Goal: Task Accomplishment & Management: Manage account settings

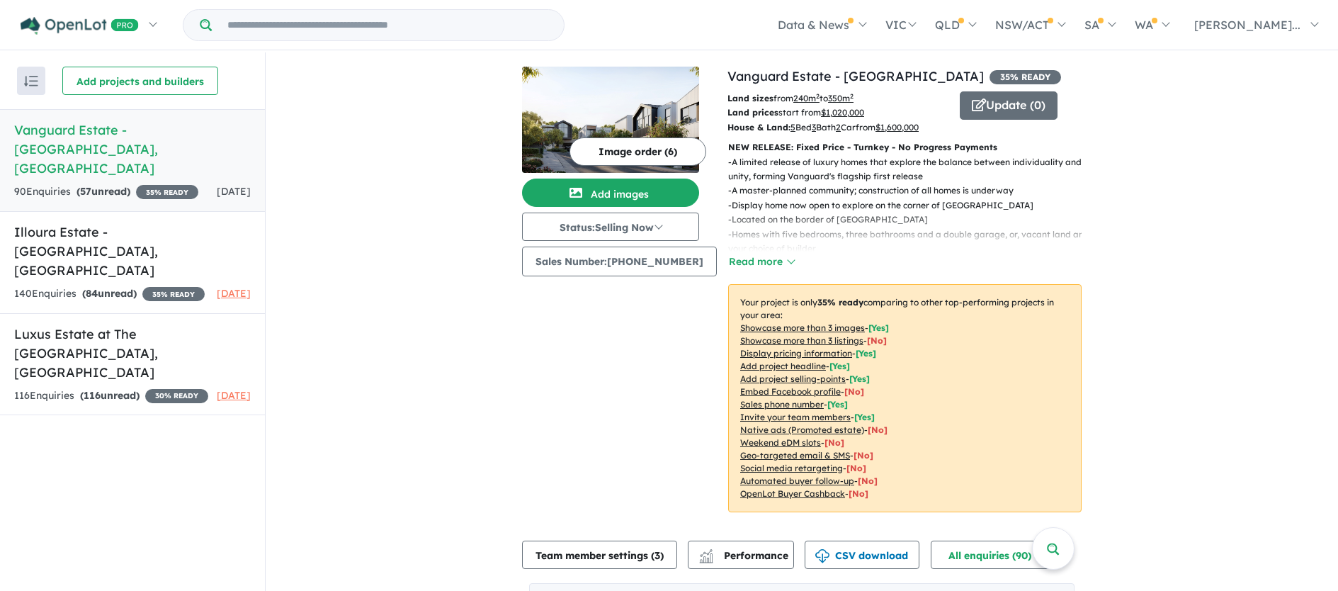
click at [597, 146] on button "Image order ( 6 )" at bounding box center [638, 151] width 137 height 28
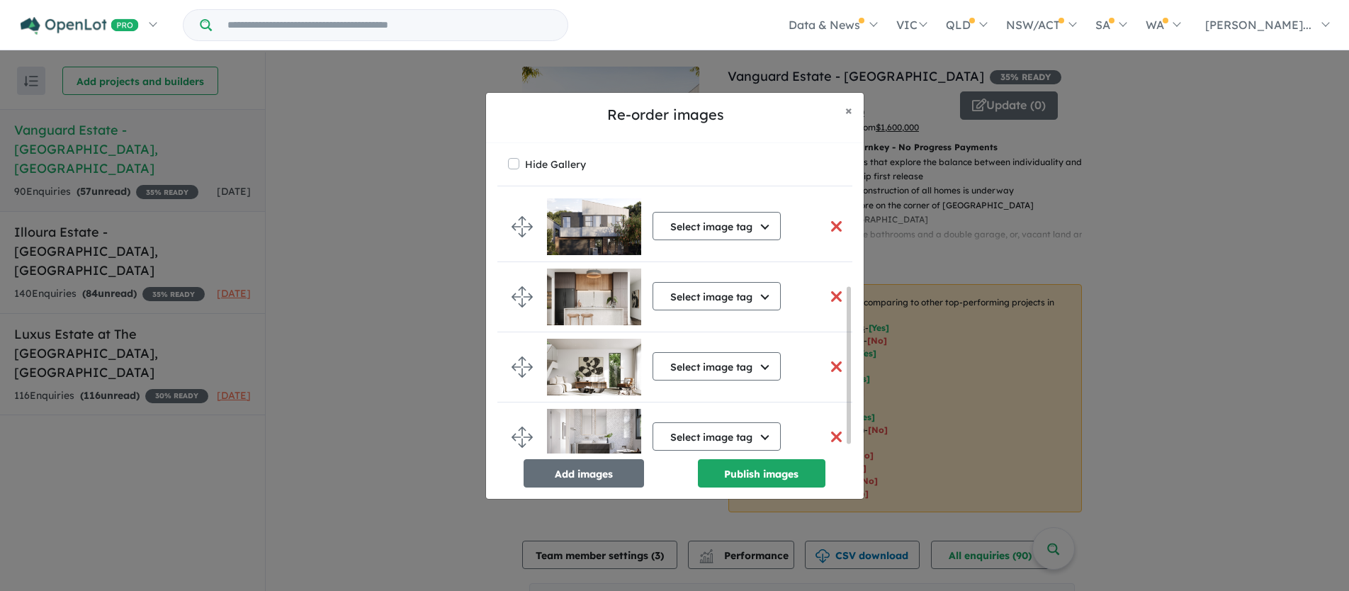
scroll to position [159, 0]
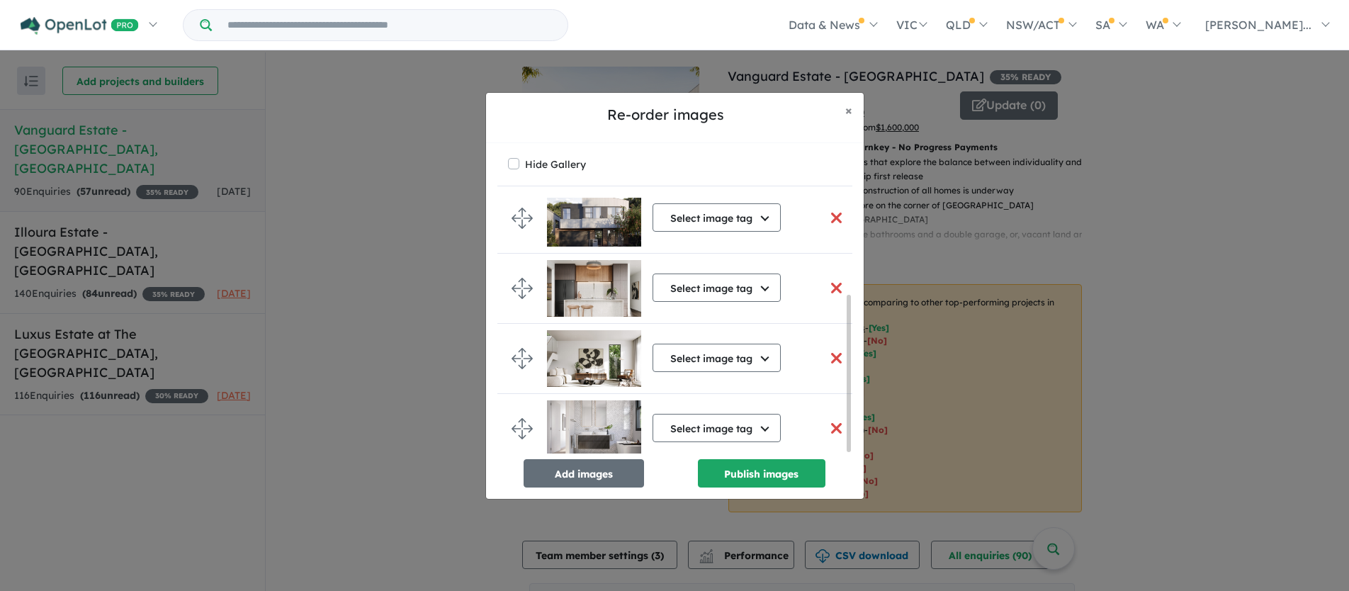
click at [829, 207] on button "button" at bounding box center [837, 218] width 30 height 30
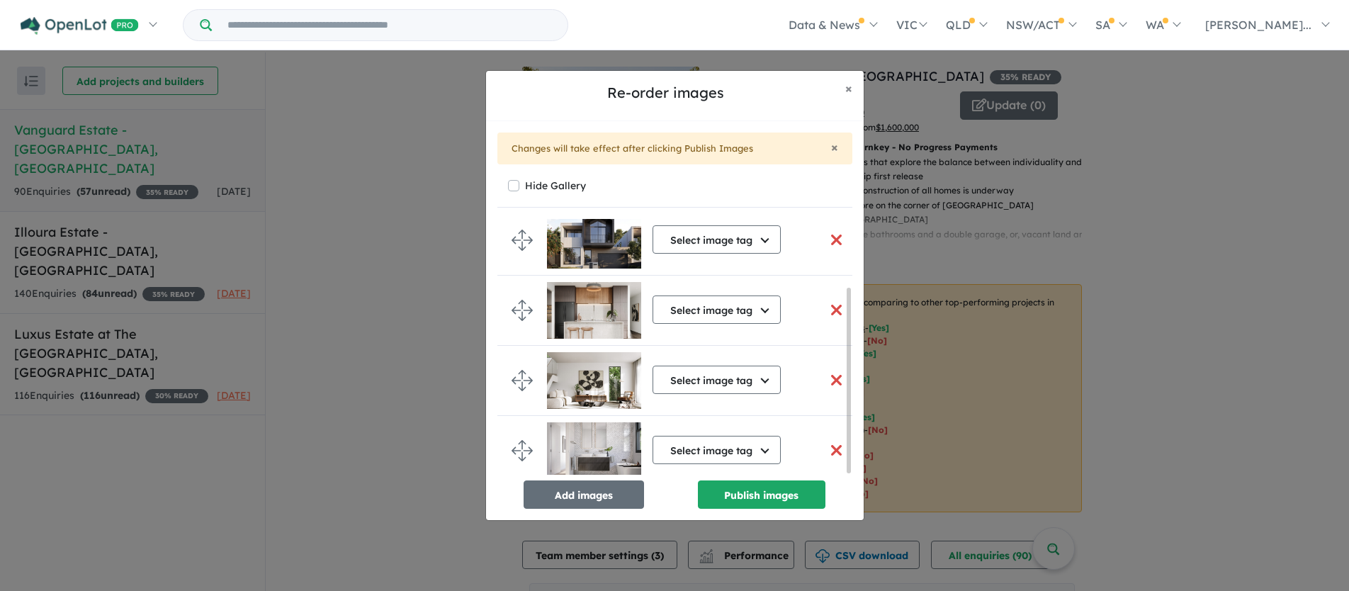
click at [830, 230] on button "button" at bounding box center [837, 240] width 30 height 30
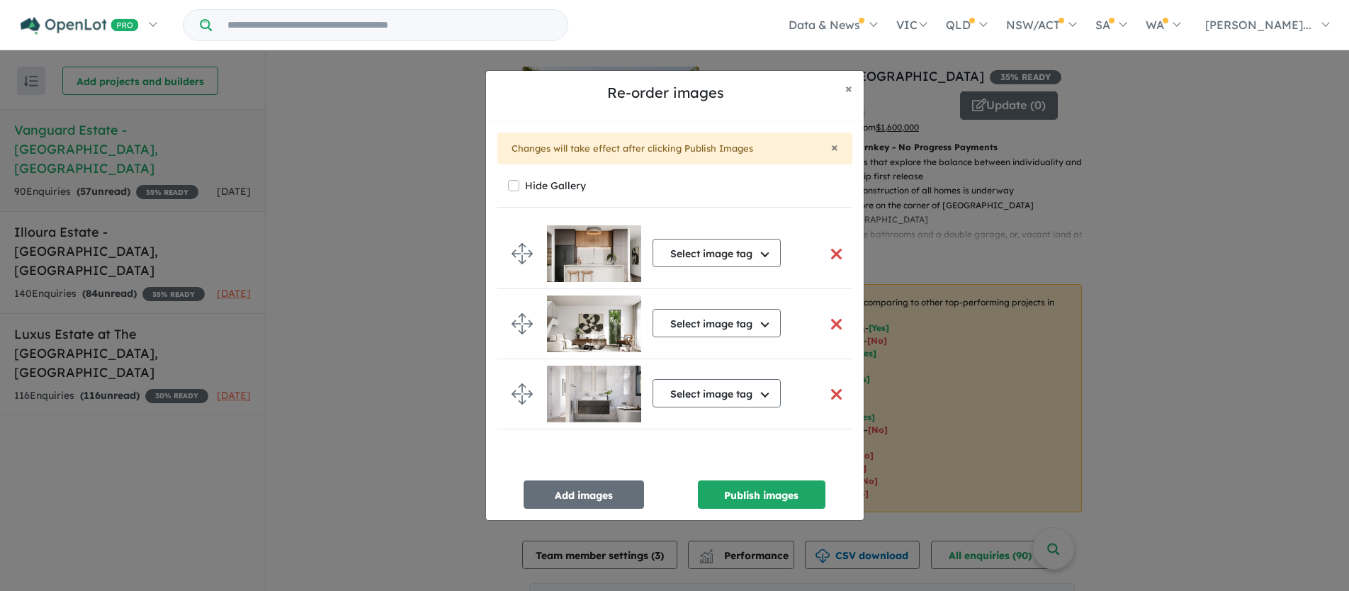
scroll to position [0, 0]
click at [824, 251] on button "button" at bounding box center [837, 254] width 30 height 30
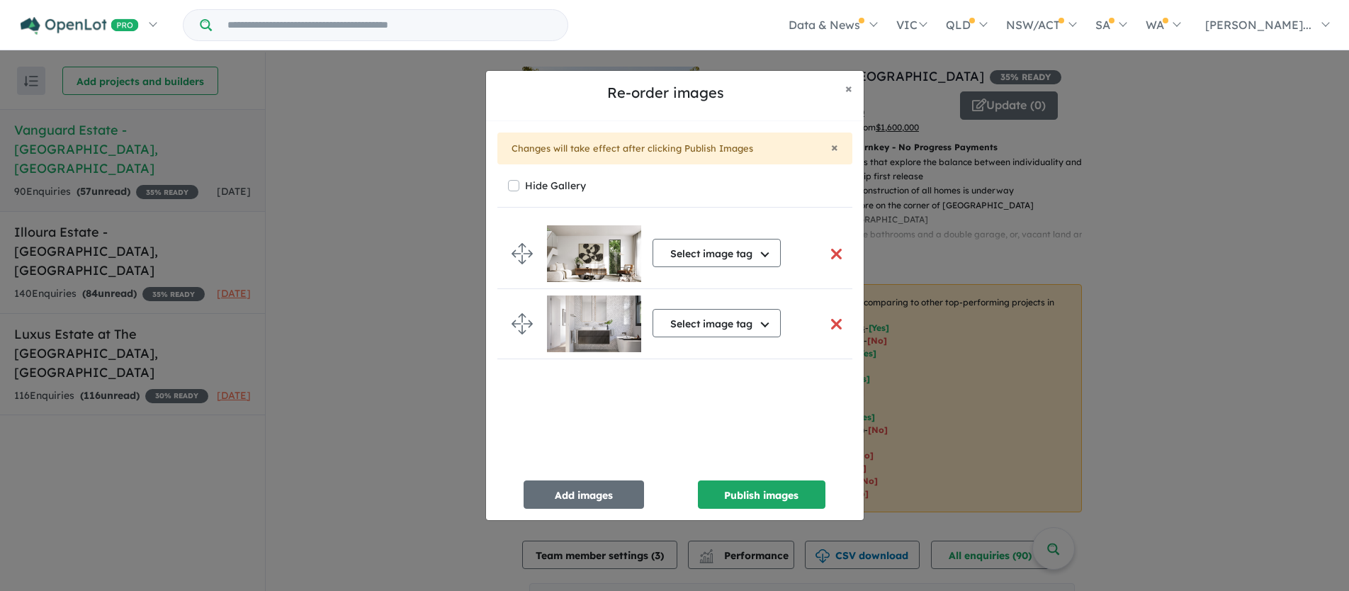
drag, startPoint x: 830, startPoint y: 251, endPoint x: 821, endPoint y: 318, distance: 67.2
click at [830, 253] on button "button" at bounding box center [837, 254] width 30 height 30
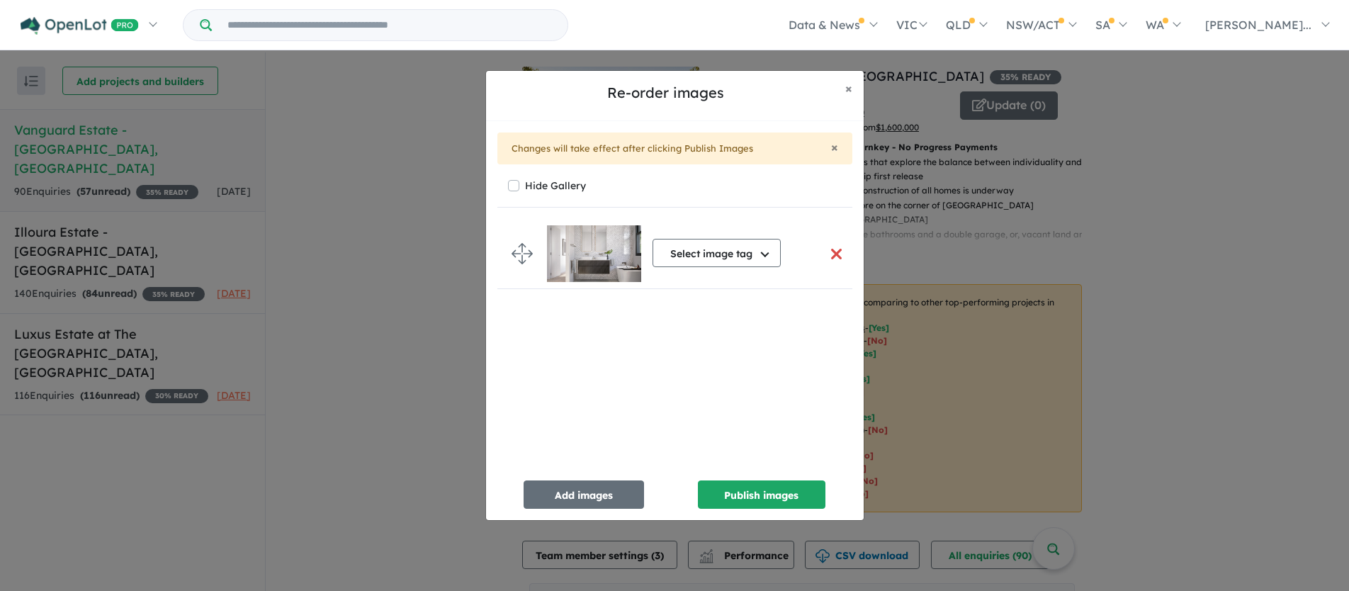
click at [832, 251] on button "button" at bounding box center [837, 254] width 30 height 30
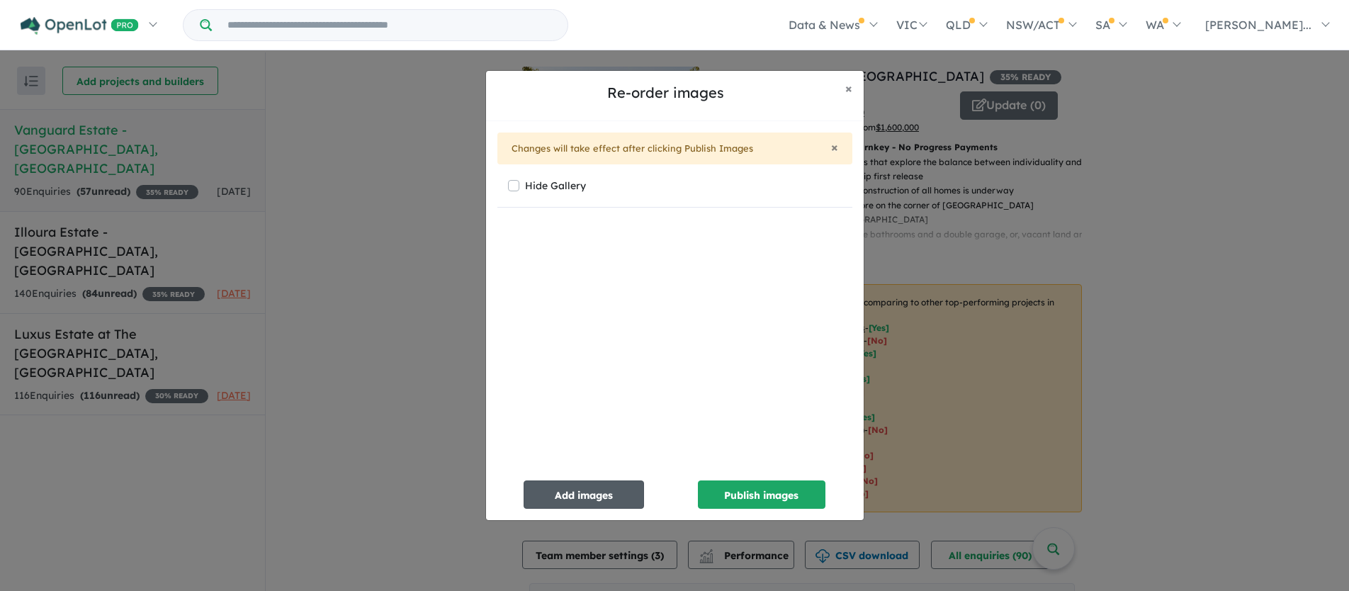
click at [564, 491] on button "Add images" at bounding box center [583, 494] width 120 height 28
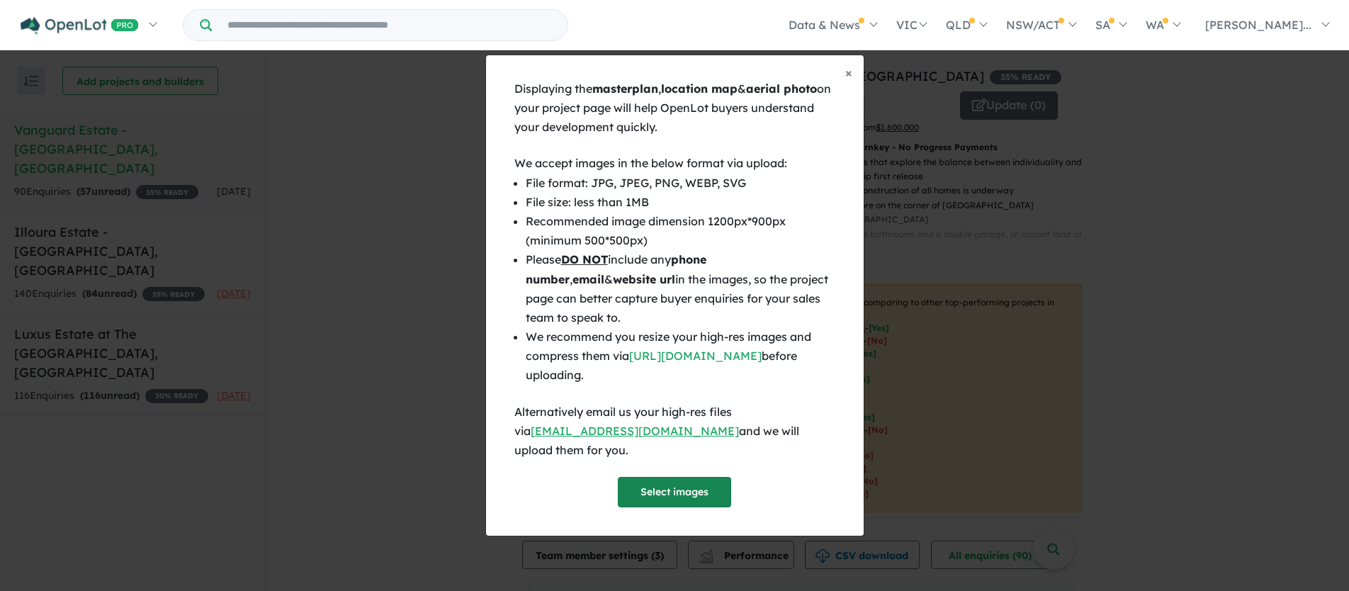
click at [645, 477] on button "Select images" at bounding box center [674, 492] width 113 height 30
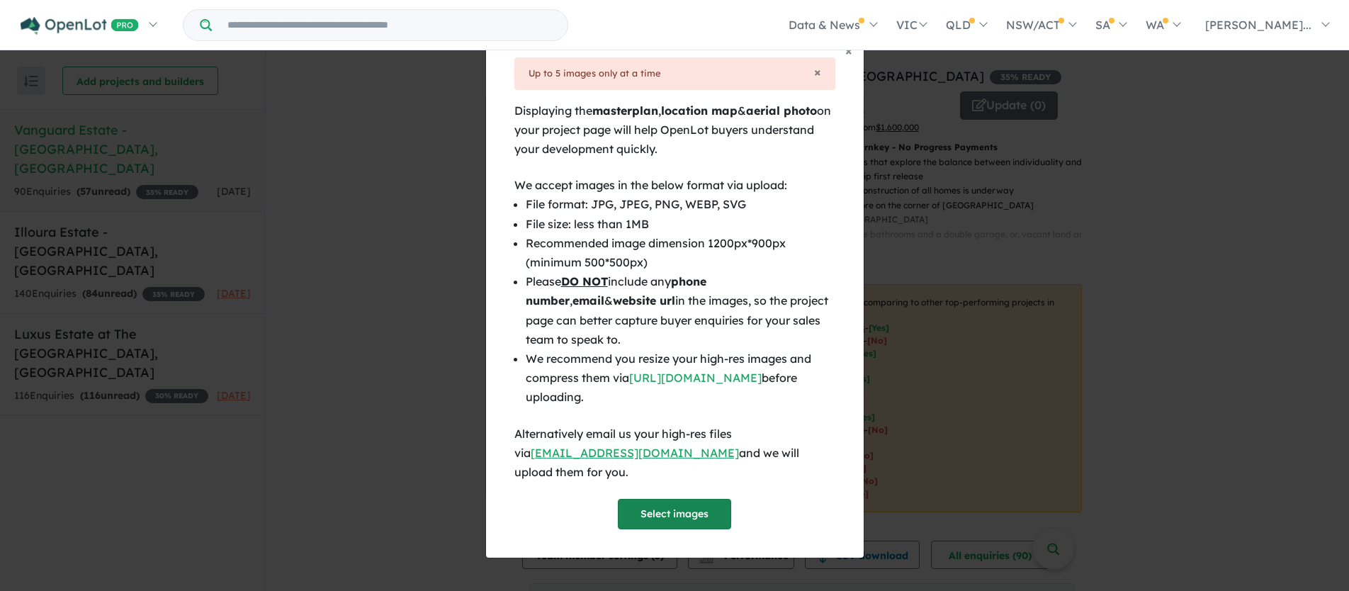
click at [681, 504] on button "Select images" at bounding box center [674, 514] width 113 height 30
click at [667, 500] on button "Select images" at bounding box center [674, 514] width 113 height 30
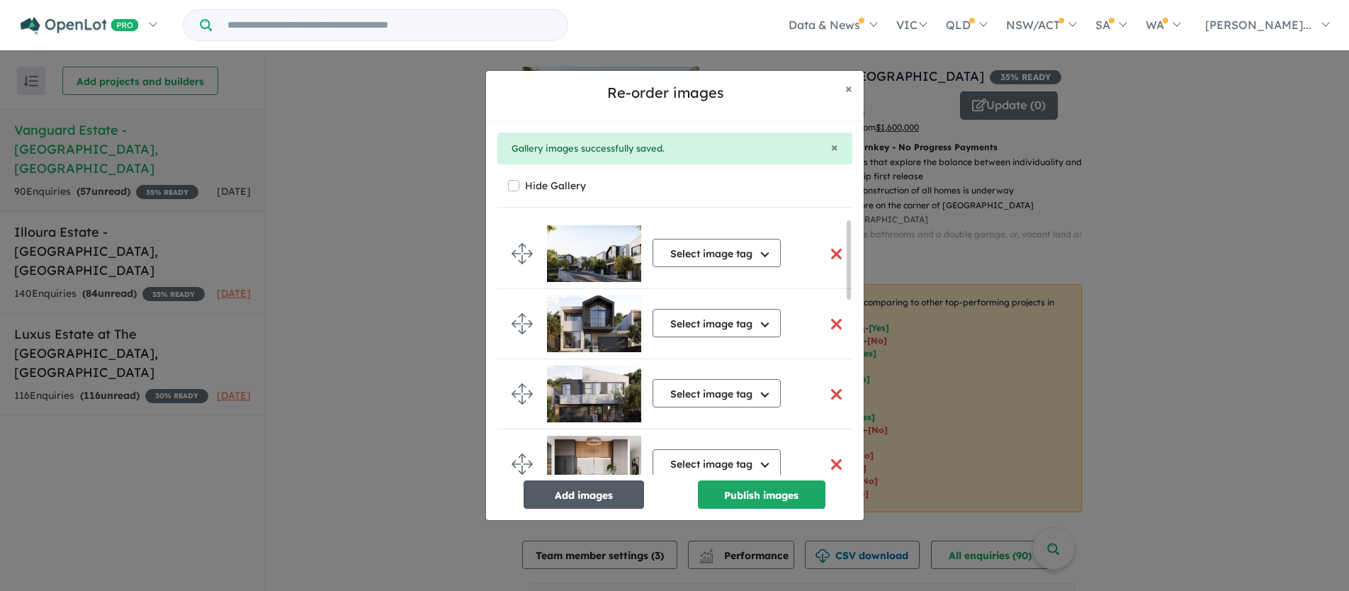
click at [542, 494] on button "Add images" at bounding box center [583, 494] width 120 height 28
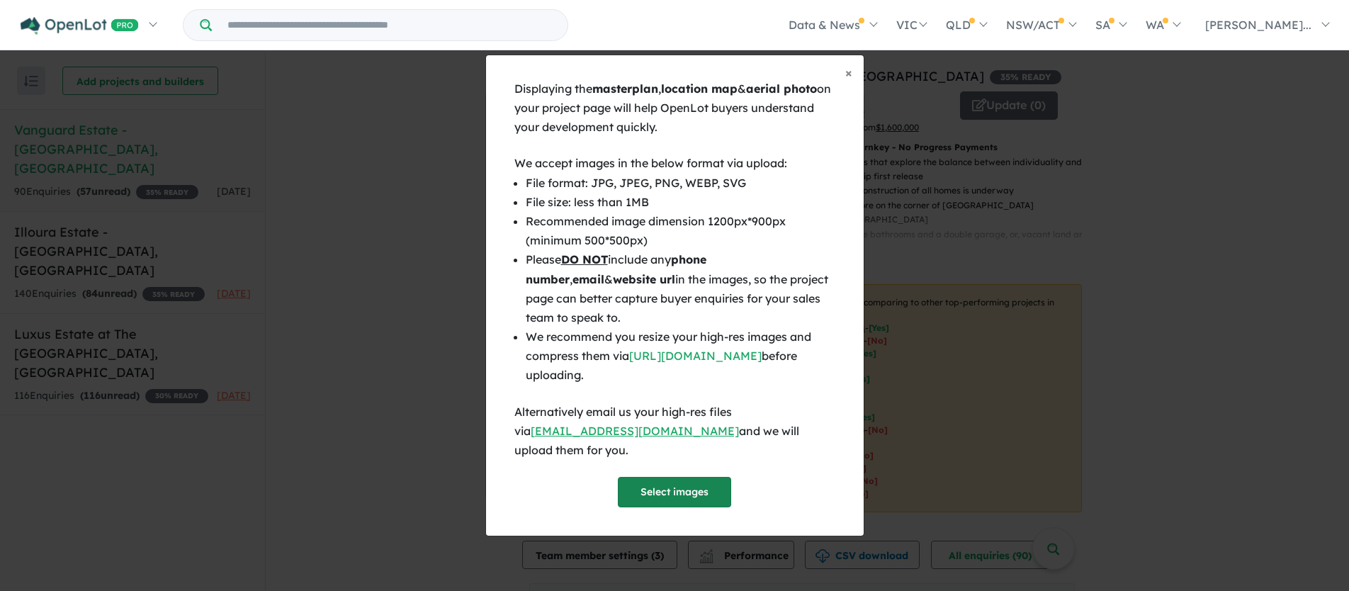
click at [657, 484] on button "Select images" at bounding box center [674, 492] width 113 height 30
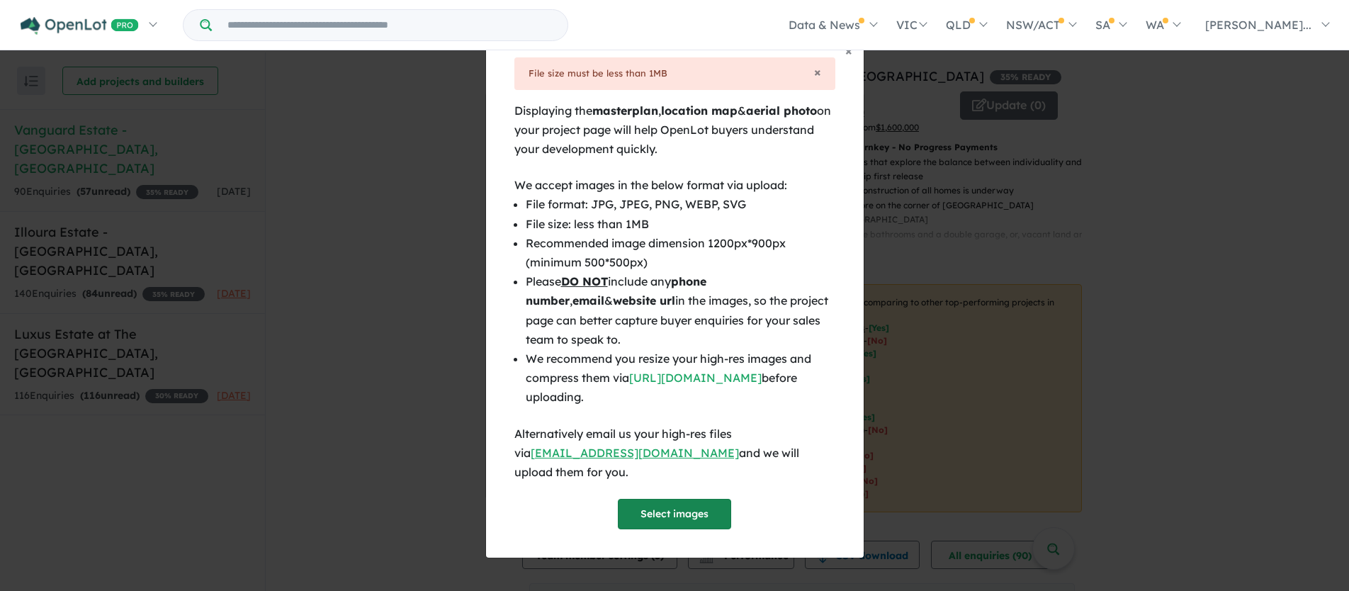
click at [647, 511] on button "Select images" at bounding box center [674, 514] width 113 height 30
click at [846, 59] on span "×" at bounding box center [848, 51] width 7 height 16
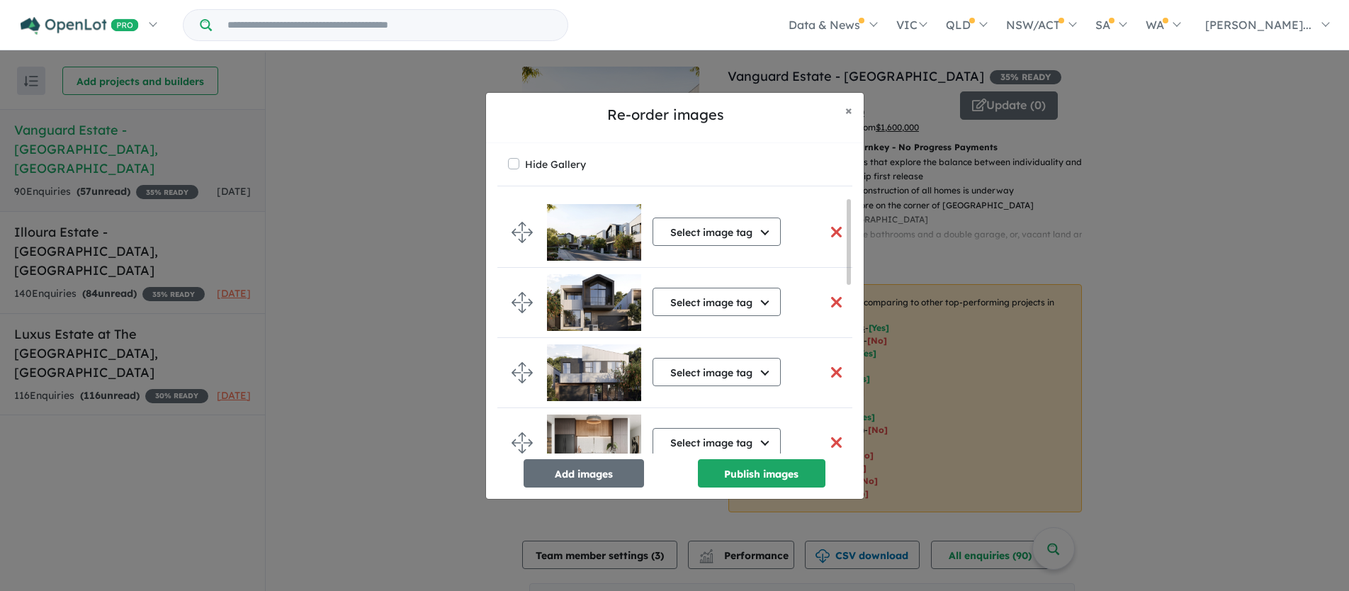
click at [826, 234] on button "button" at bounding box center [837, 232] width 30 height 30
click at [831, 232] on button "button" at bounding box center [837, 232] width 30 height 30
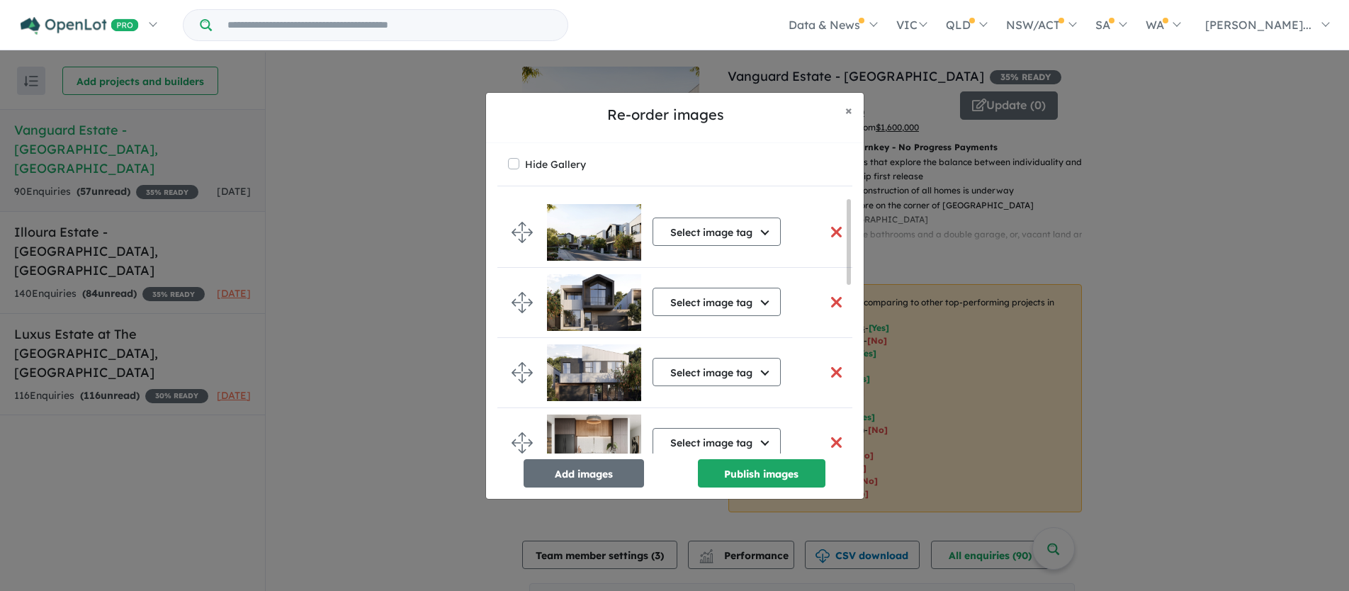
click at [831, 232] on button "button" at bounding box center [837, 232] width 30 height 30
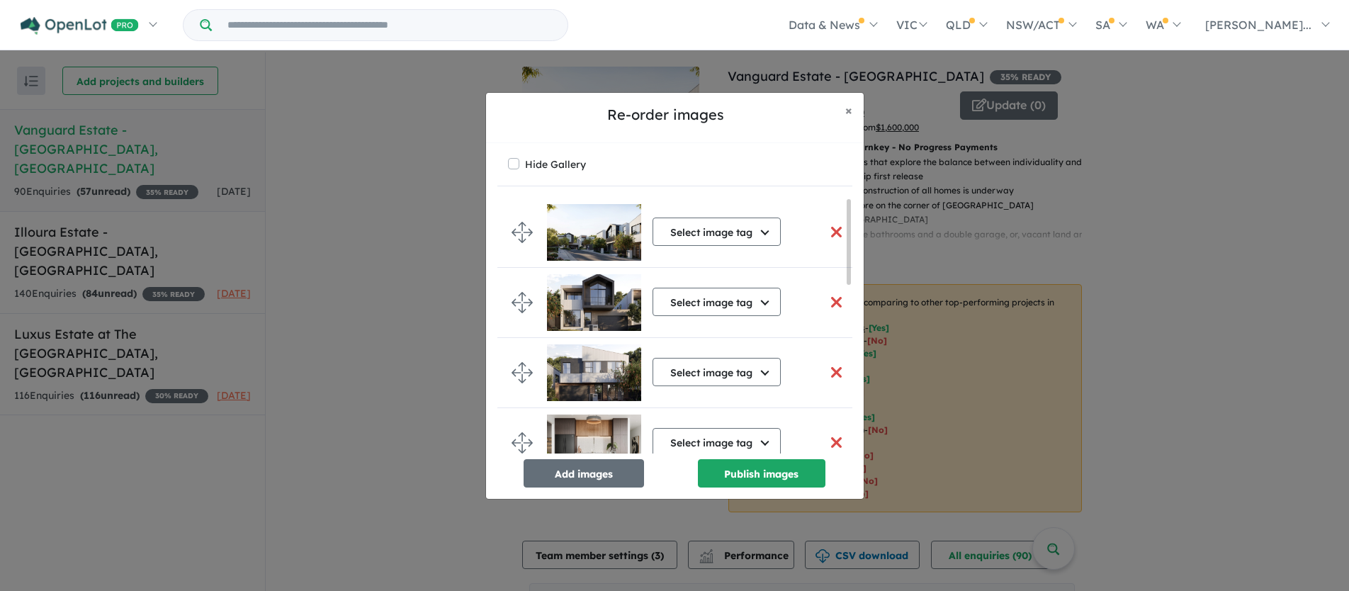
click at [831, 232] on button "button" at bounding box center [837, 232] width 30 height 30
click at [828, 437] on button "button" at bounding box center [837, 442] width 30 height 30
click at [847, 108] on span "×" at bounding box center [848, 110] width 7 height 16
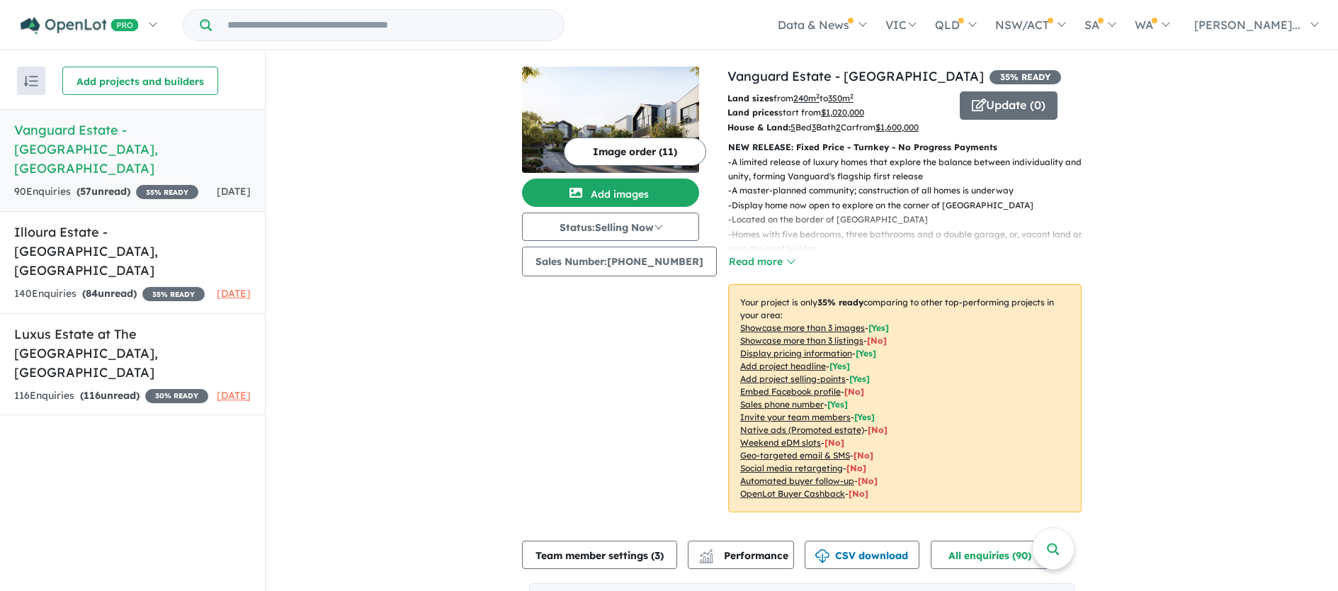
click at [631, 151] on button "Image order ( 11 )" at bounding box center [635, 151] width 142 height 28
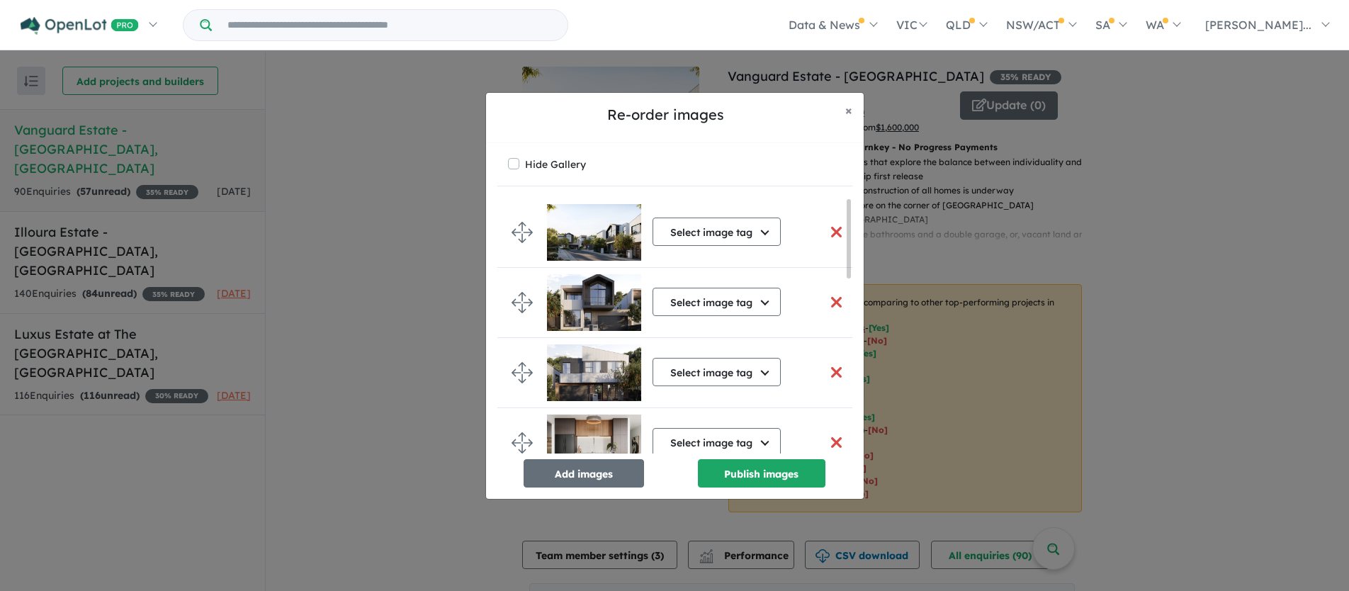
click at [829, 227] on button "button" at bounding box center [837, 232] width 30 height 30
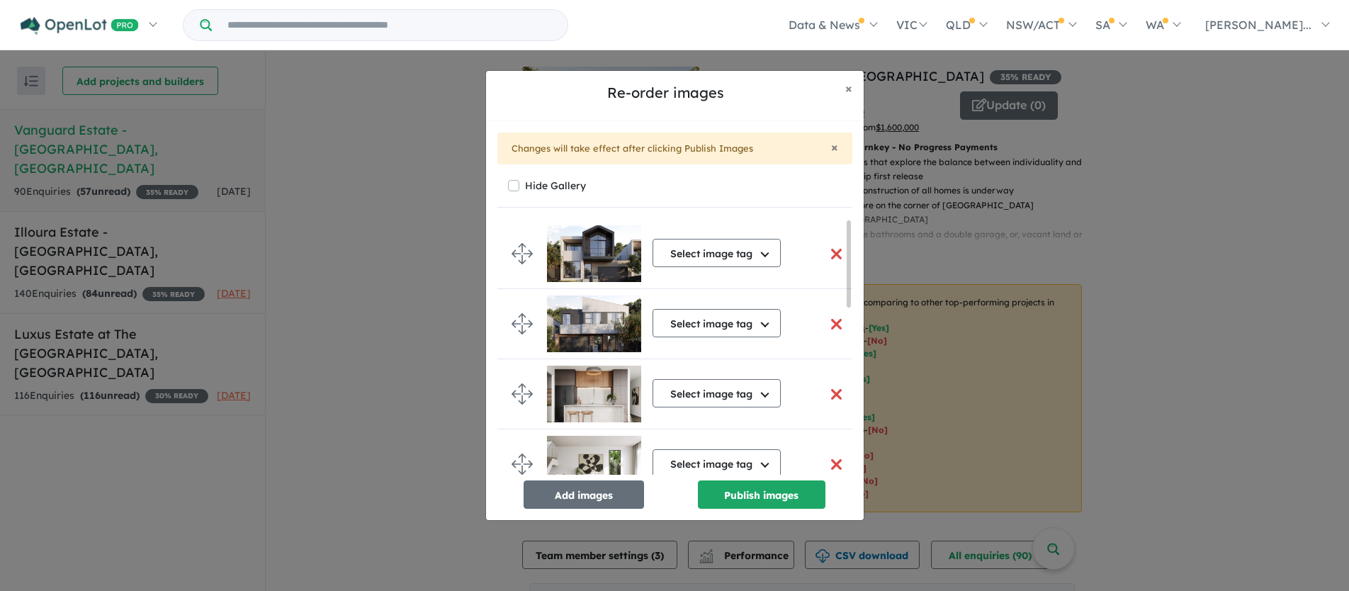
click at [833, 254] on button "button" at bounding box center [837, 254] width 30 height 30
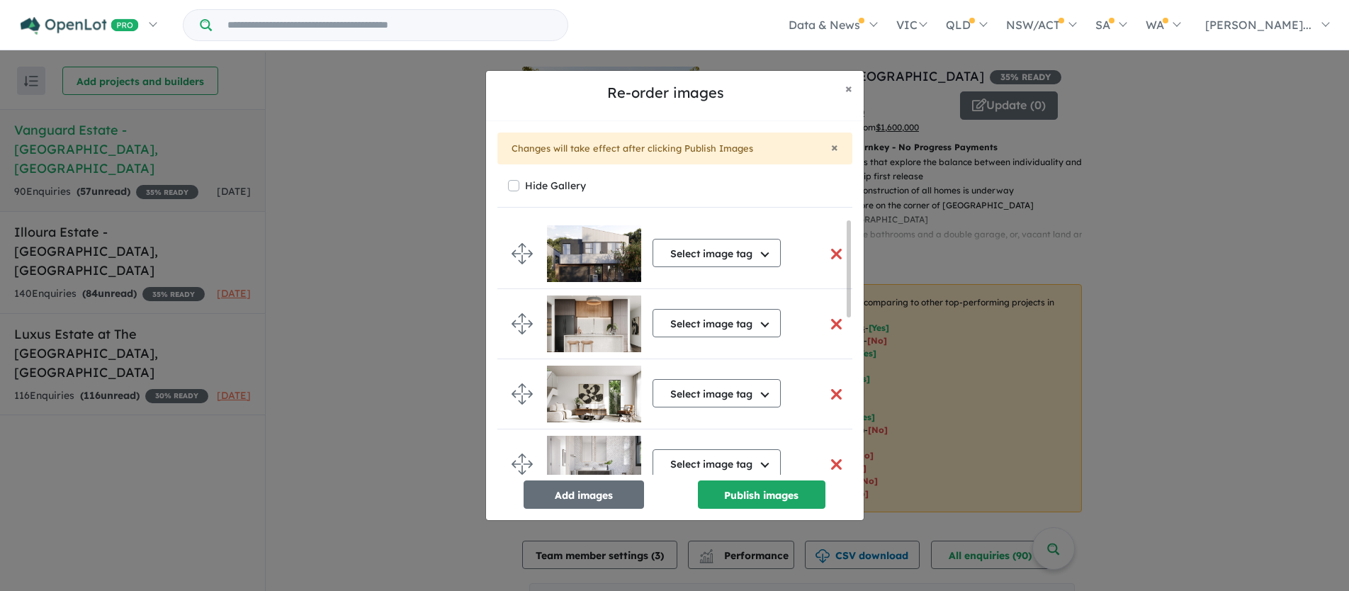
click at [825, 256] on button "button" at bounding box center [837, 254] width 30 height 30
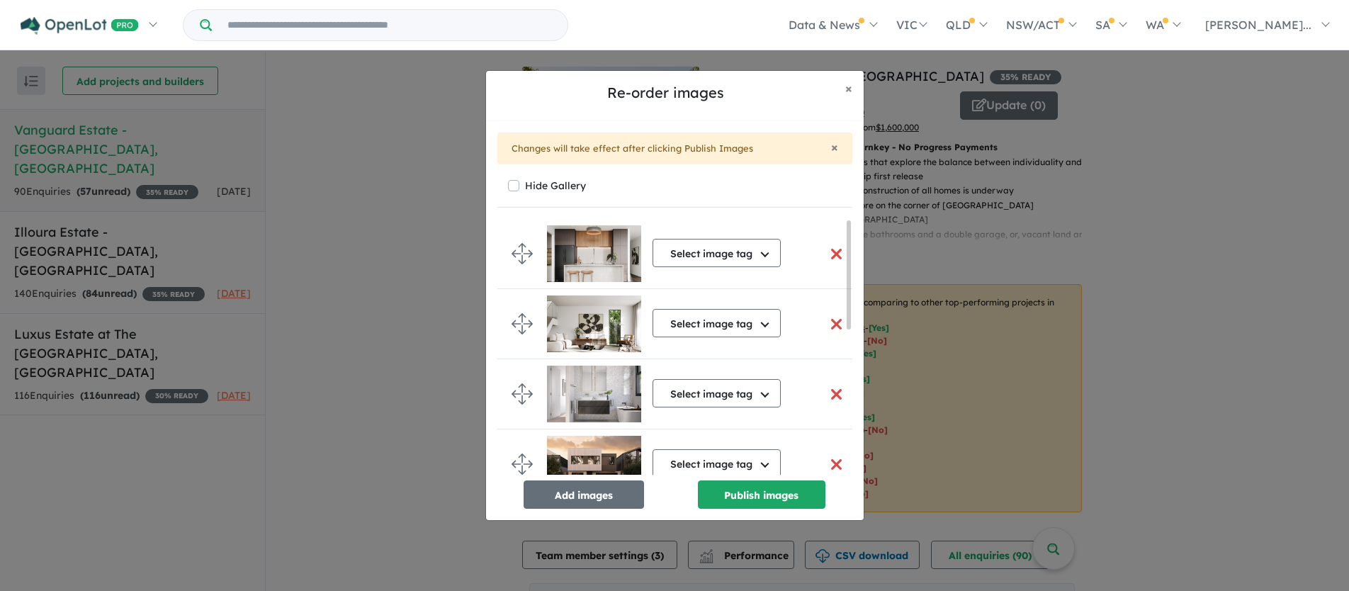
click at [826, 256] on button "button" at bounding box center [837, 254] width 30 height 30
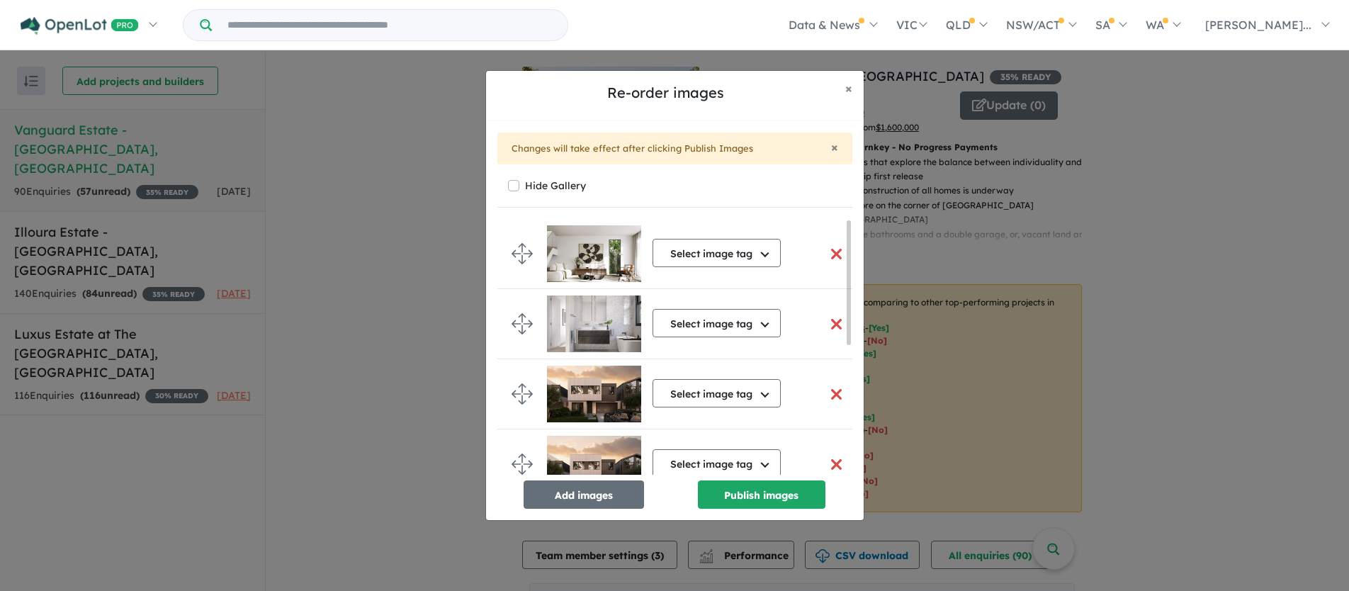
click at [827, 255] on button "button" at bounding box center [837, 254] width 30 height 30
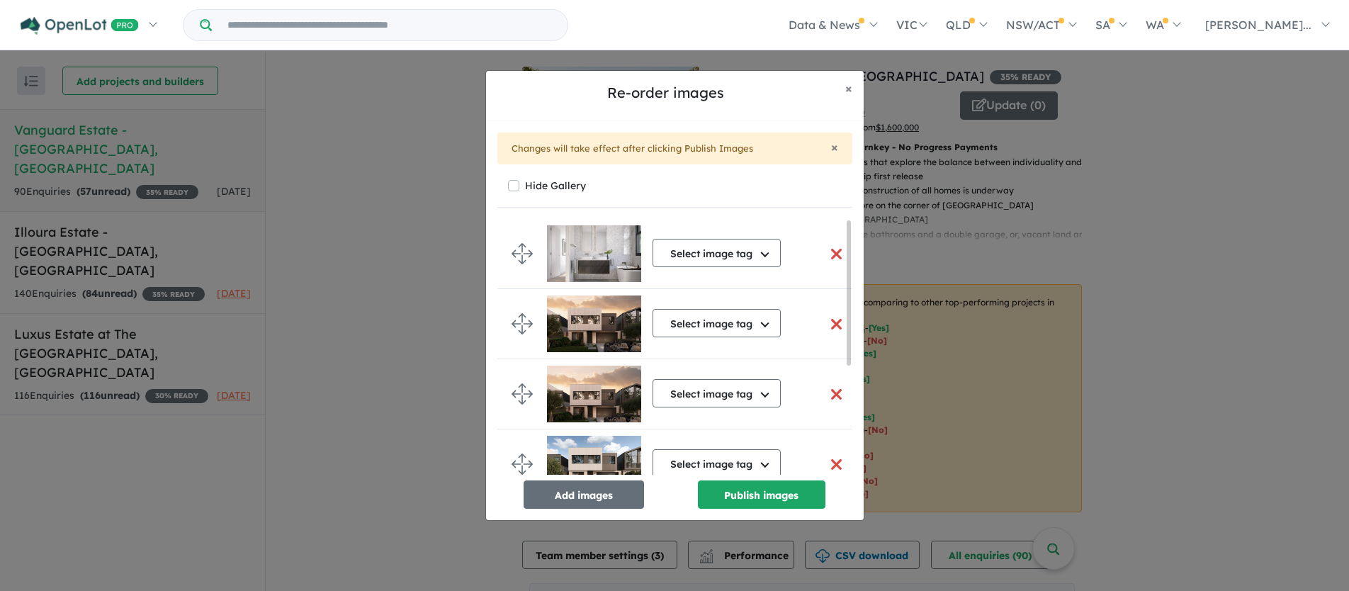
click at [827, 255] on button "button" at bounding box center [837, 254] width 30 height 30
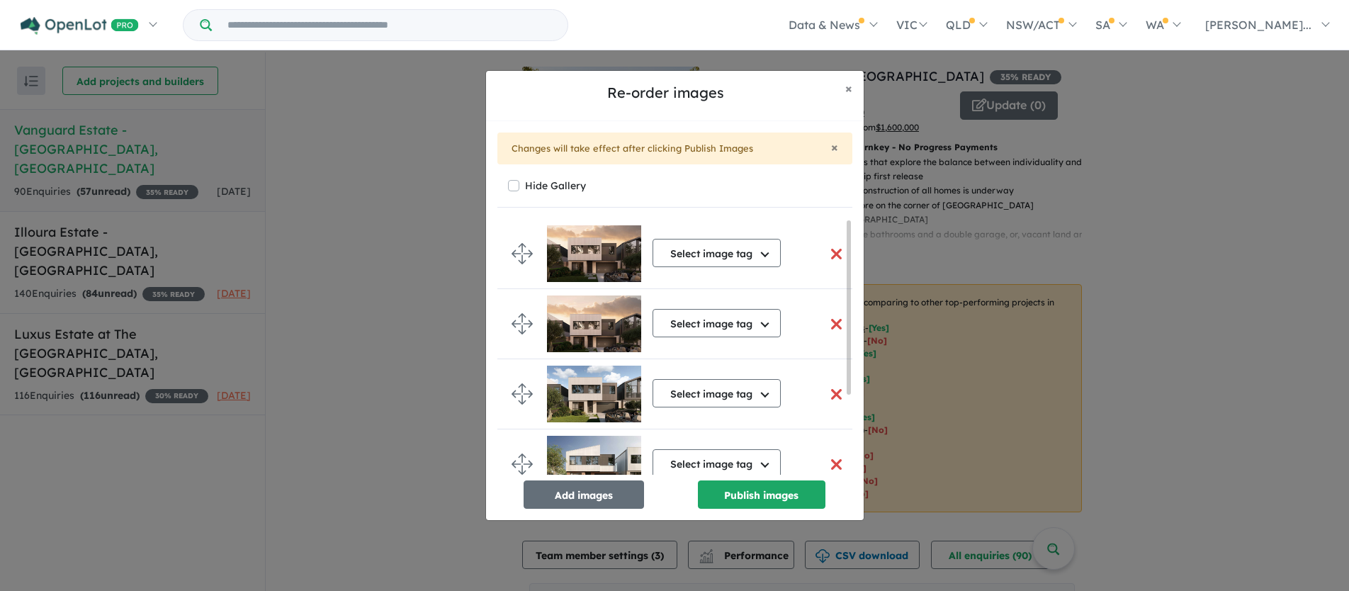
click at [827, 255] on button "button" at bounding box center [837, 254] width 30 height 30
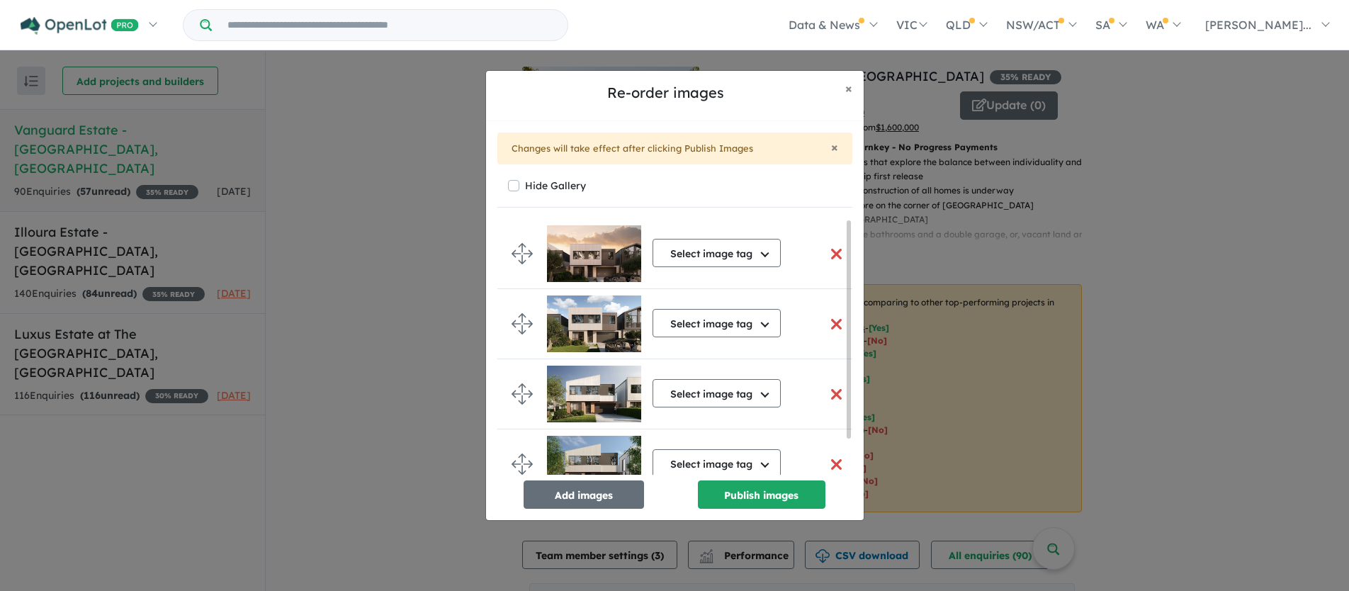
click at [827, 255] on button "button" at bounding box center [837, 254] width 30 height 30
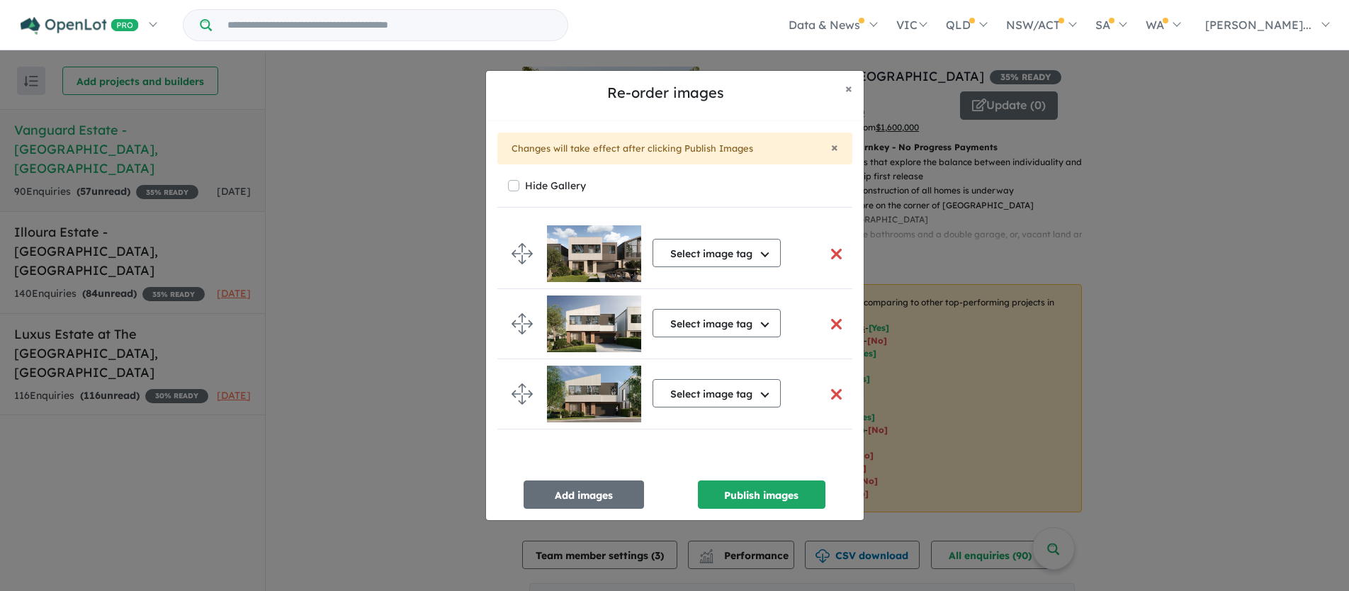
click at [827, 255] on button "button" at bounding box center [837, 254] width 30 height 30
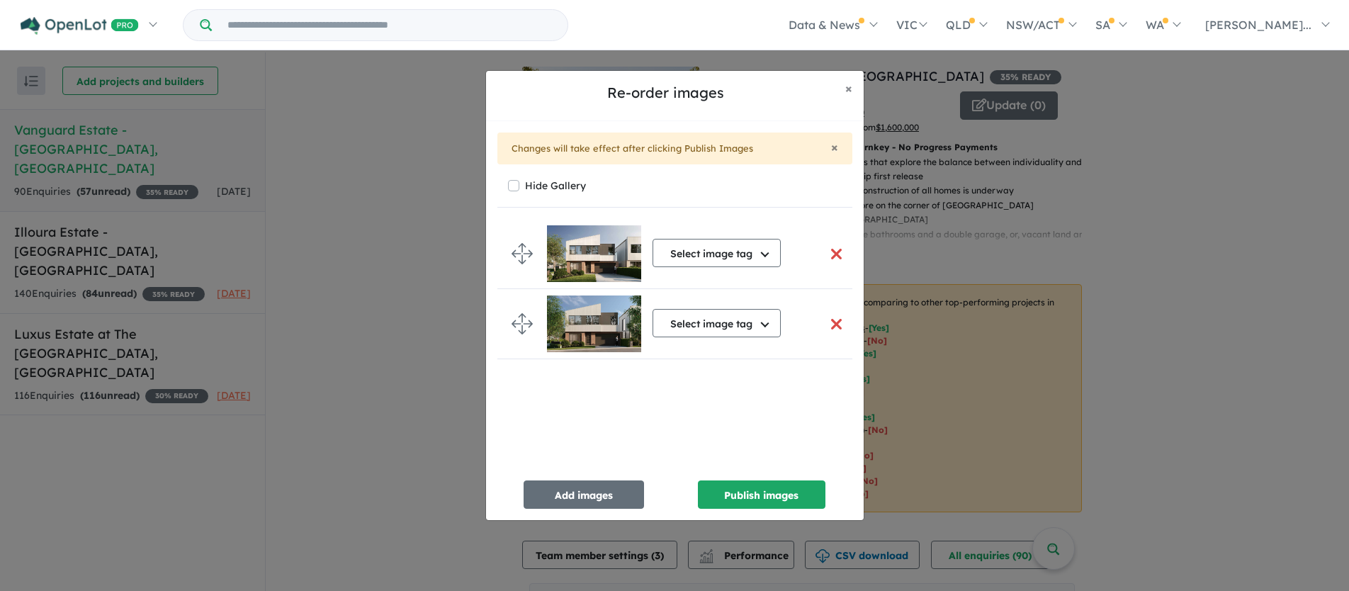
click at [827, 255] on button "button" at bounding box center [837, 254] width 30 height 30
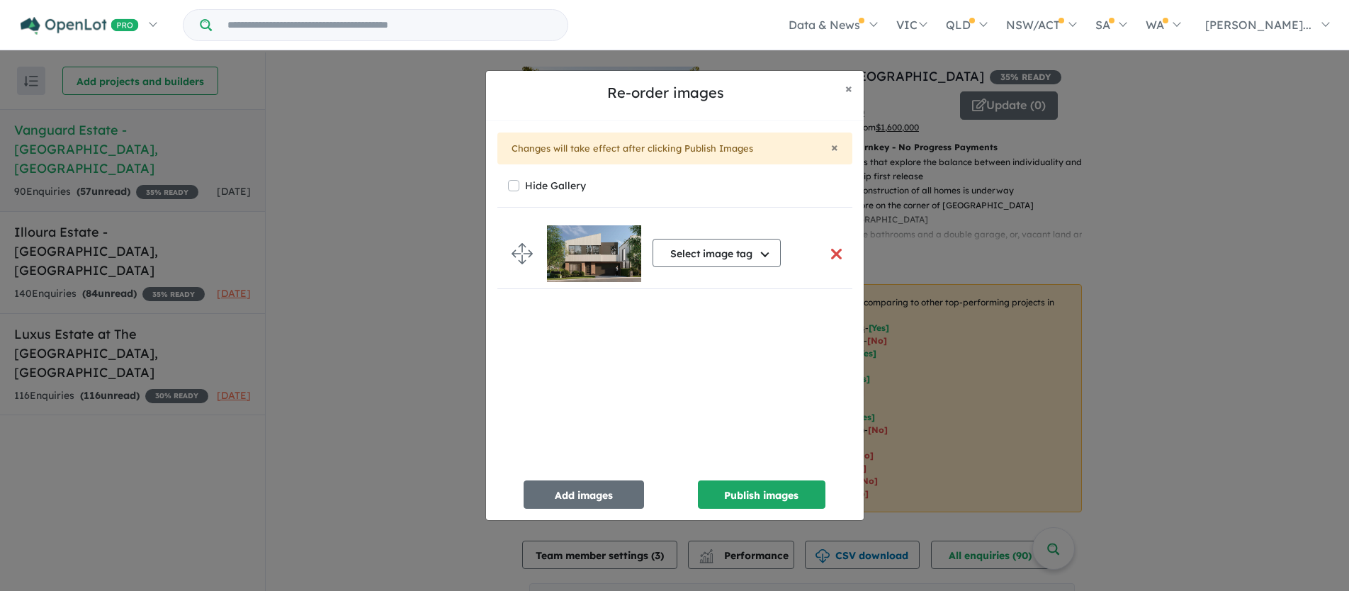
click at [827, 255] on button "button" at bounding box center [837, 254] width 30 height 30
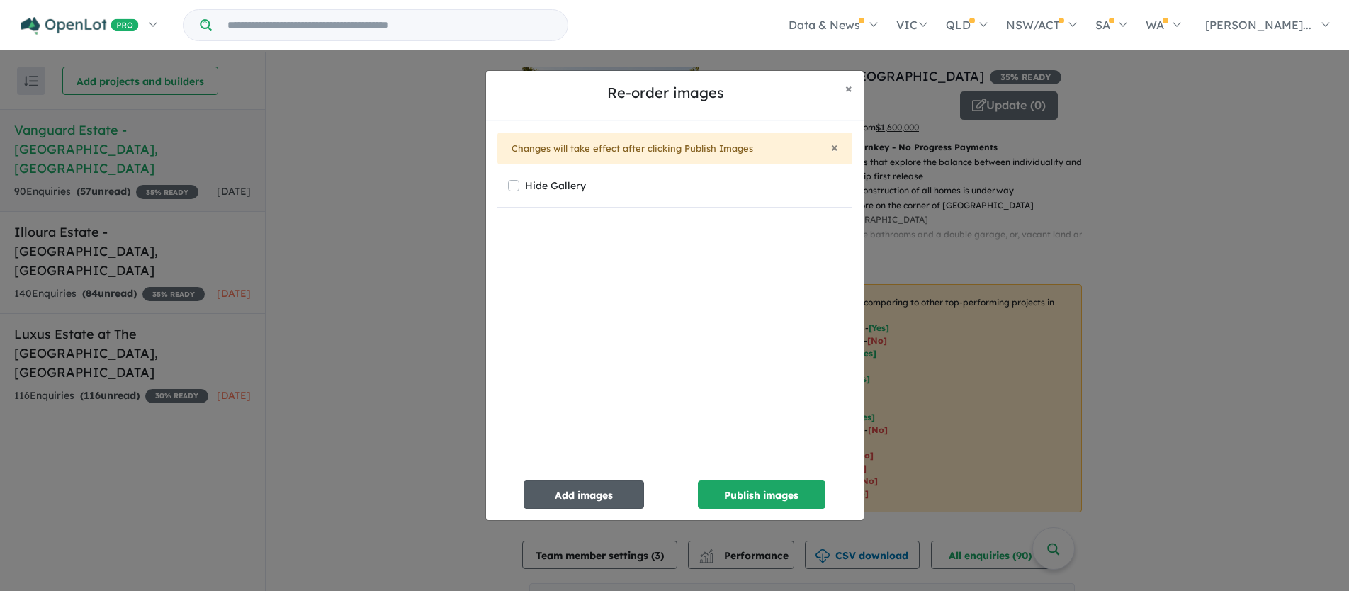
click at [566, 483] on button "Add images" at bounding box center [583, 494] width 120 height 28
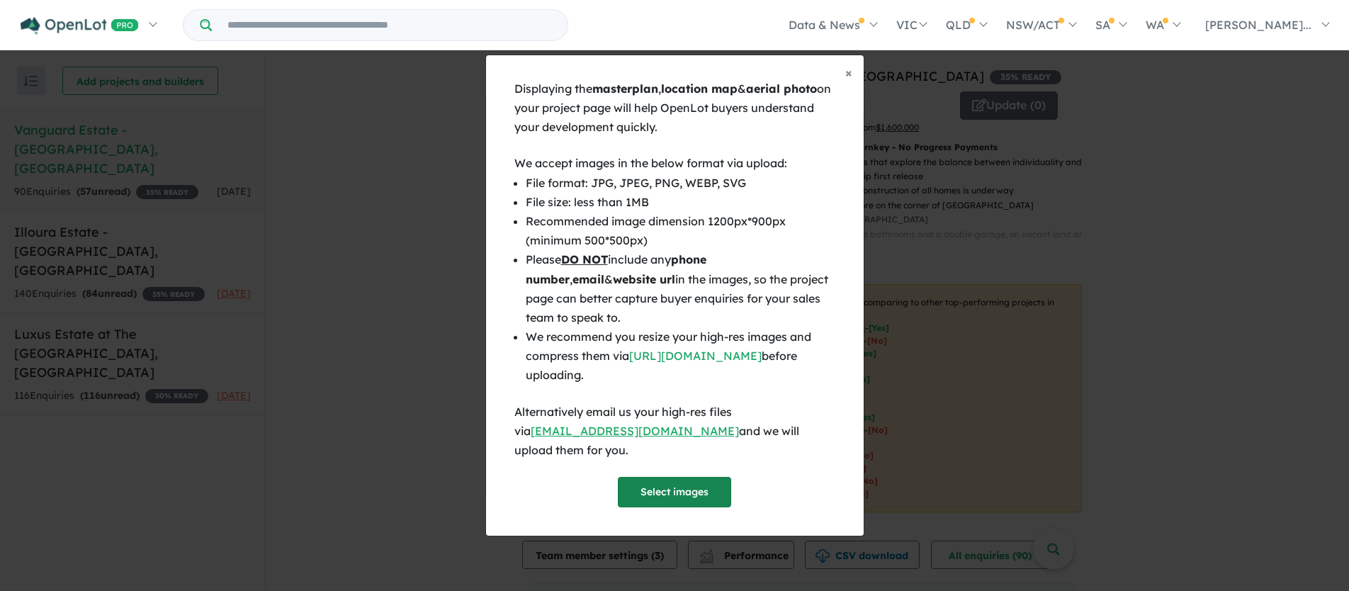
click at [701, 477] on button "Select images" at bounding box center [674, 492] width 113 height 30
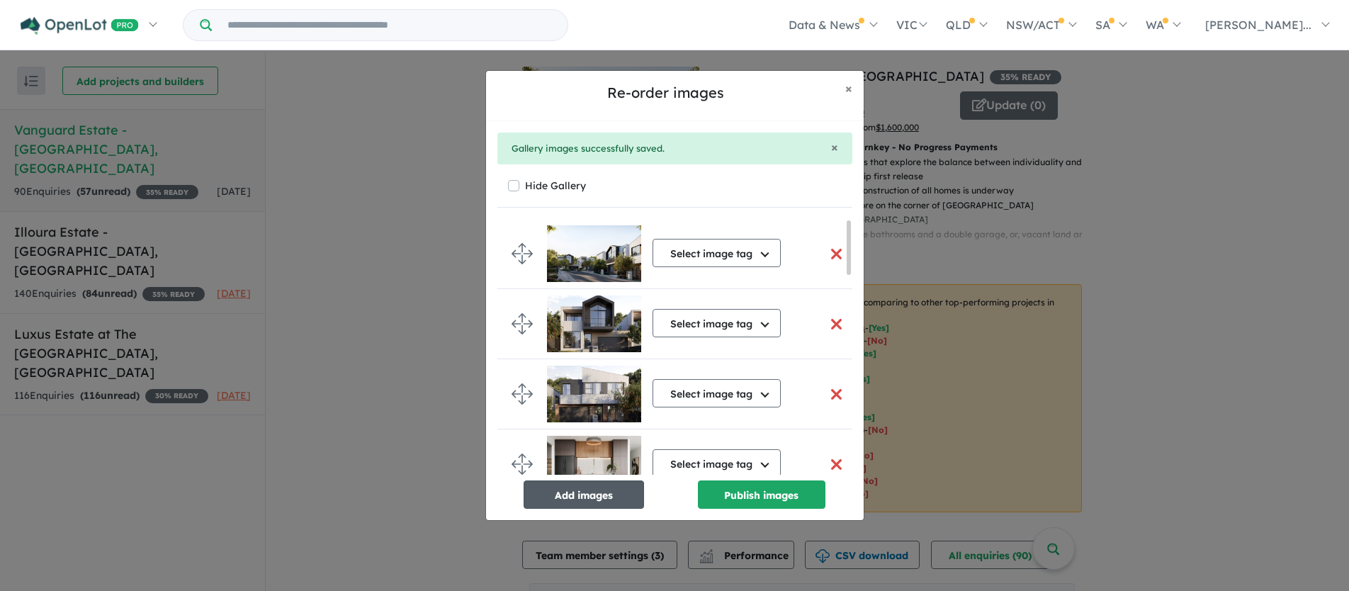
click at [584, 502] on button "Add images" at bounding box center [583, 494] width 120 height 28
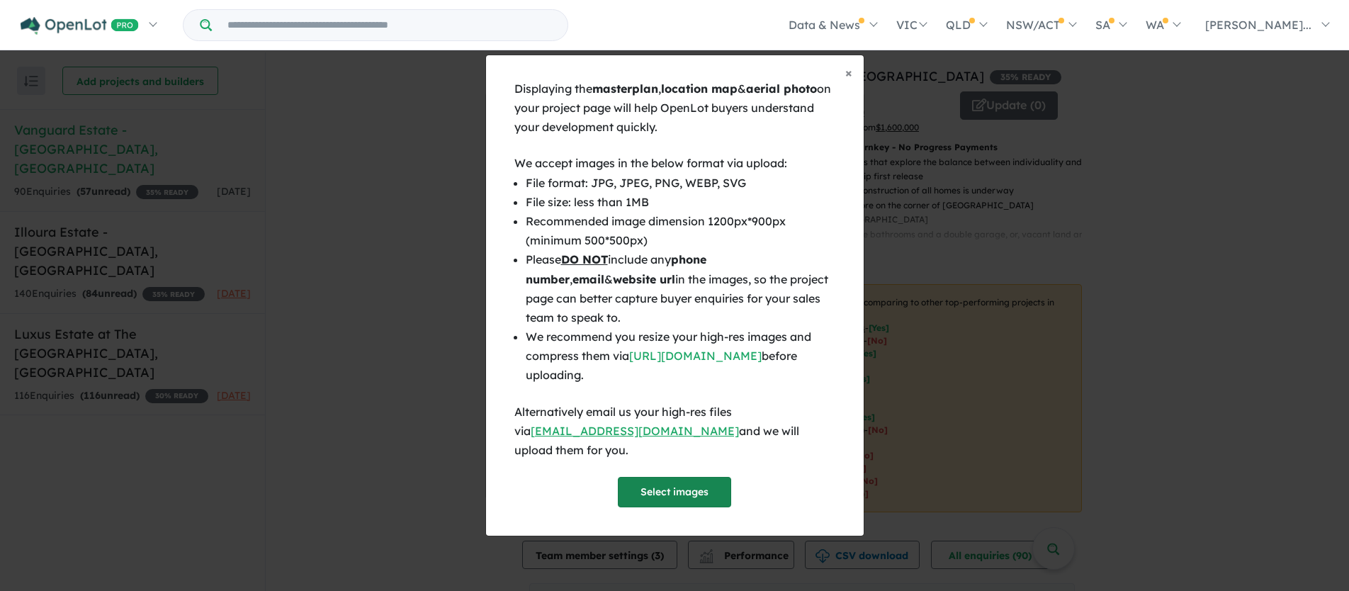
click at [650, 482] on button "Select images" at bounding box center [674, 492] width 113 height 30
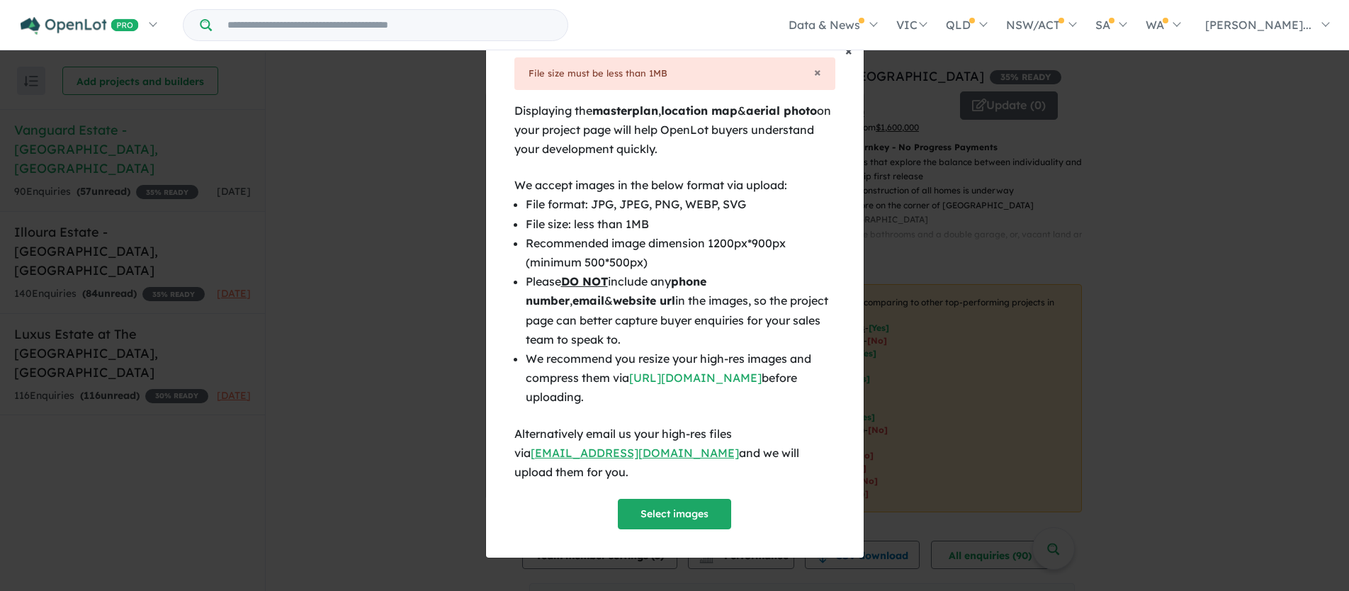
drag, startPoint x: 847, startPoint y: 62, endPoint x: 815, endPoint y: 75, distance: 35.3
click at [847, 59] on span "×" at bounding box center [848, 51] width 7 height 16
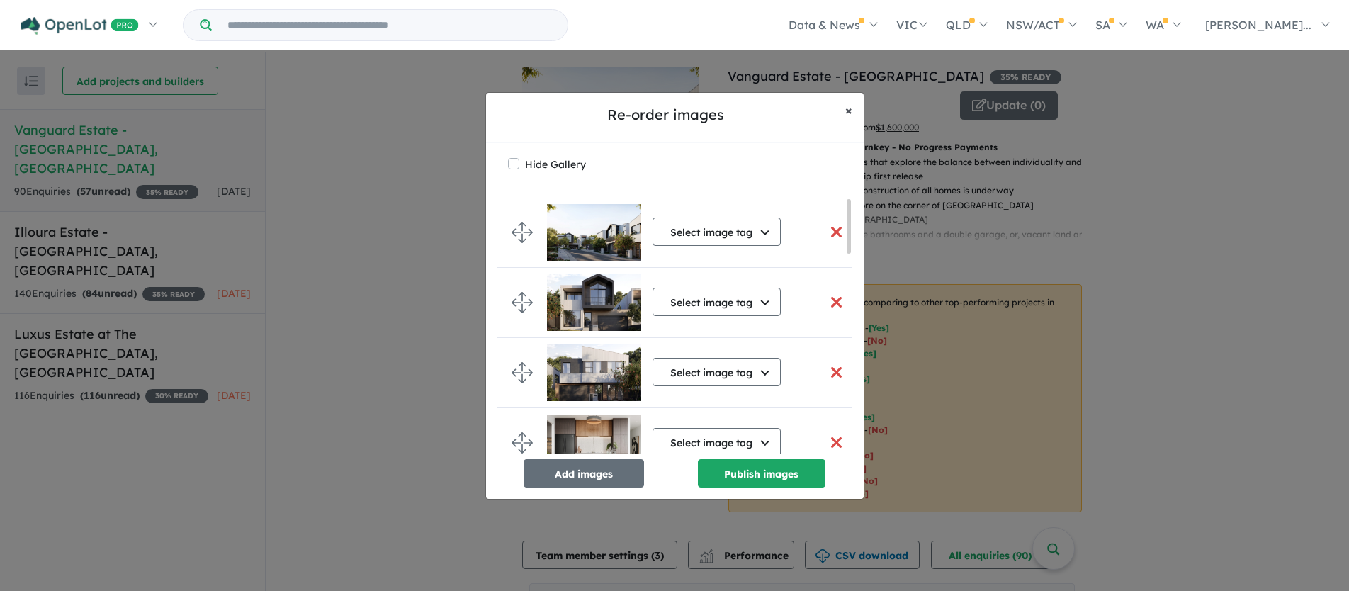
click at [848, 108] on span "×" at bounding box center [848, 110] width 7 height 16
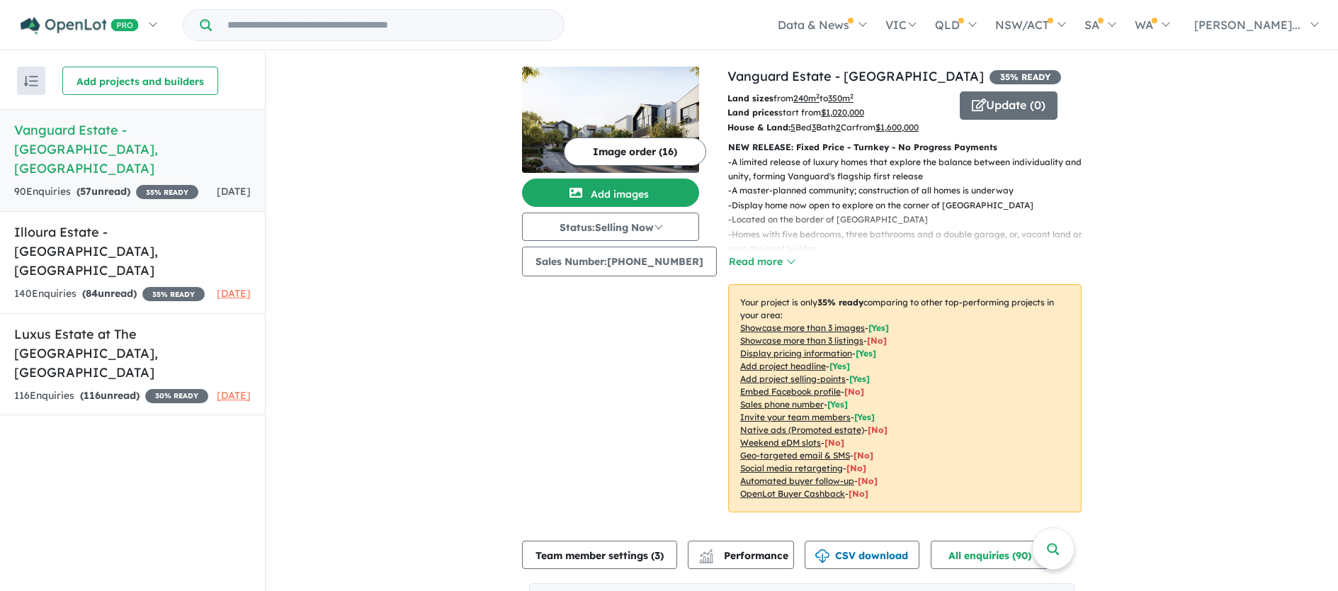
click at [618, 147] on button "Image order ( 16 )" at bounding box center [635, 151] width 142 height 28
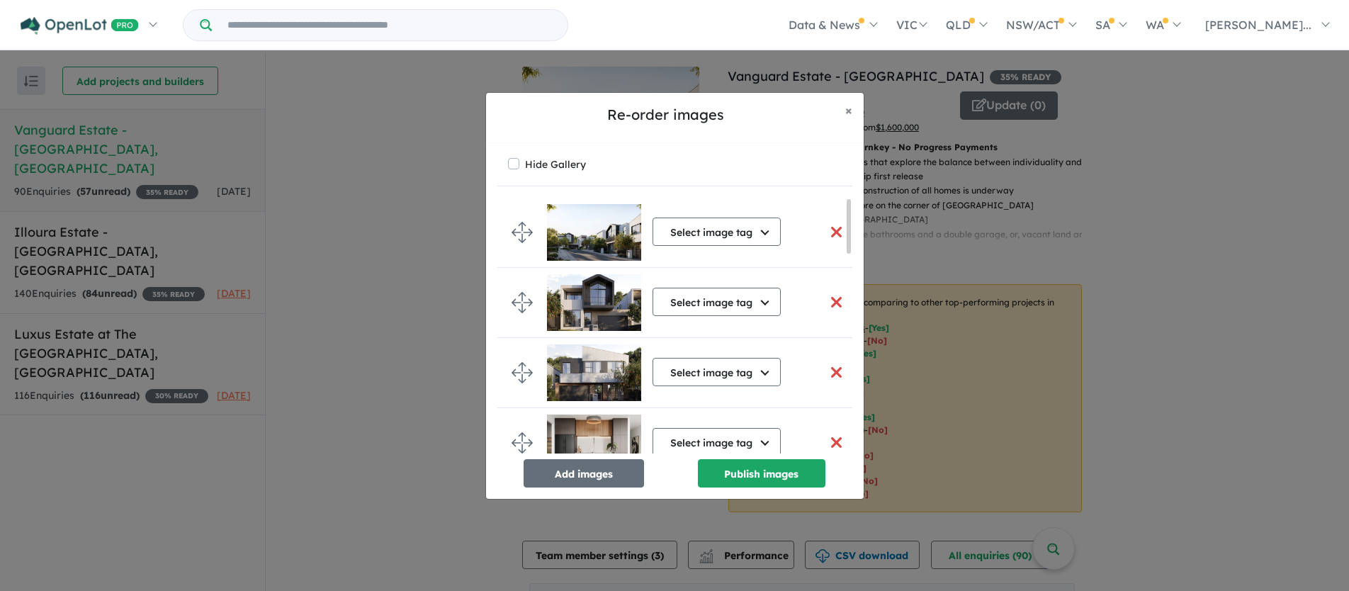
click at [833, 223] on button "button" at bounding box center [837, 232] width 30 height 30
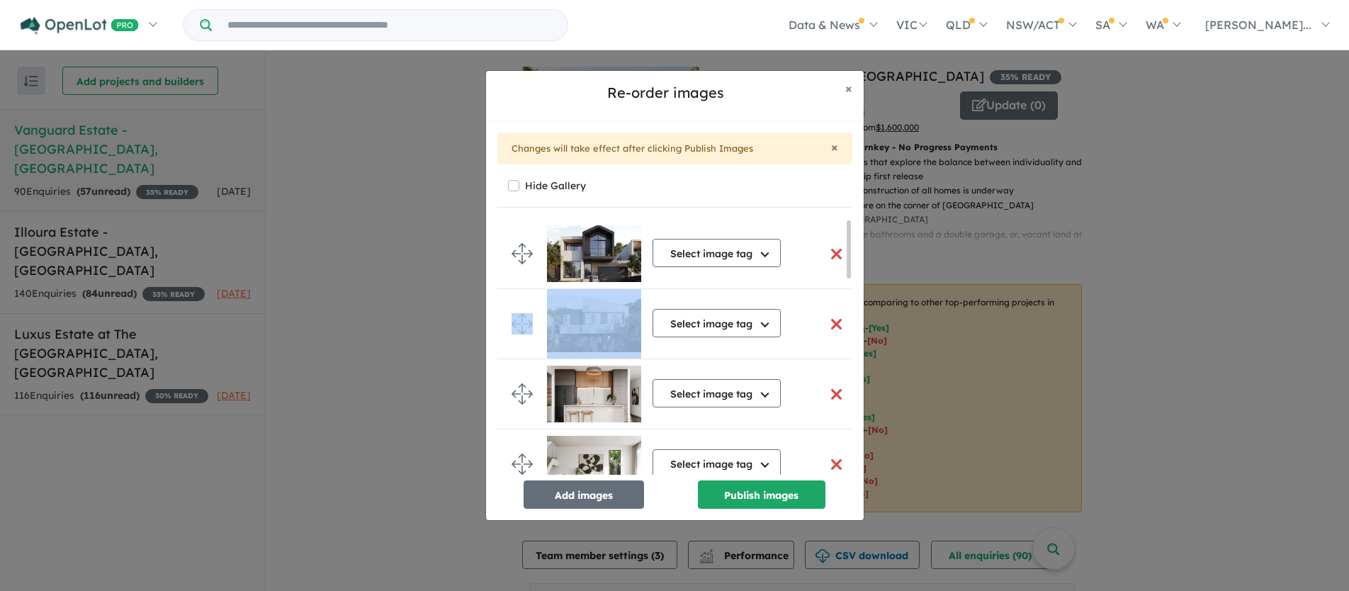
click at [833, 223] on li "Select image tag Select image tag Aerial Location Map Masterplan Lifestyle Amen…" at bounding box center [680, 254] width 366 height 70
click at [831, 249] on button "button" at bounding box center [837, 254] width 30 height 30
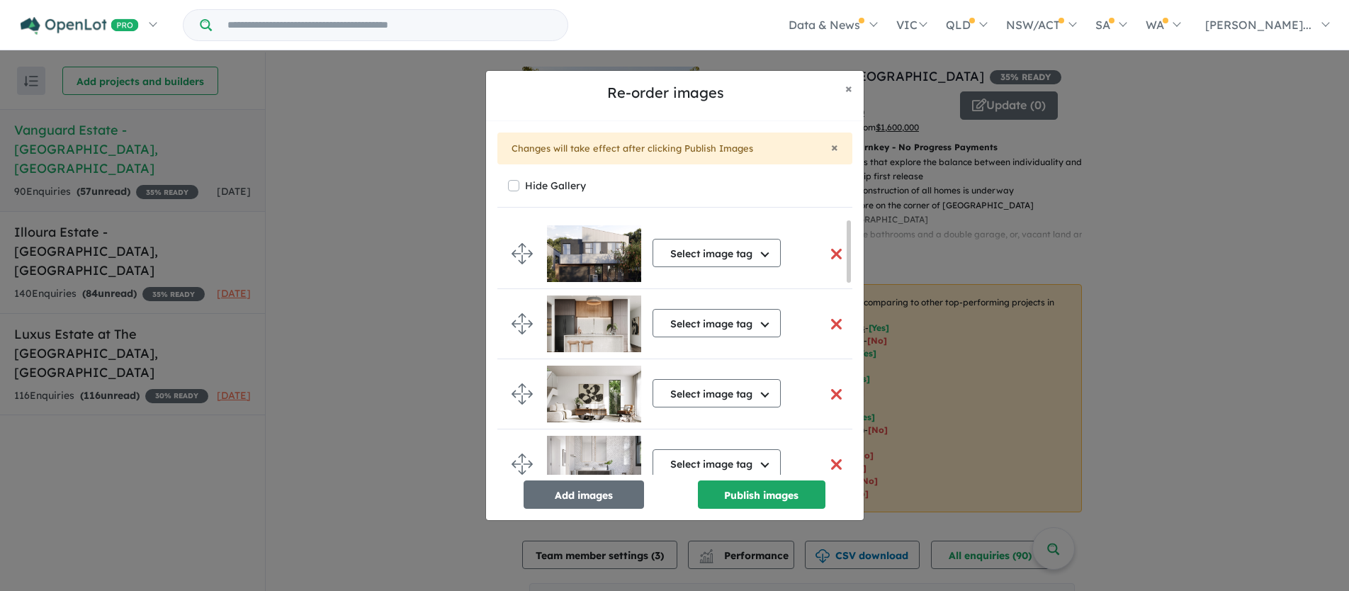
click at [831, 249] on button "button" at bounding box center [837, 254] width 30 height 30
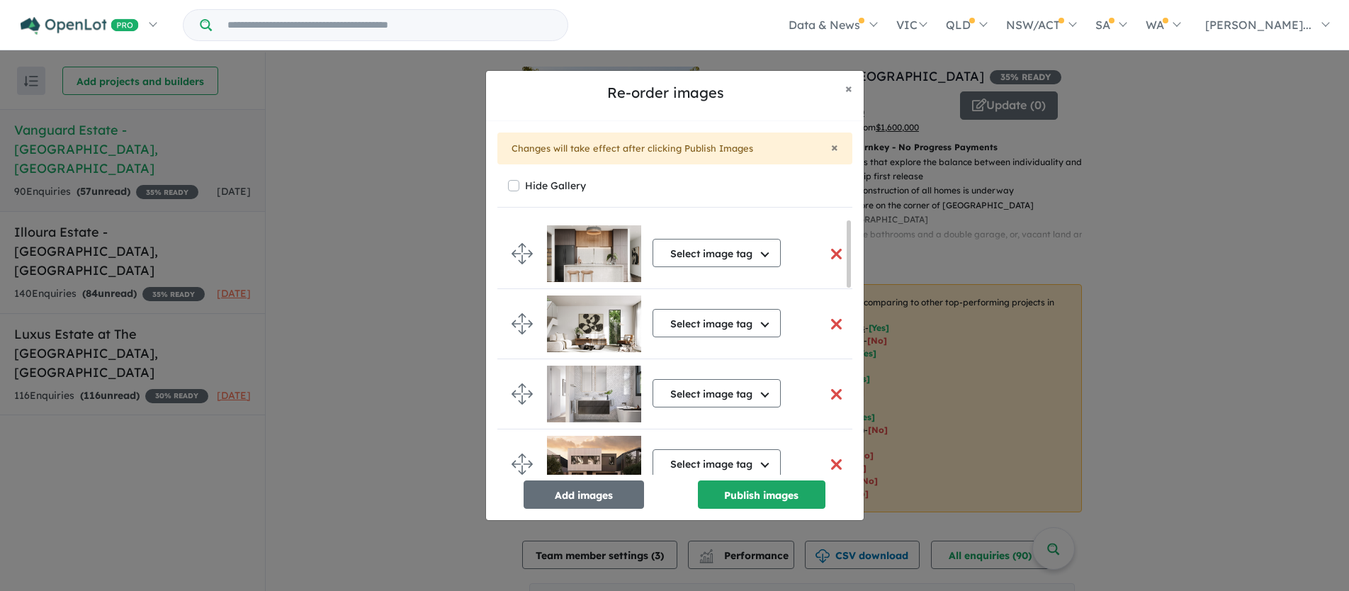
click at [831, 249] on button "button" at bounding box center [837, 254] width 30 height 30
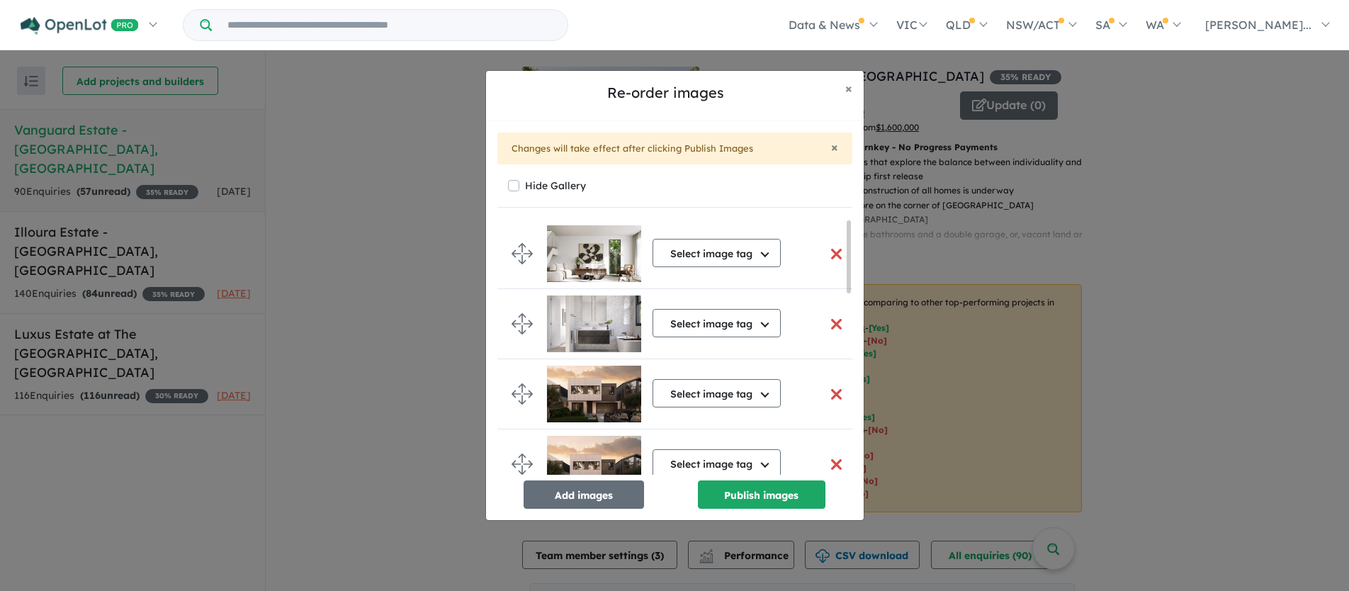
click at [831, 249] on button "button" at bounding box center [837, 254] width 30 height 30
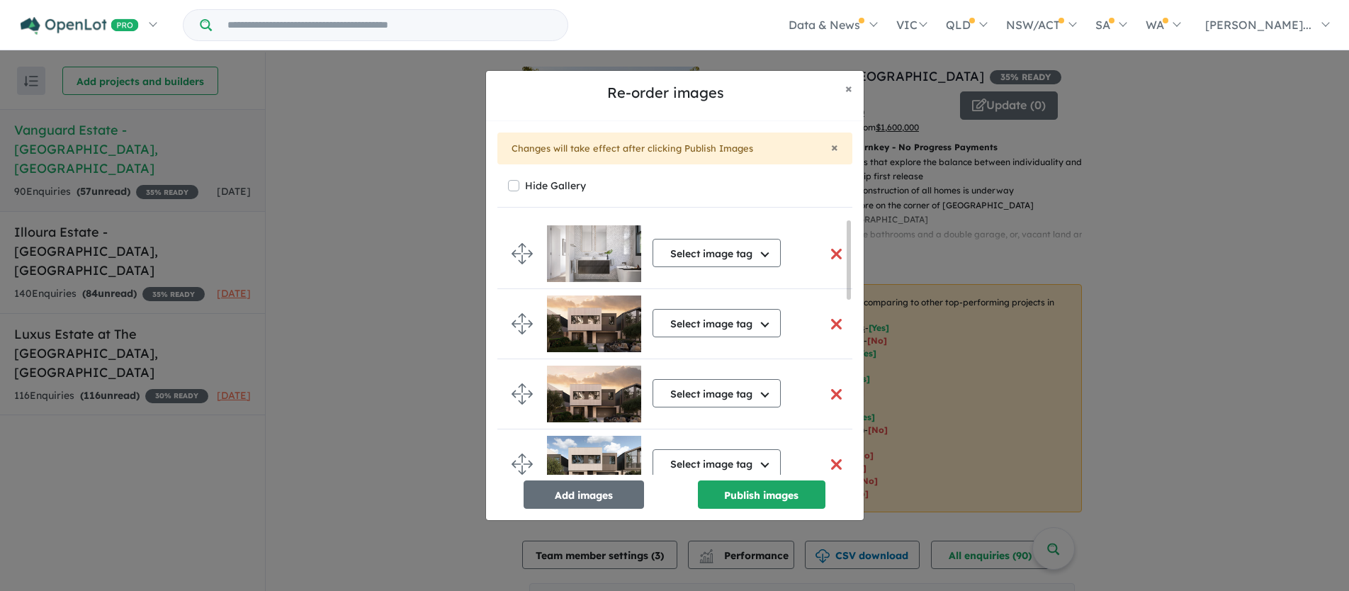
click at [831, 249] on button "button" at bounding box center [837, 254] width 30 height 30
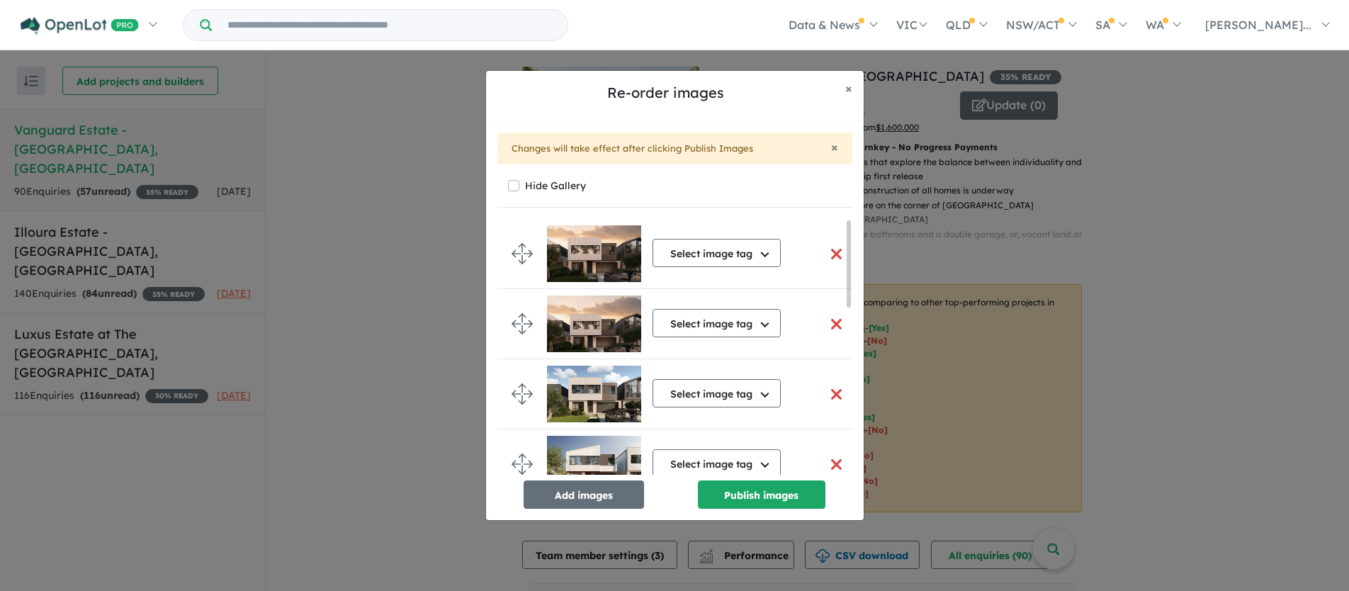
click at [831, 249] on button "button" at bounding box center [837, 254] width 30 height 30
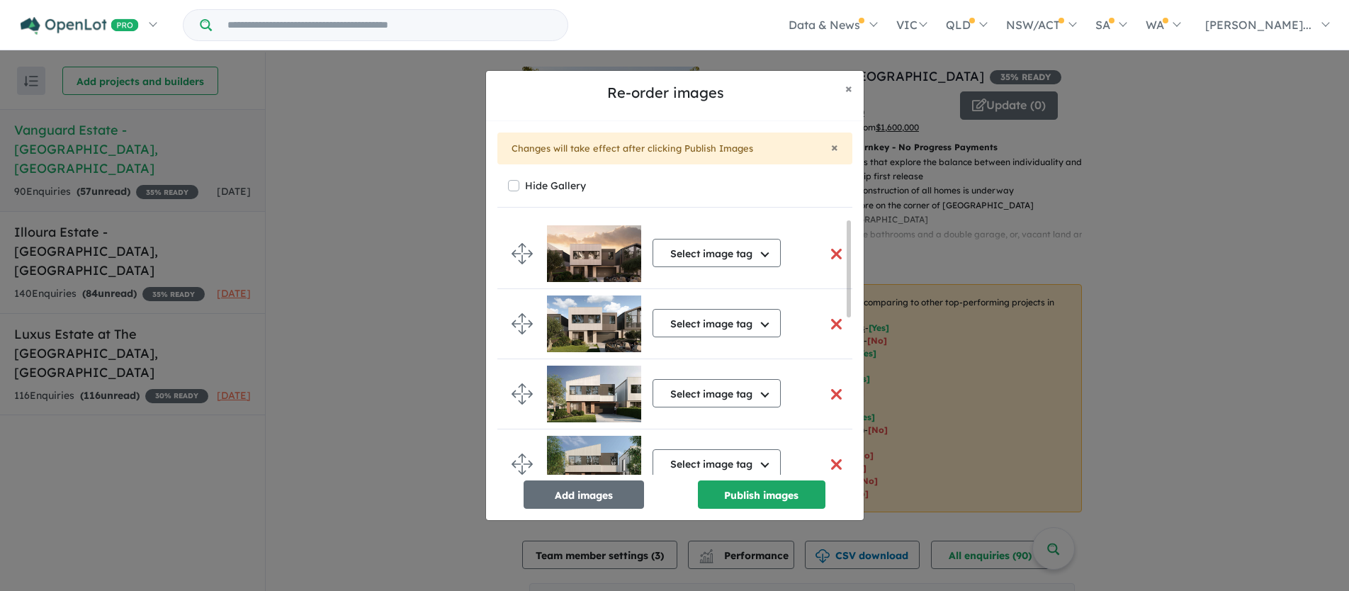
click at [831, 249] on button "button" at bounding box center [837, 254] width 30 height 30
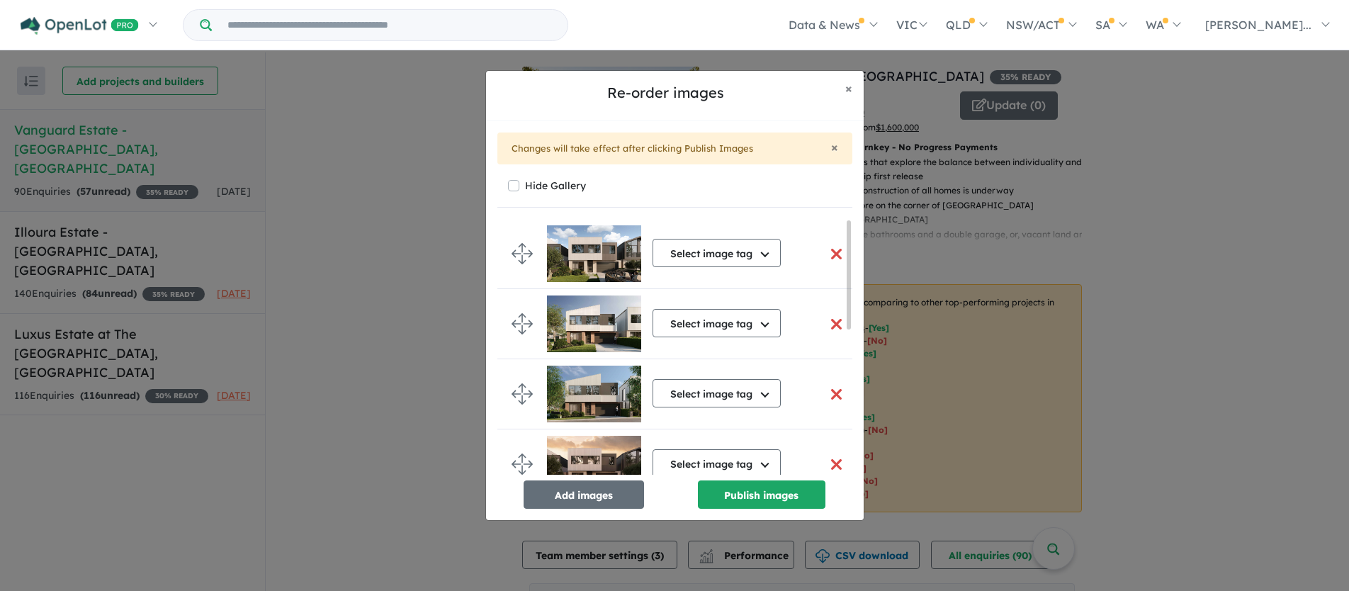
click at [831, 249] on button "button" at bounding box center [837, 254] width 30 height 30
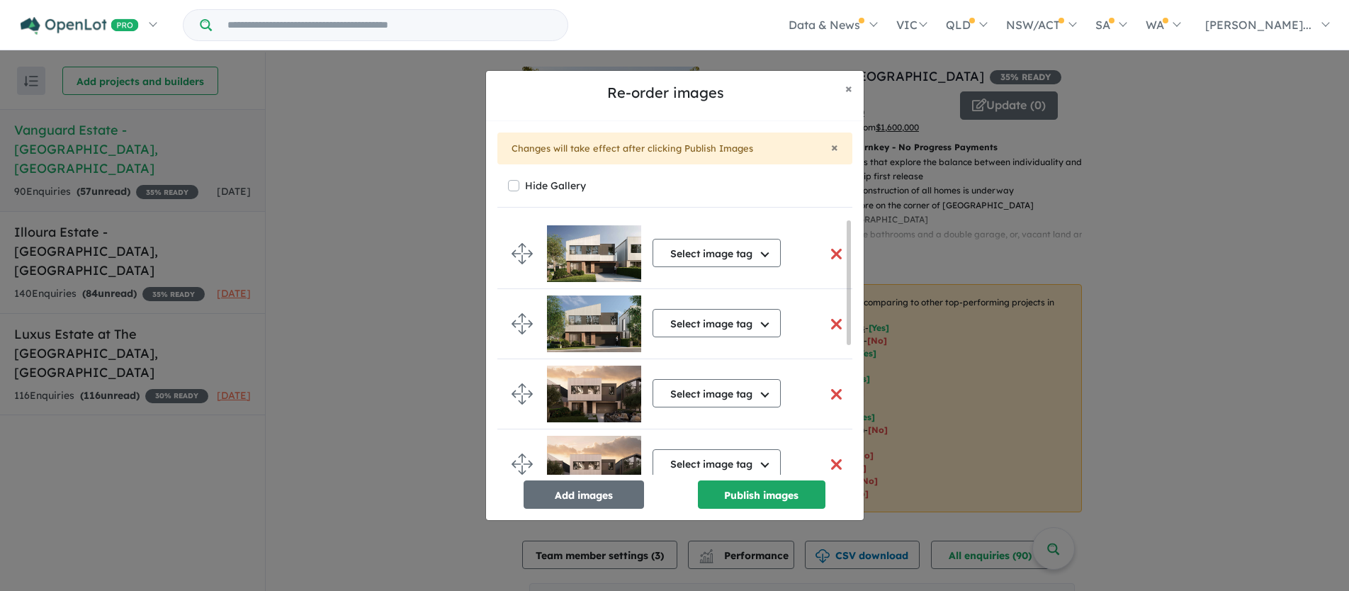
click at [831, 249] on button "button" at bounding box center [837, 254] width 30 height 30
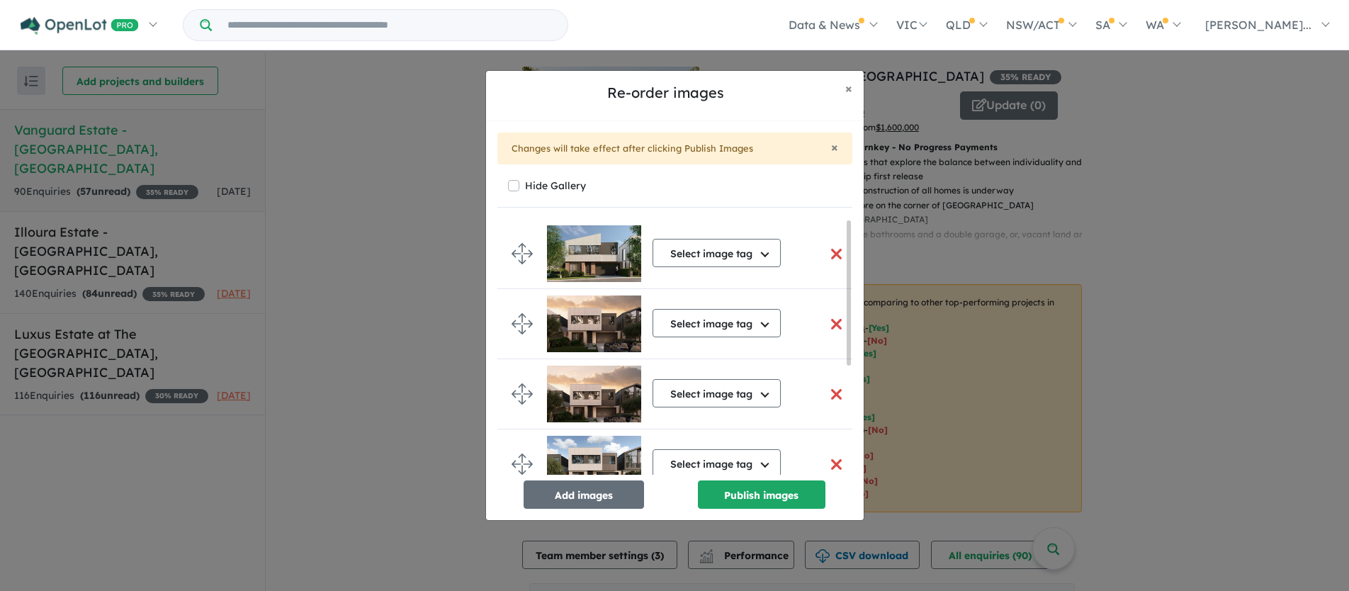
click at [831, 249] on button "button" at bounding box center [837, 254] width 30 height 30
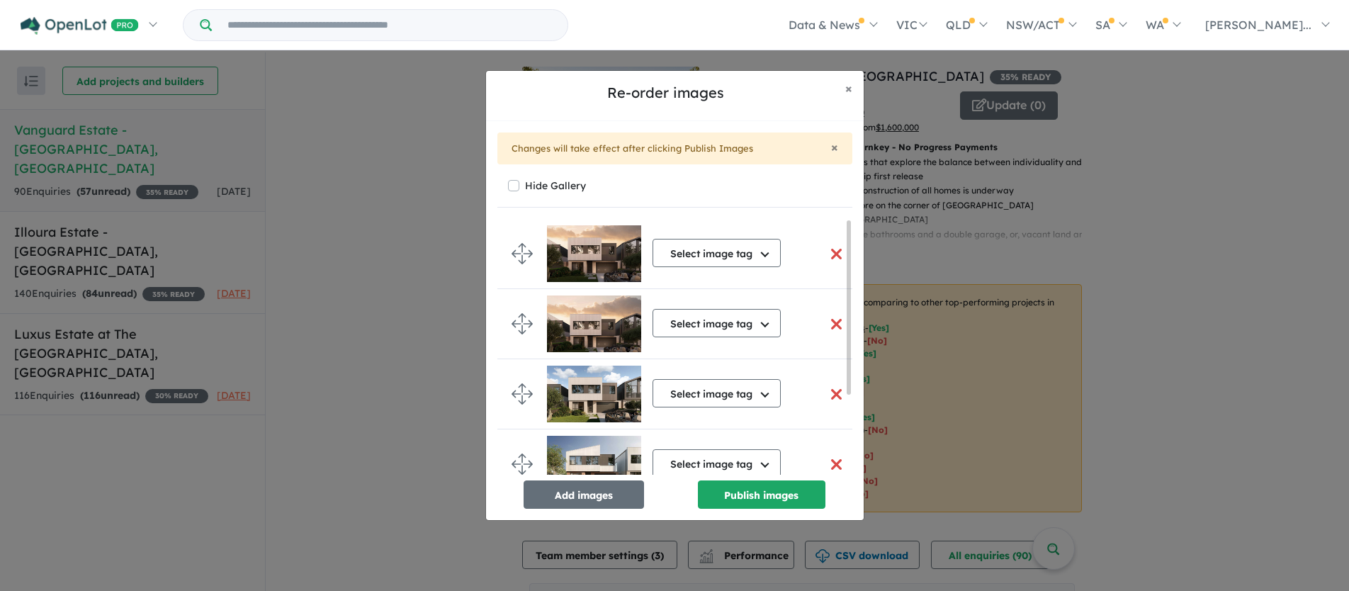
click at [831, 249] on button "button" at bounding box center [837, 254] width 30 height 30
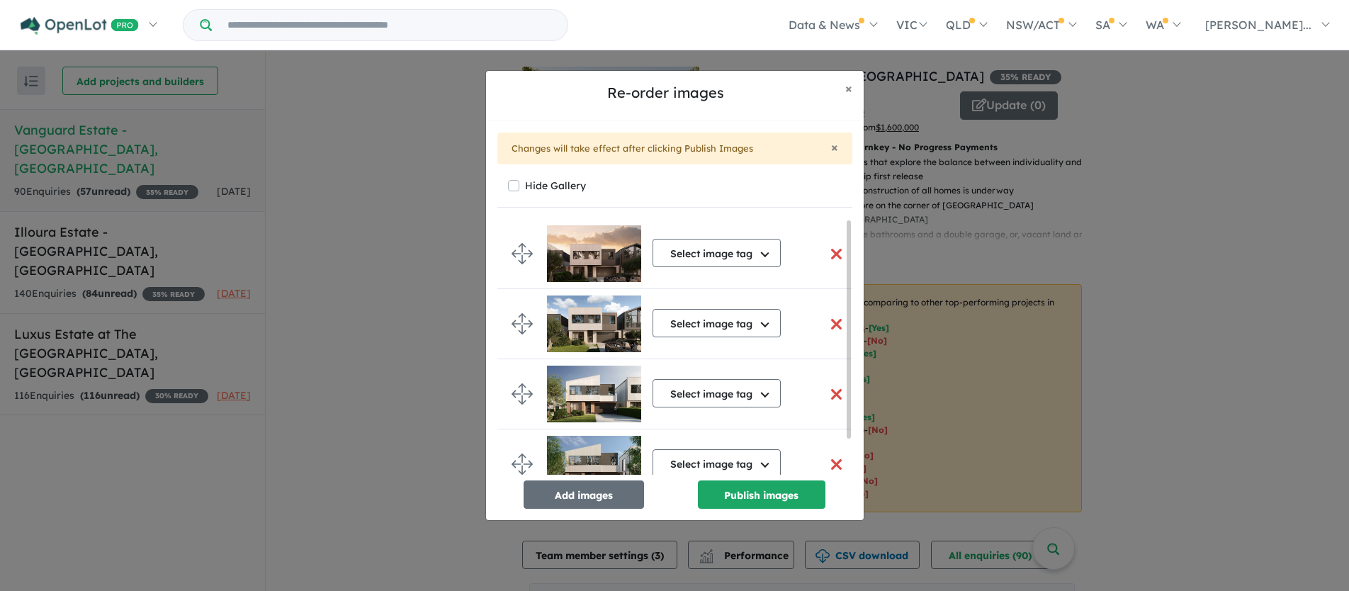
click at [831, 249] on button "button" at bounding box center [837, 254] width 30 height 30
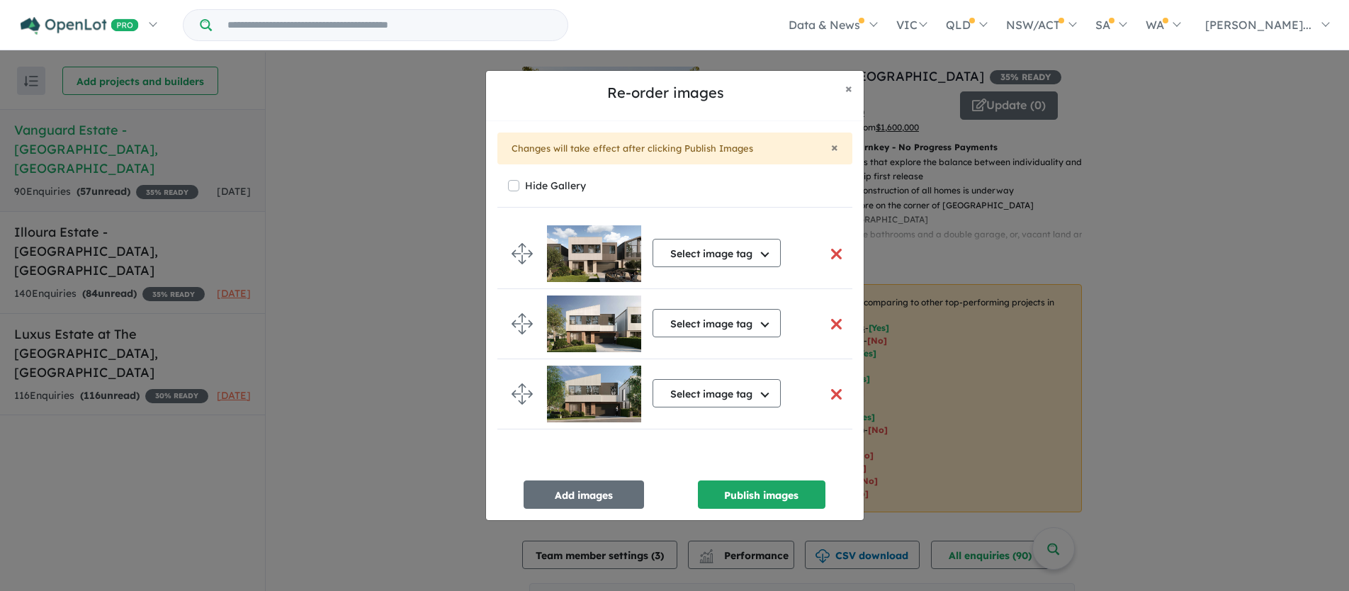
click at [831, 249] on button "button" at bounding box center [837, 254] width 30 height 30
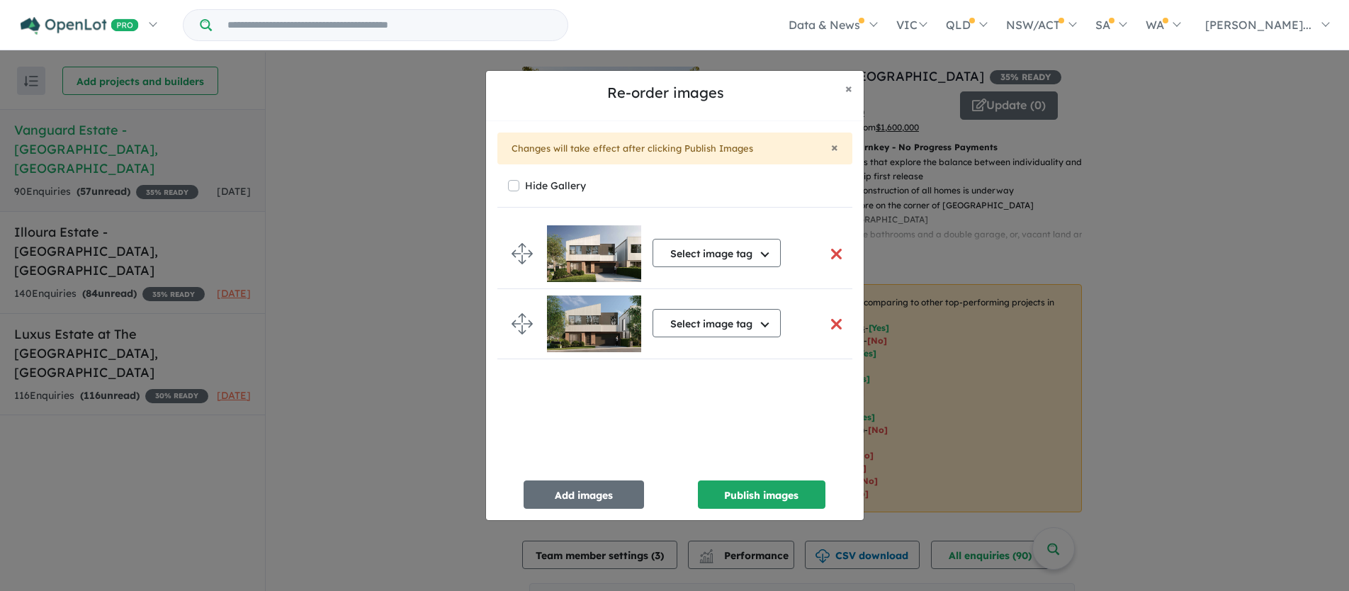
click at [831, 249] on button "button" at bounding box center [837, 254] width 30 height 30
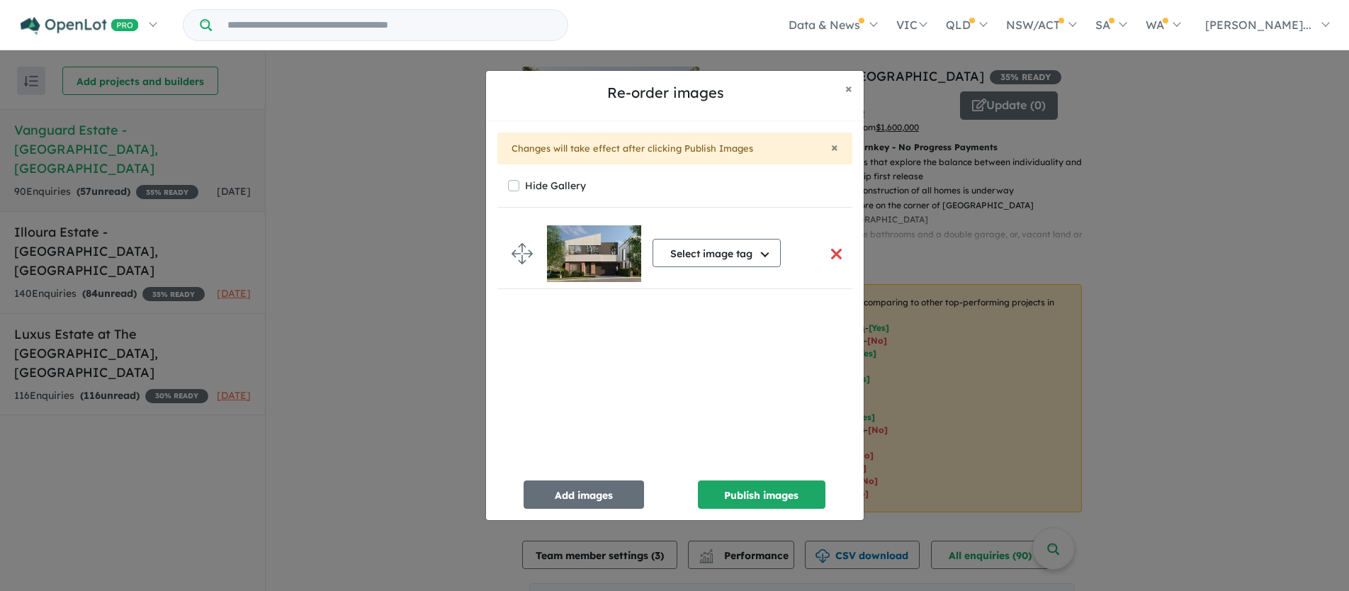
click at [831, 249] on button "button" at bounding box center [837, 254] width 30 height 30
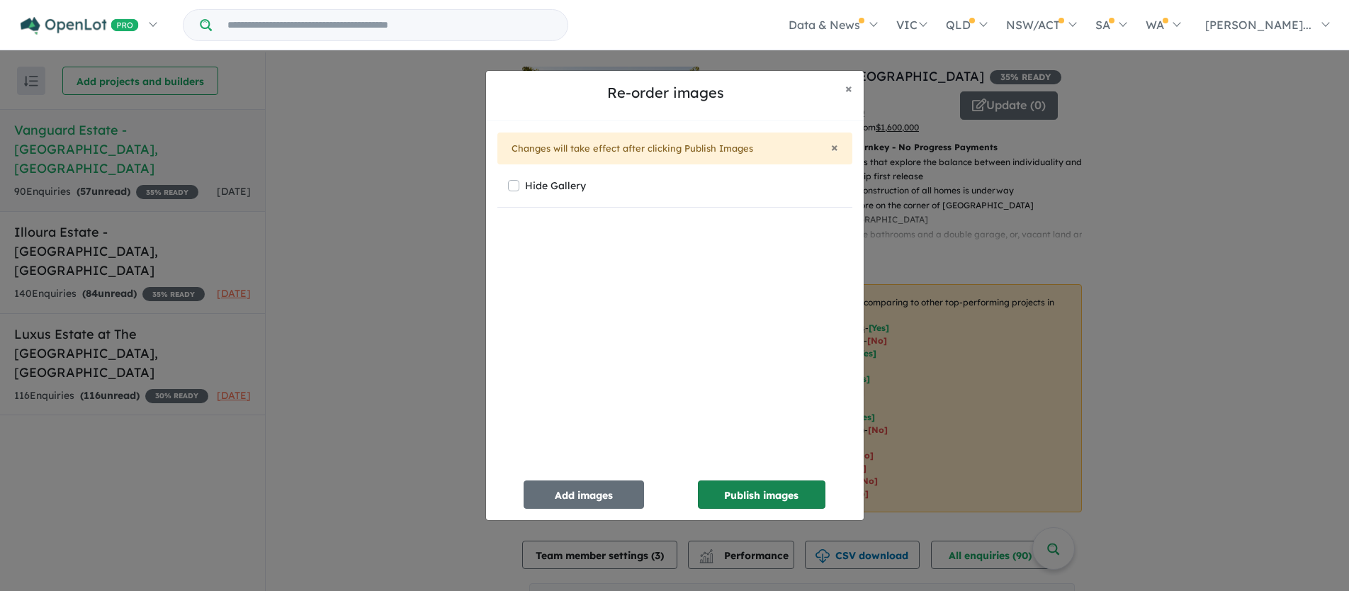
click at [744, 499] on button "Publish images" at bounding box center [762, 494] width 128 height 28
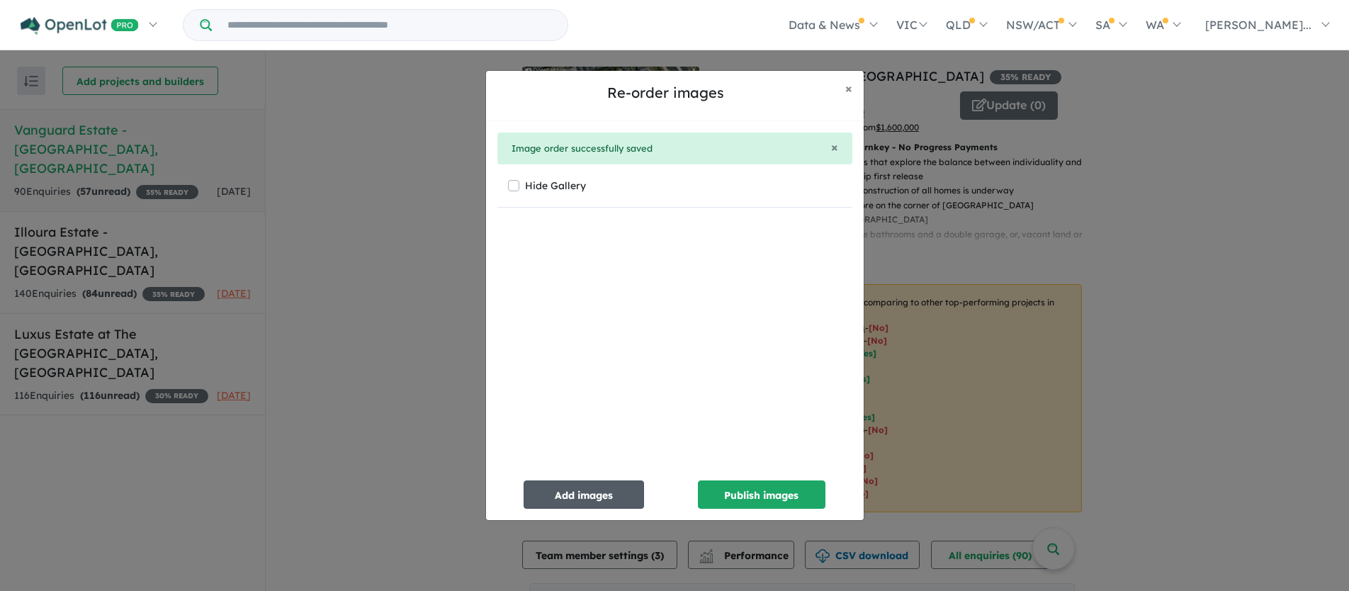
click at [582, 500] on button "Add images" at bounding box center [583, 494] width 120 height 28
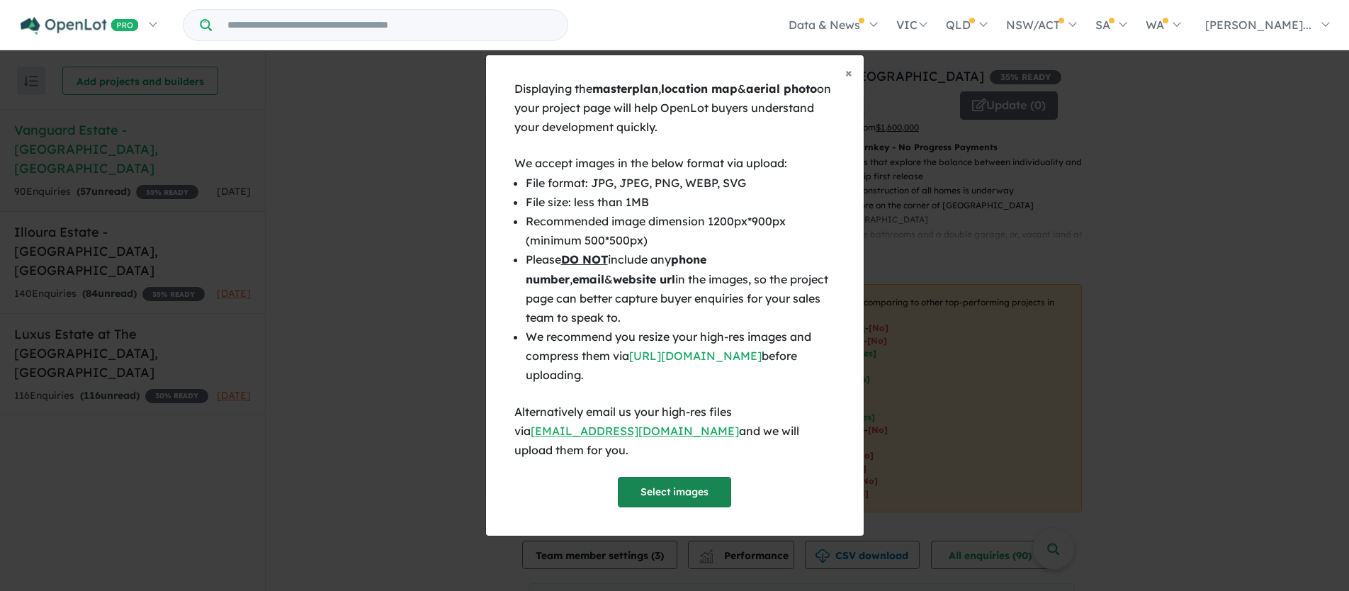
click at [690, 481] on button "Select images" at bounding box center [674, 492] width 113 height 30
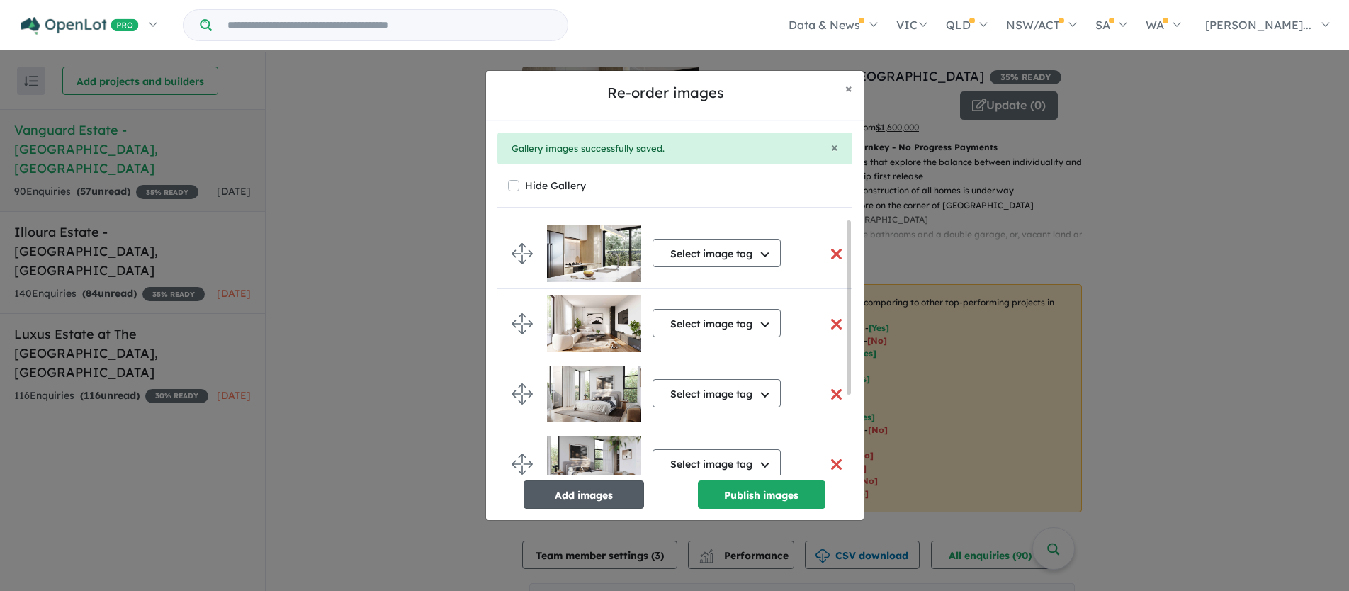
click at [557, 494] on button "Add images" at bounding box center [583, 494] width 120 height 28
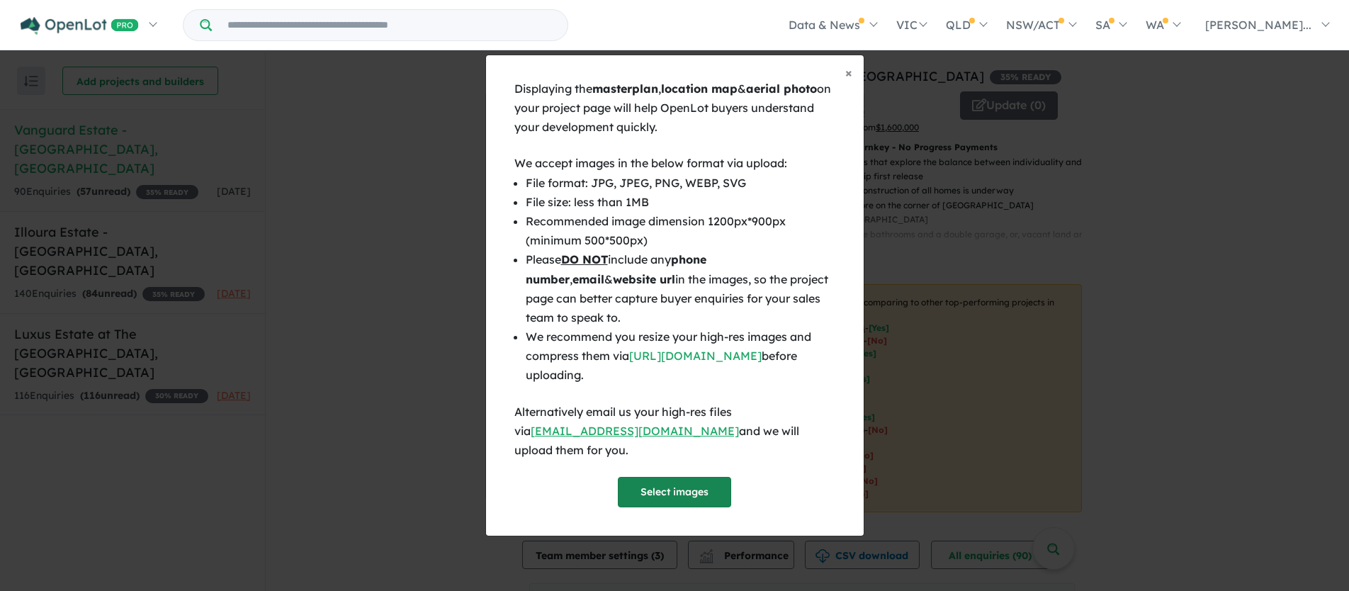
click at [662, 478] on button "Select images" at bounding box center [674, 492] width 113 height 30
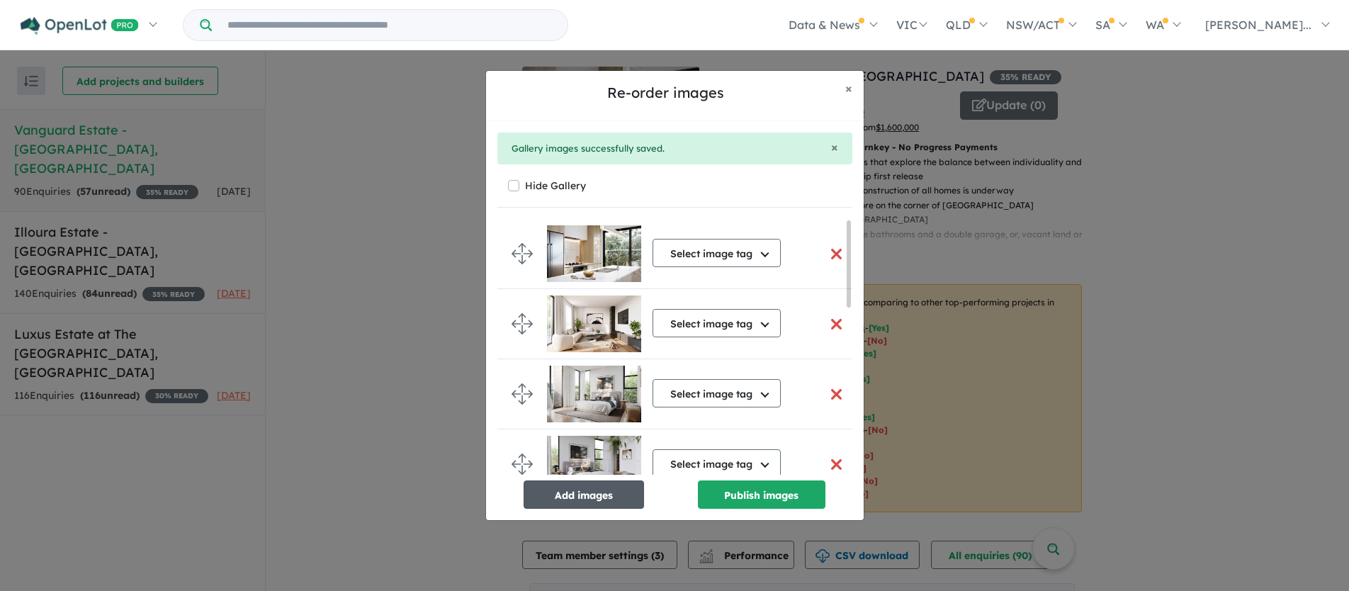
click at [599, 497] on button "Add images" at bounding box center [583, 494] width 120 height 28
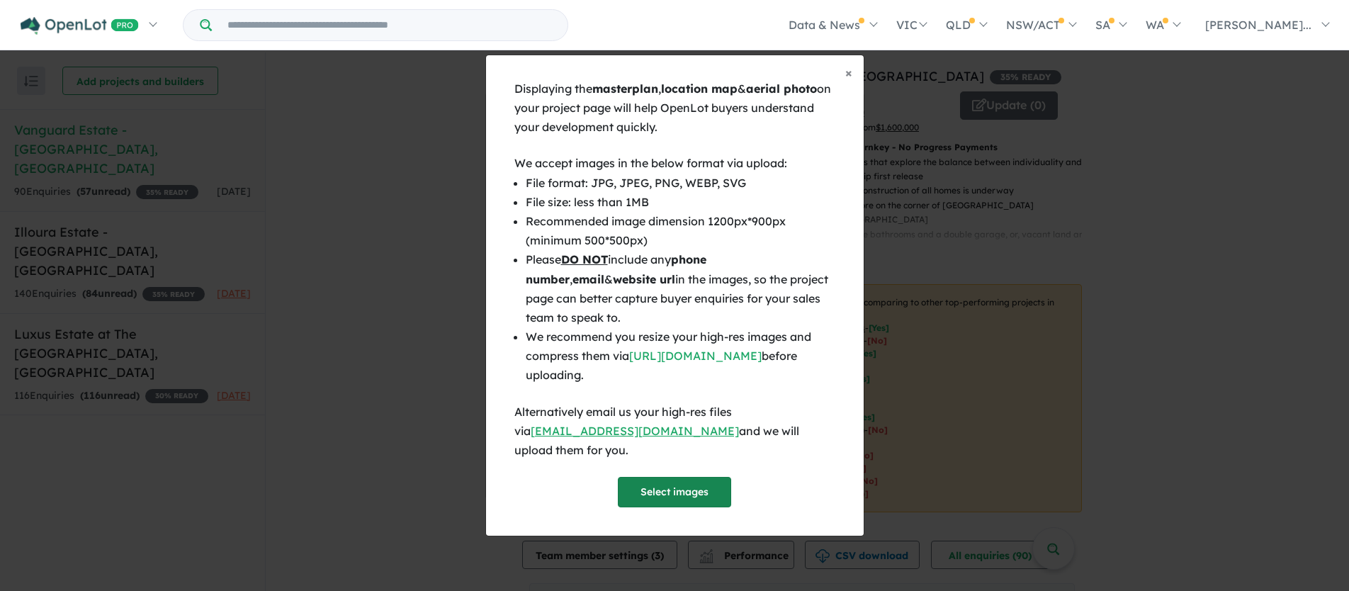
click at [661, 487] on button "Select images" at bounding box center [674, 492] width 113 height 30
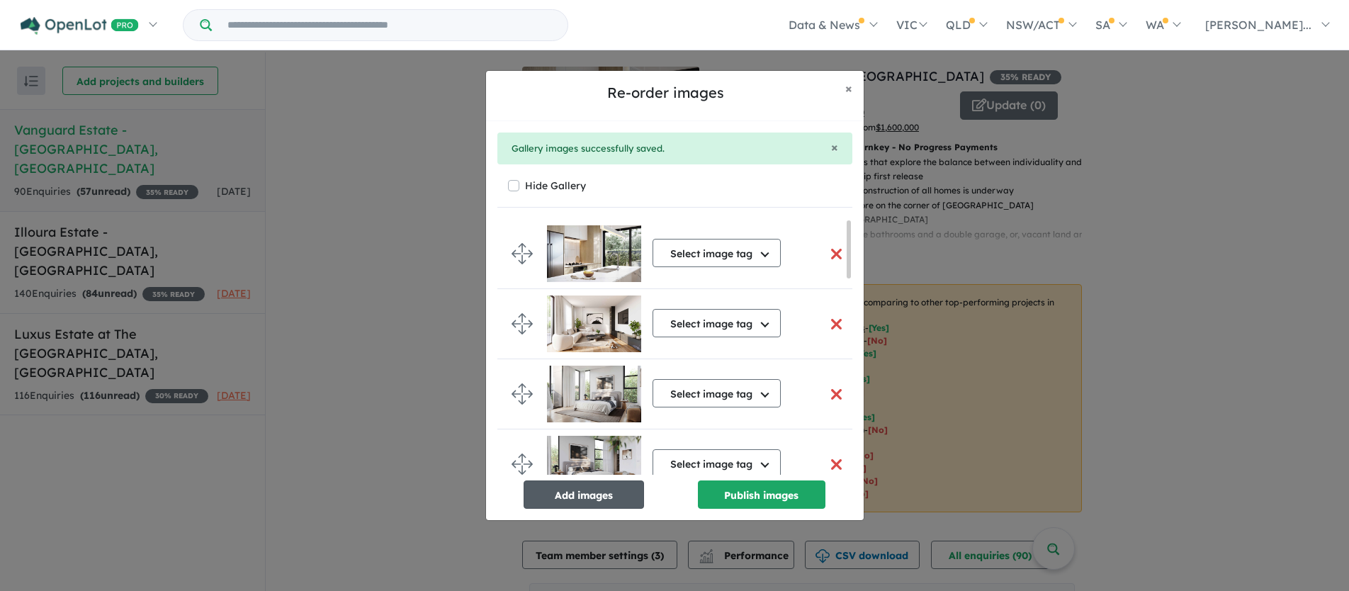
click at [588, 489] on button "Add images" at bounding box center [583, 494] width 120 height 28
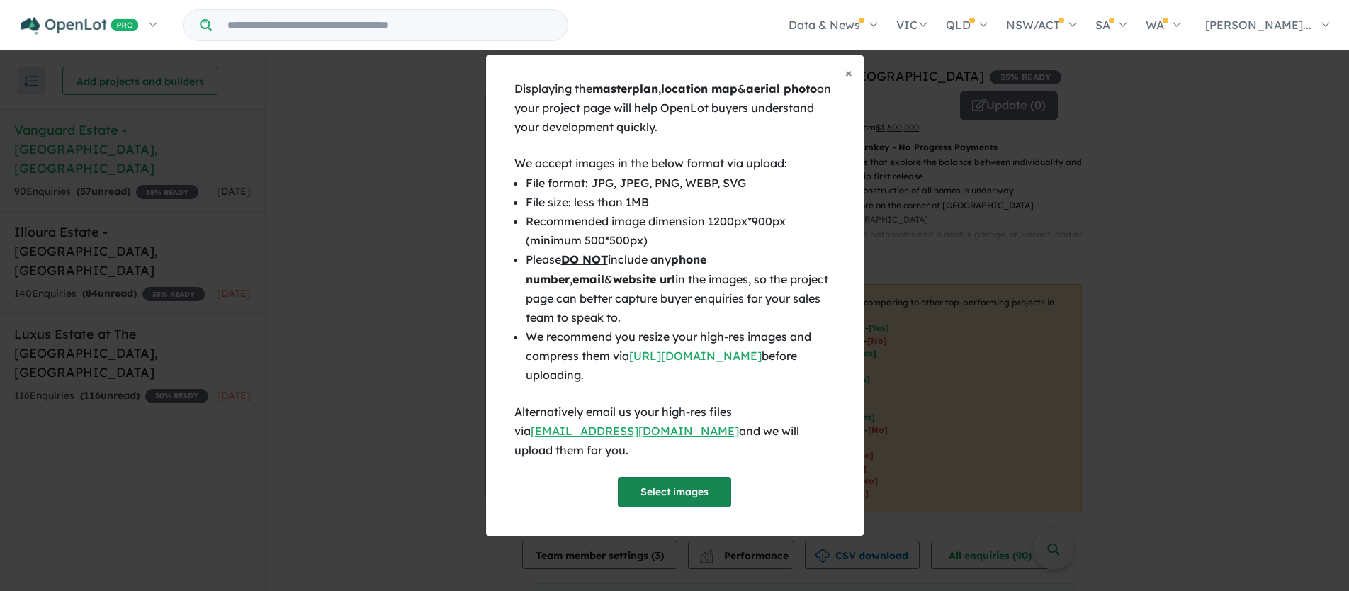
click at [636, 480] on button "Select images" at bounding box center [674, 492] width 113 height 30
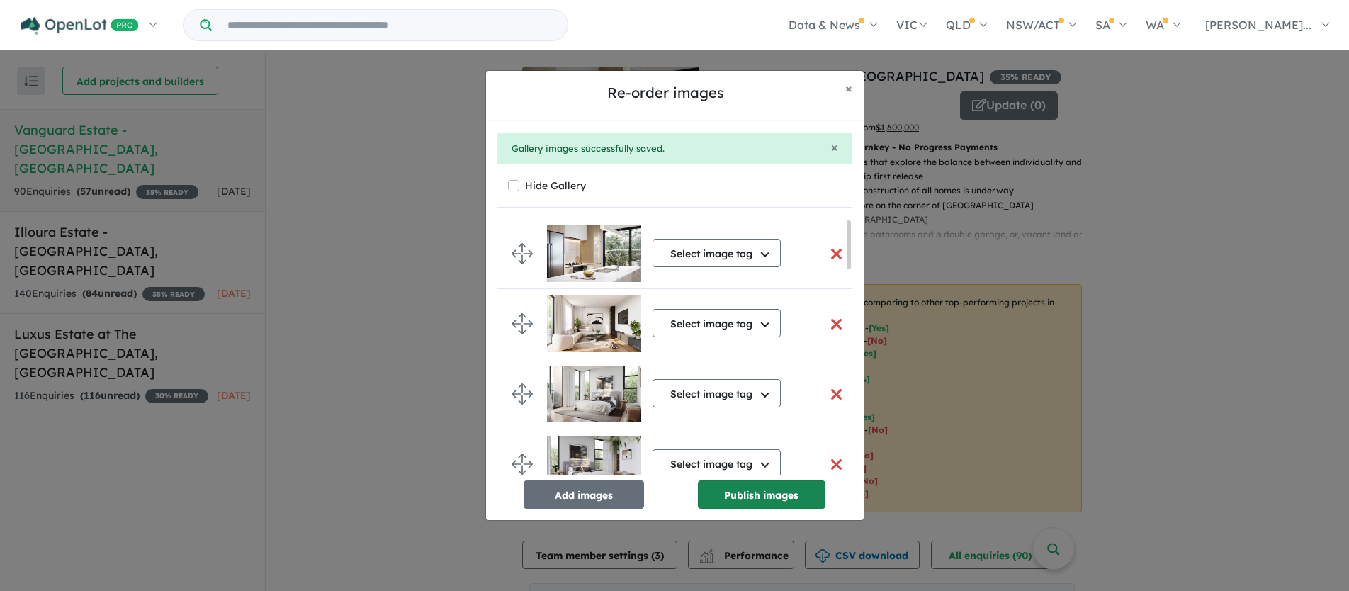
click at [763, 497] on button "Publish images" at bounding box center [762, 494] width 128 height 28
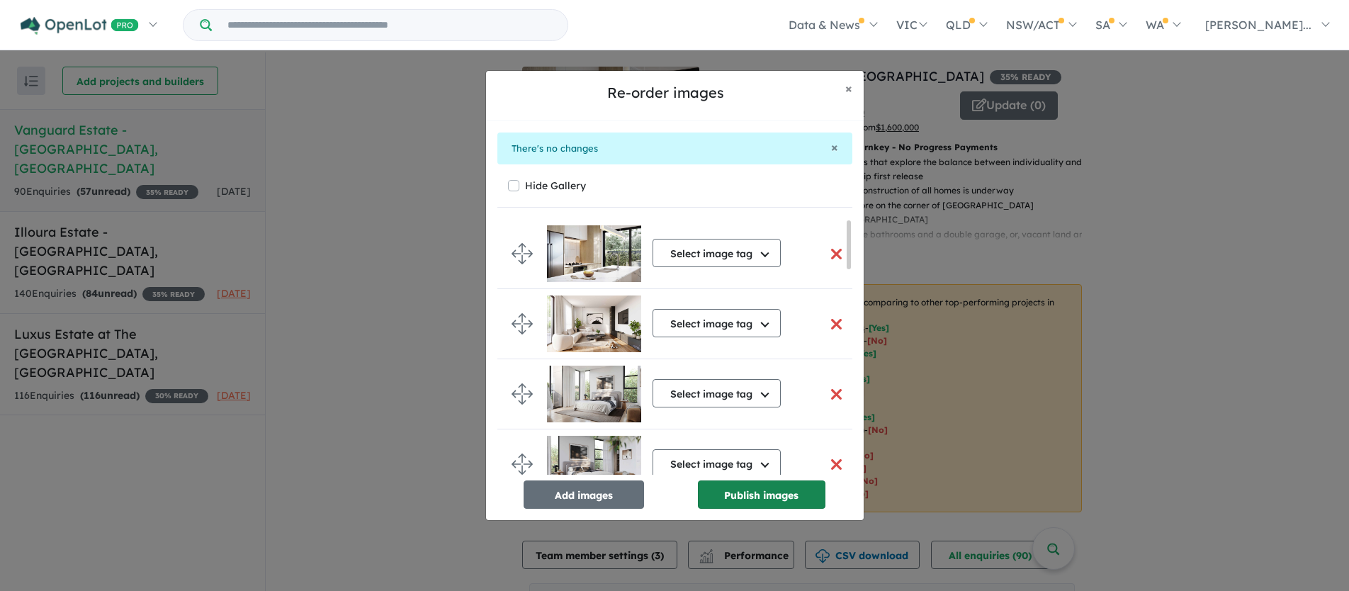
click at [746, 496] on button "Publish images" at bounding box center [762, 494] width 128 height 28
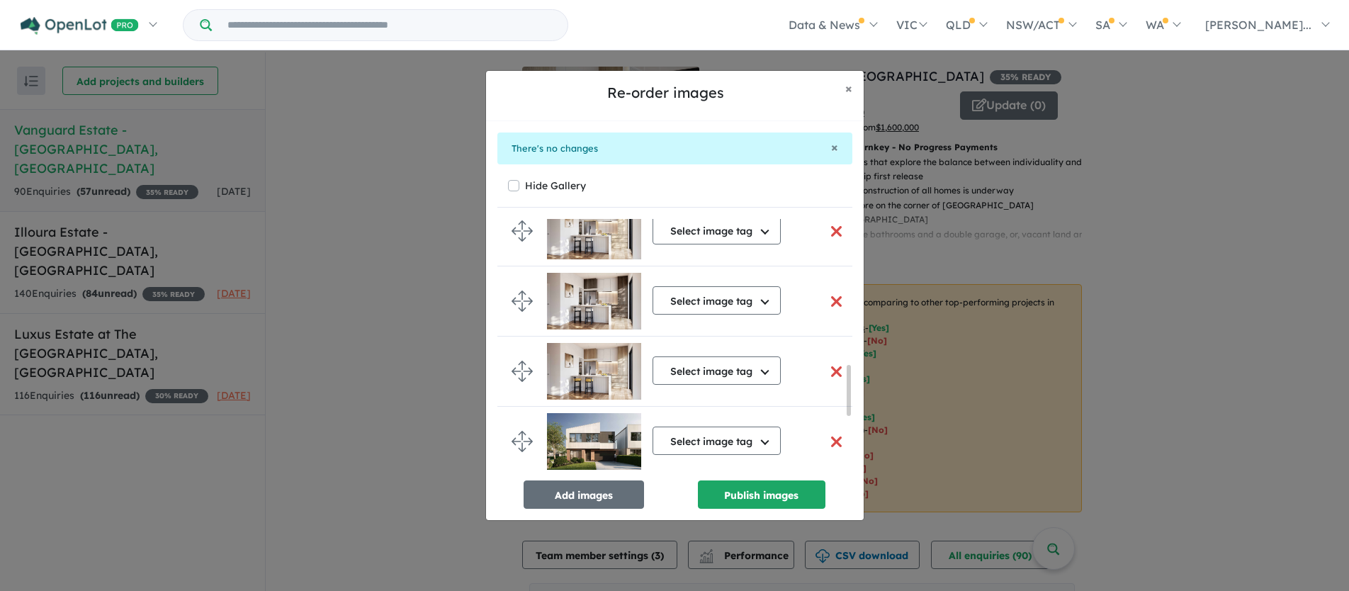
scroll to position [1001, 0]
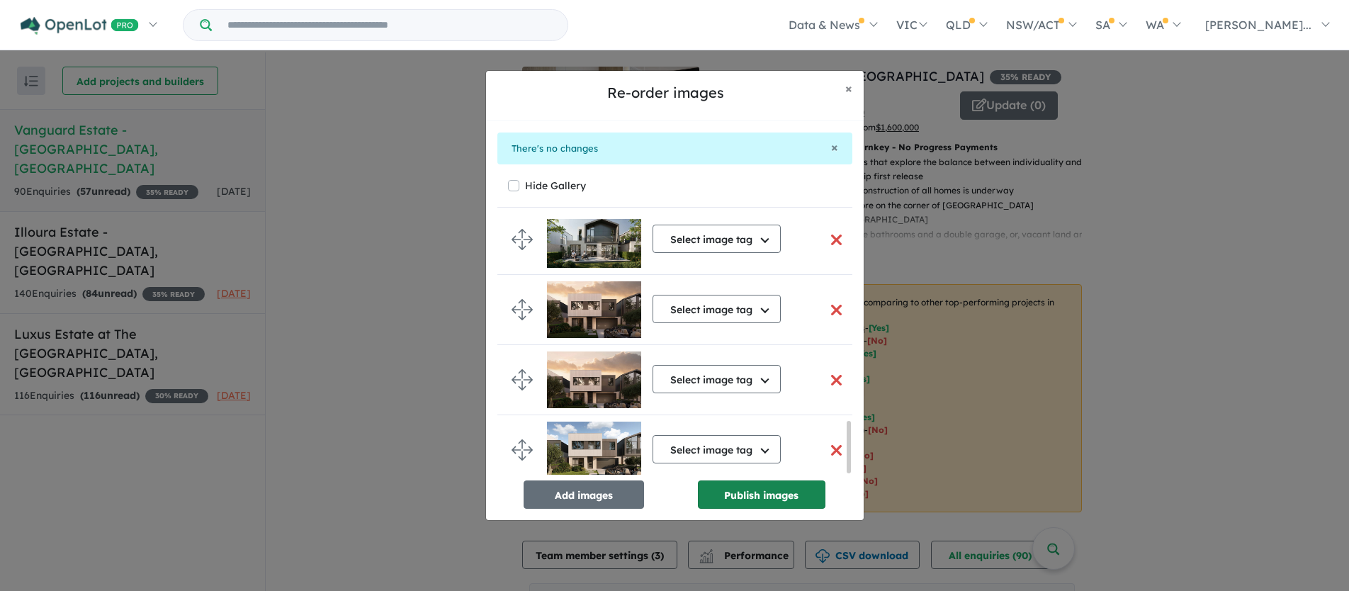
click at [747, 492] on button "Publish images" at bounding box center [762, 494] width 128 height 28
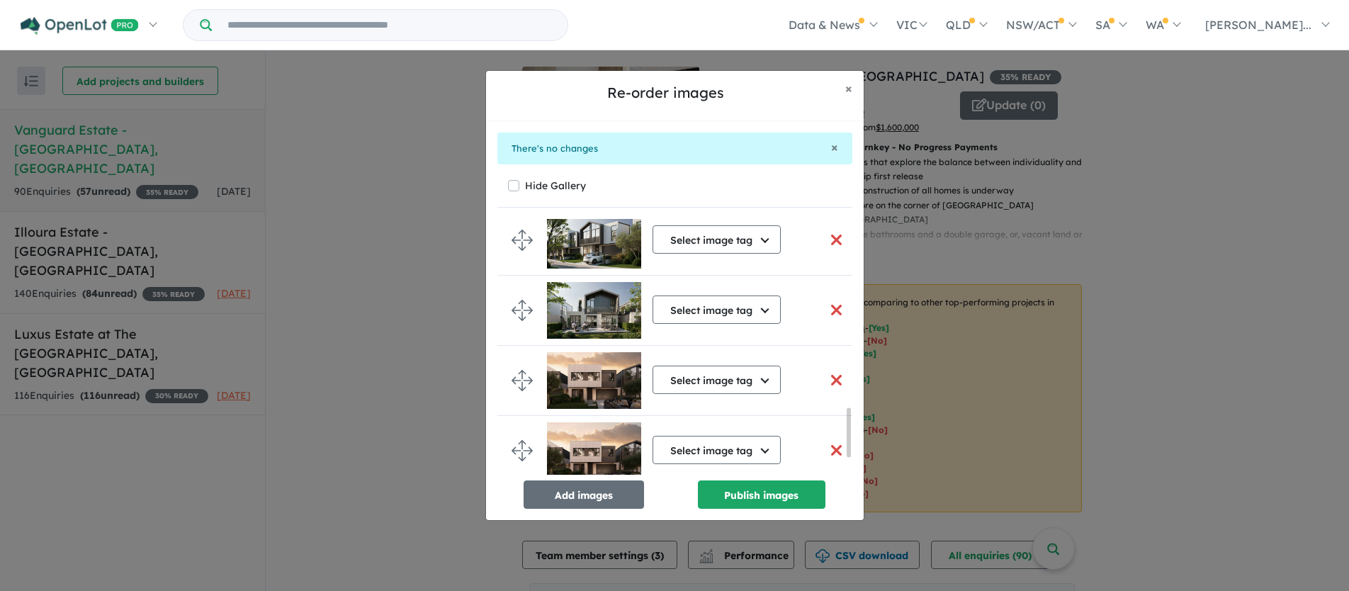
scroll to position [997, 0]
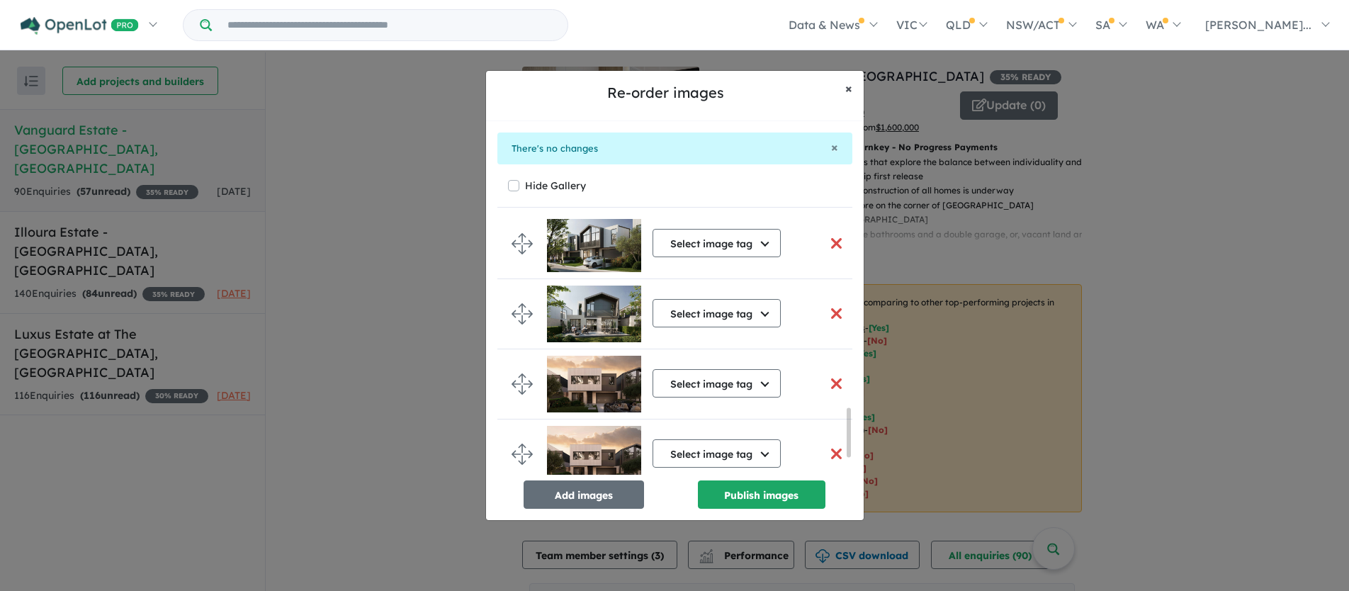
click at [849, 84] on span "×" at bounding box center [848, 88] width 7 height 16
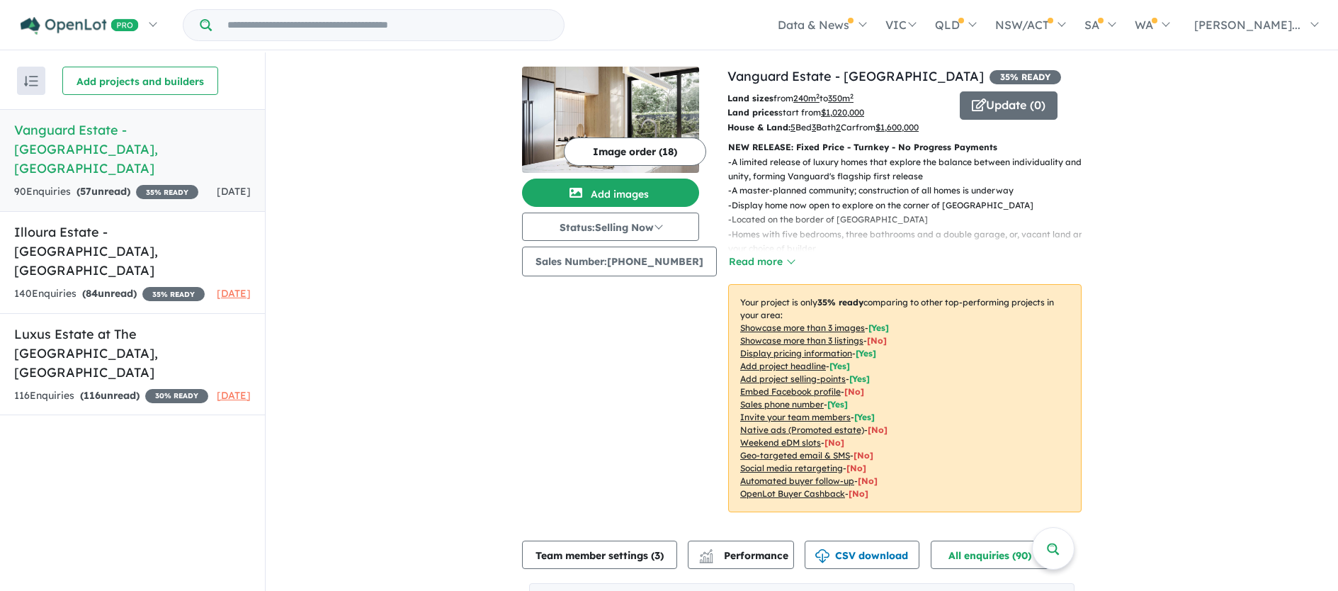
click at [589, 148] on button "Image order ( 18 )" at bounding box center [635, 151] width 142 height 28
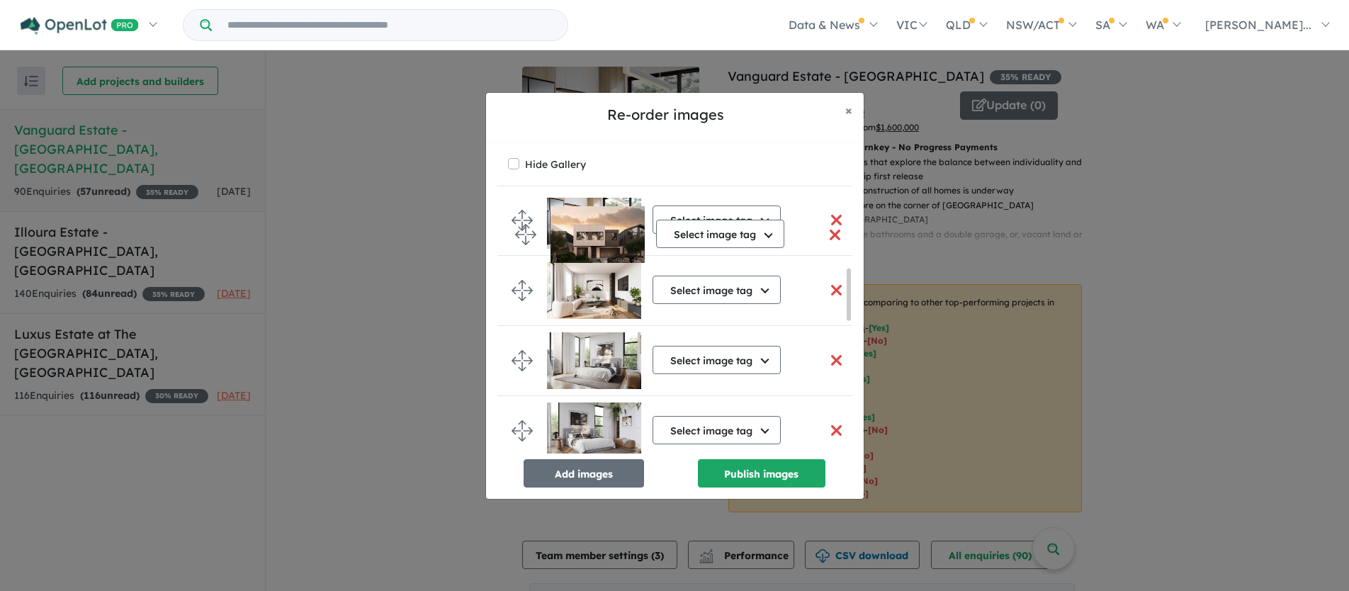
scroll to position [0, 0]
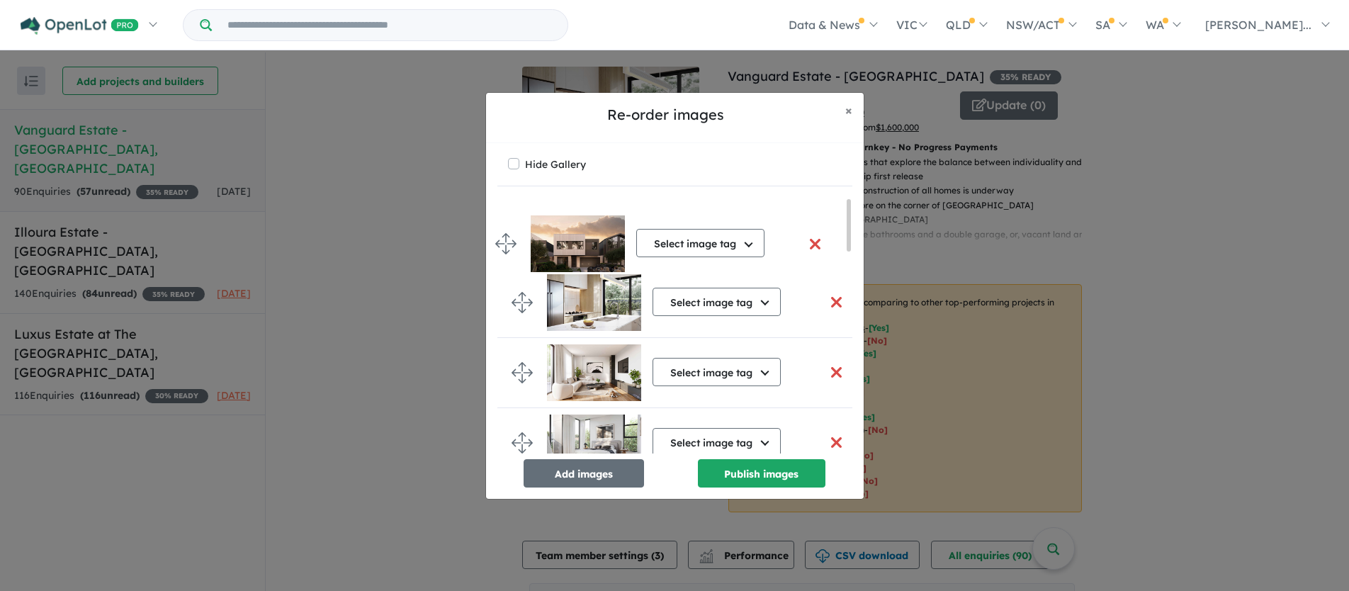
drag, startPoint x: 528, startPoint y: 343, endPoint x: 511, endPoint y: 234, distance: 109.7
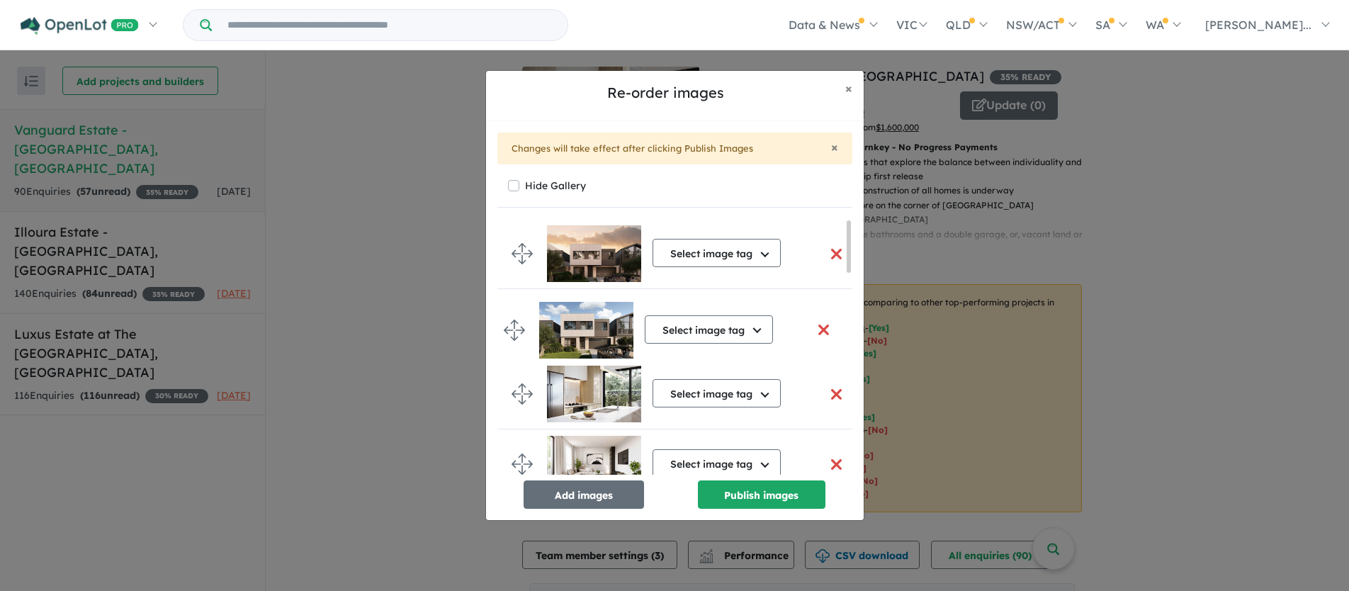
drag, startPoint x: 524, startPoint y: 444, endPoint x: 516, endPoint y: 329, distance: 115.7
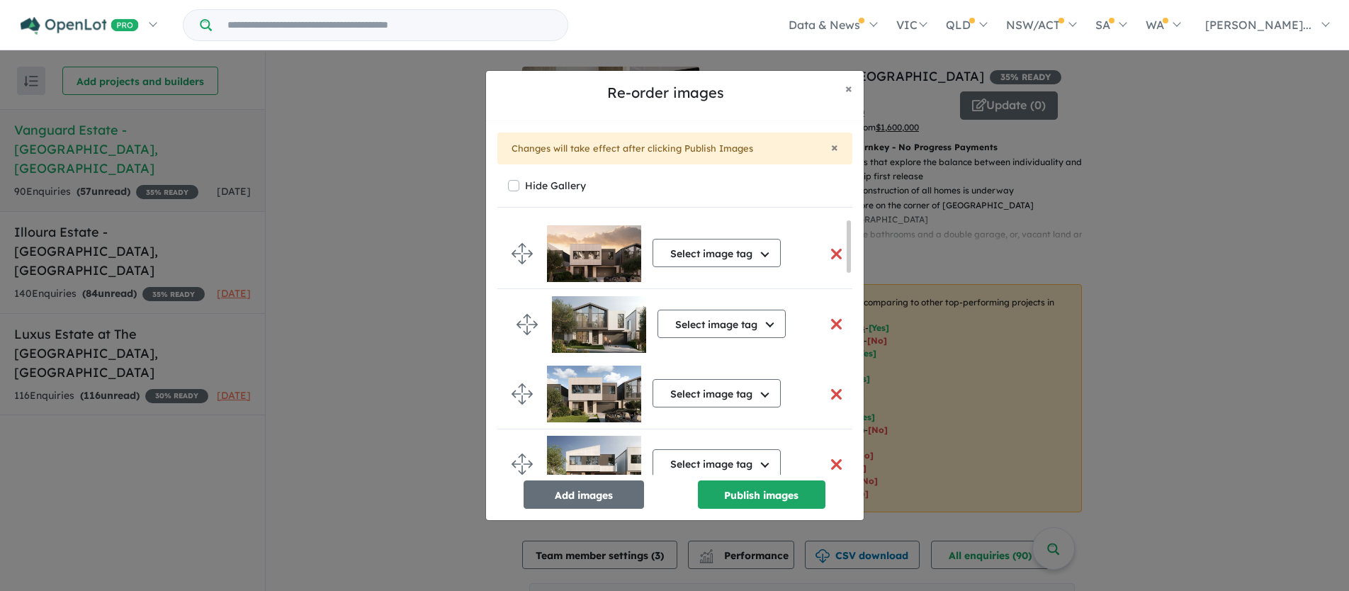
drag, startPoint x: 523, startPoint y: 410, endPoint x: 528, endPoint y: 326, distance: 84.4
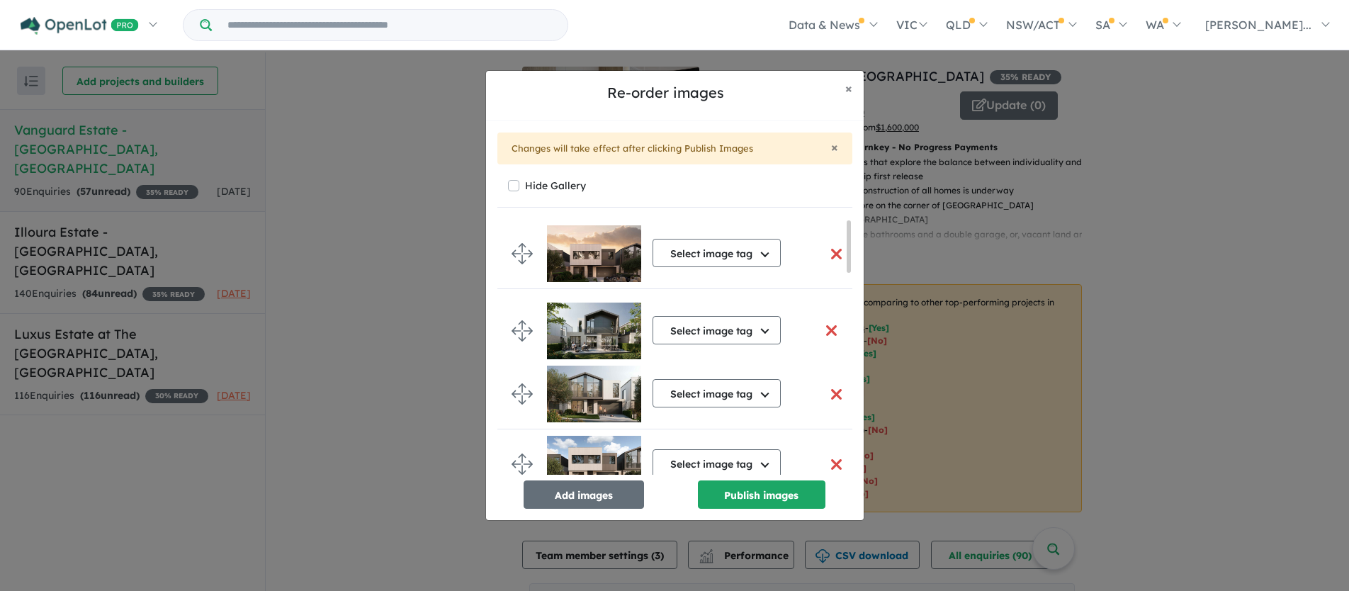
drag, startPoint x: 523, startPoint y: 370, endPoint x: 523, endPoint y: 326, distance: 44.6
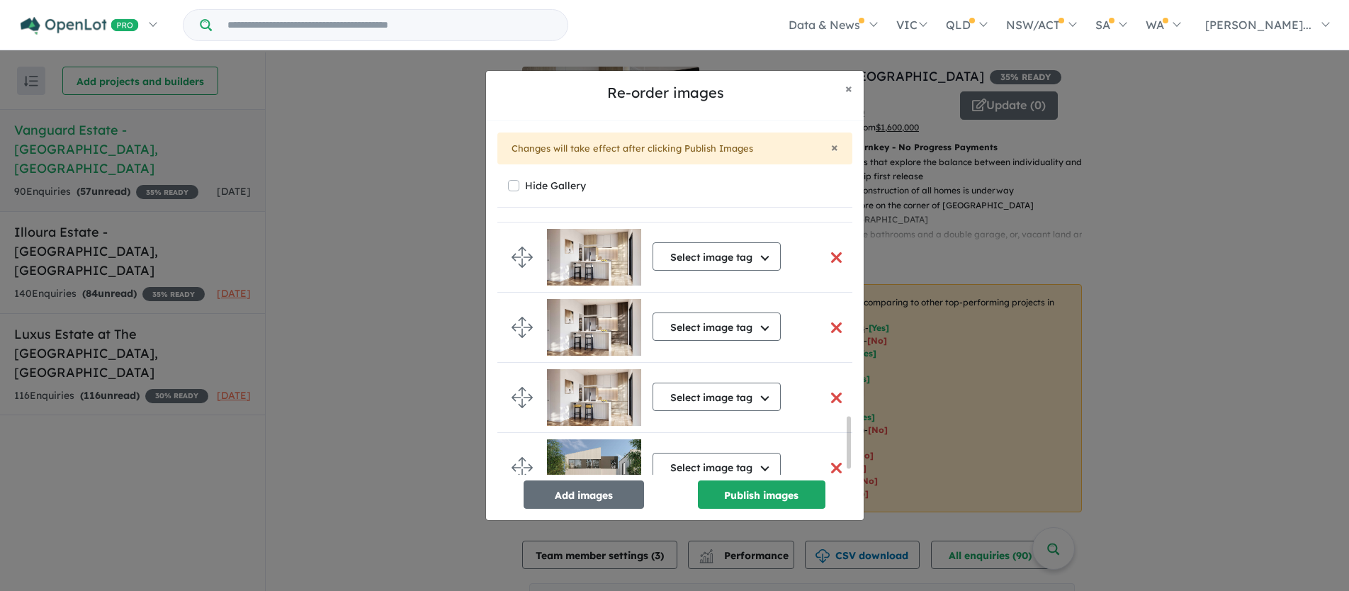
scroll to position [1001, 0]
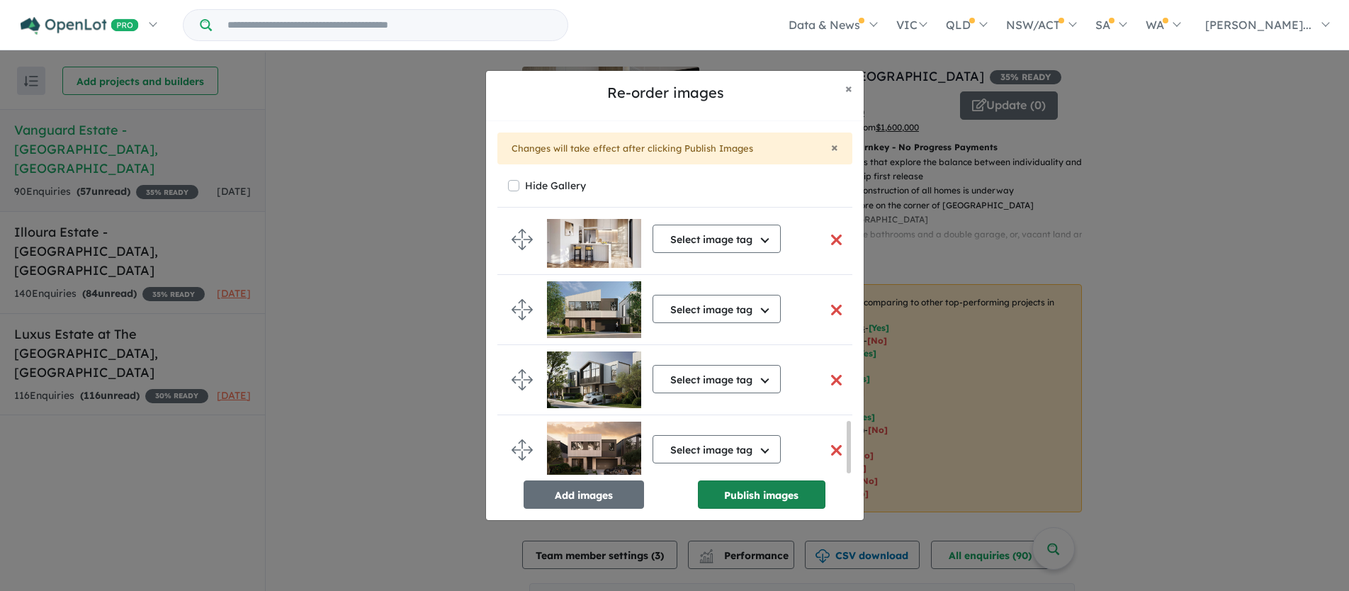
click at [735, 492] on button "Publish images" at bounding box center [762, 494] width 128 height 28
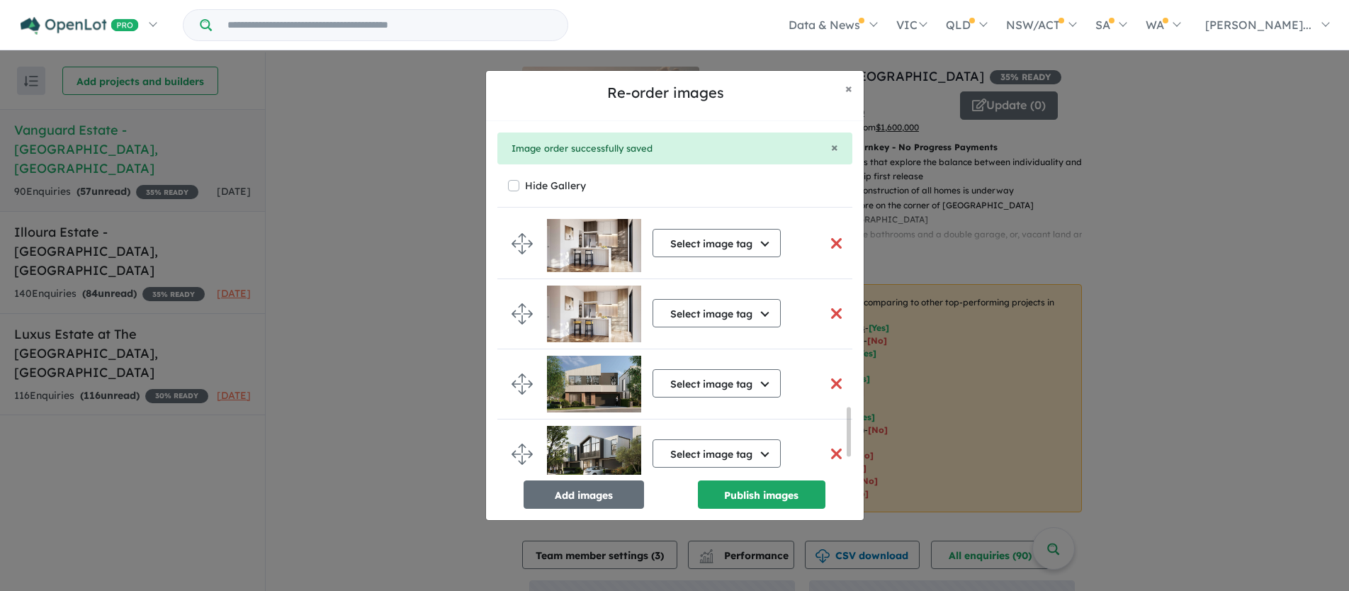
scroll to position [994, 0]
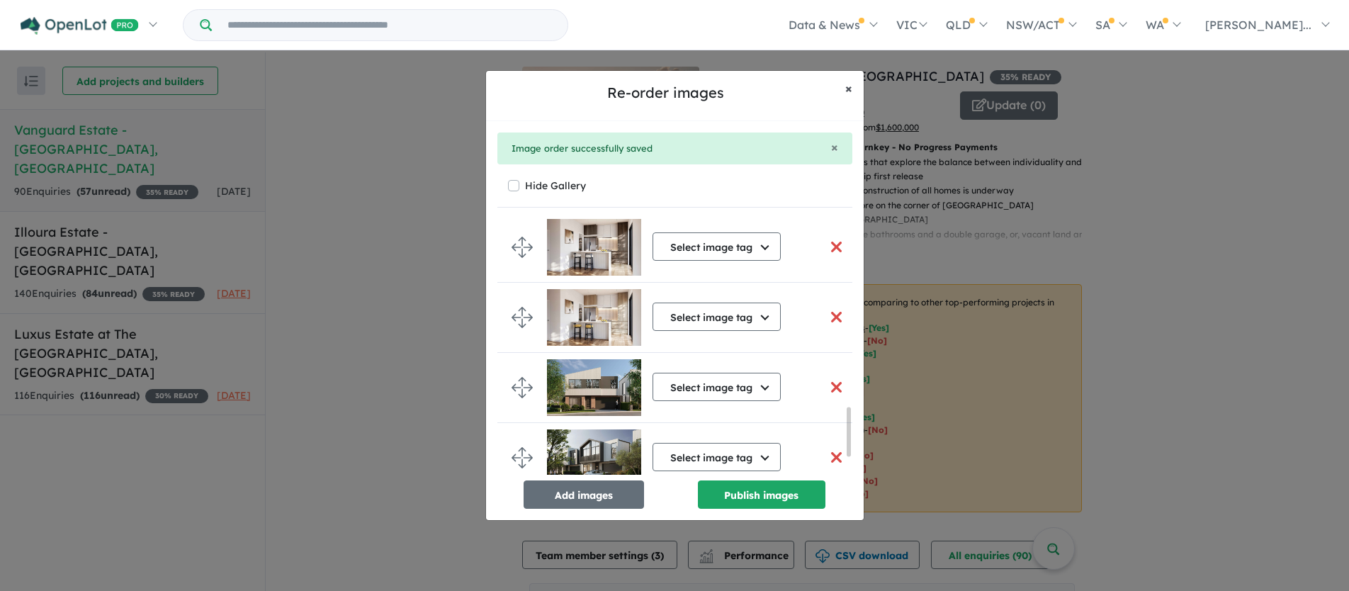
click at [851, 84] on span "×" at bounding box center [848, 88] width 7 height 16
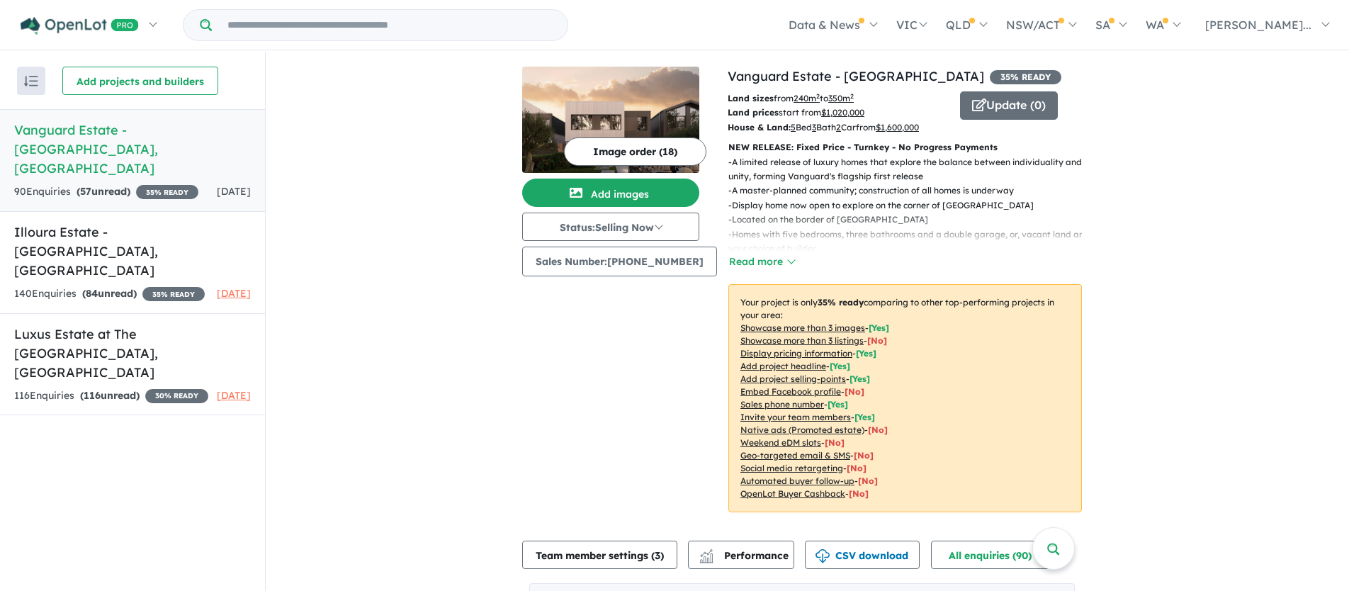
scroll to position [990, 0]
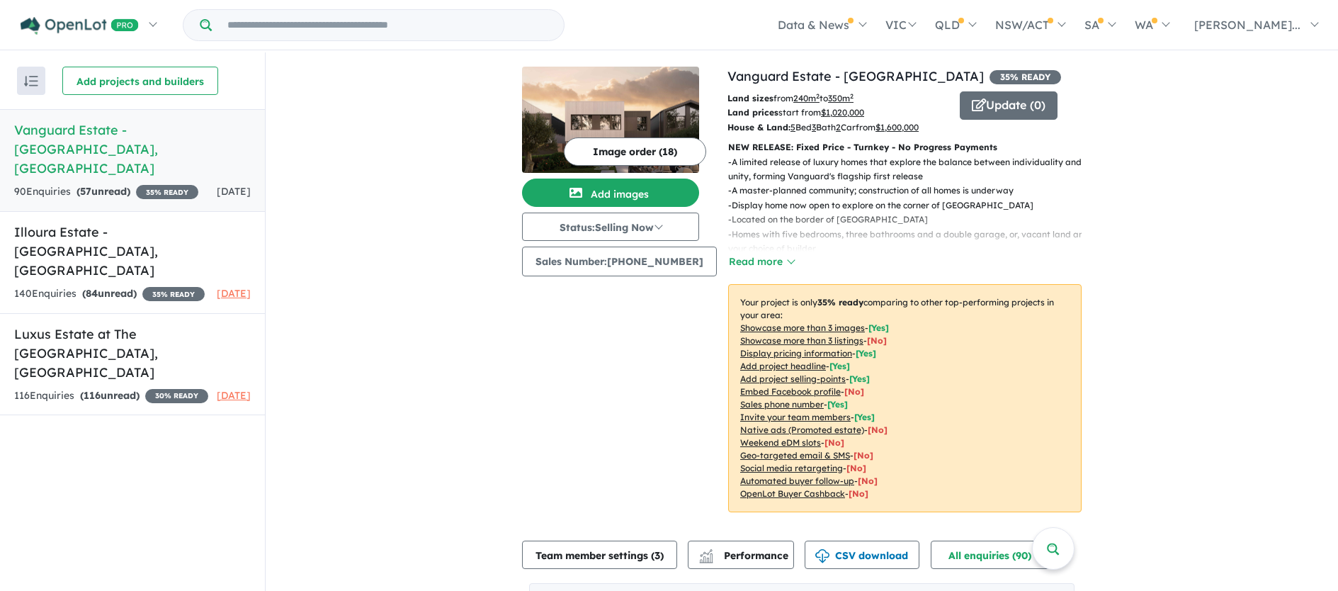
click at [1002, 101] on button "Update ( 0 )" at bounding box center [1009, 105] width 98 height 28
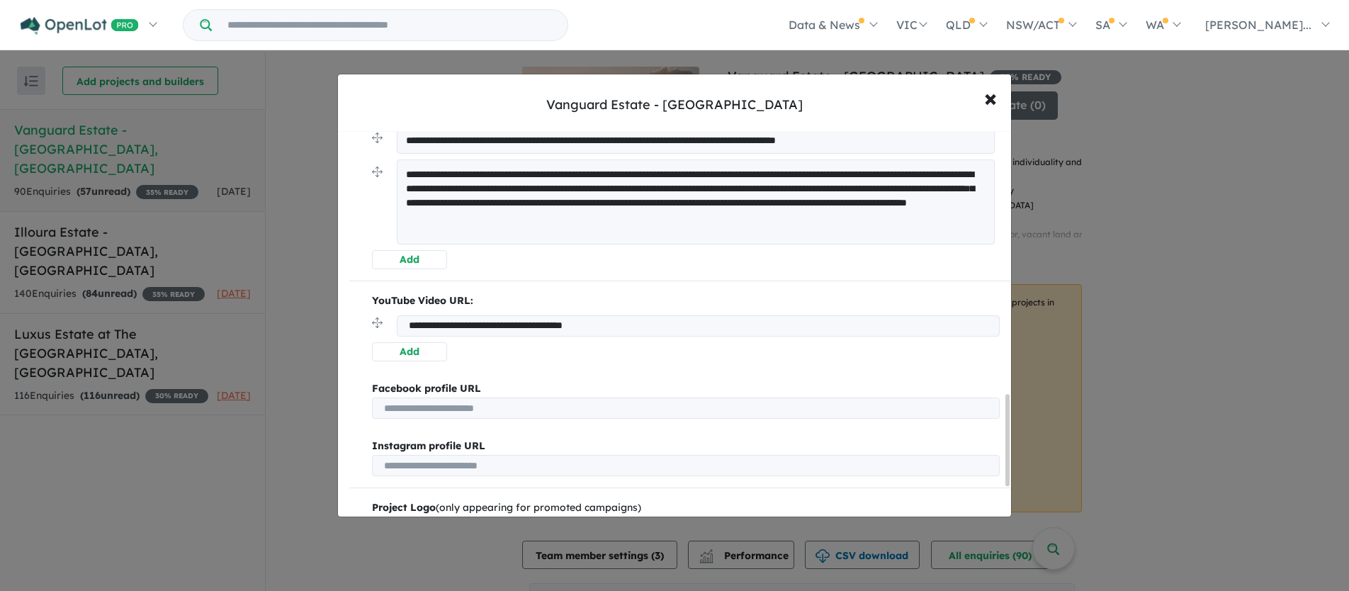
scroll to position [1117, 0]
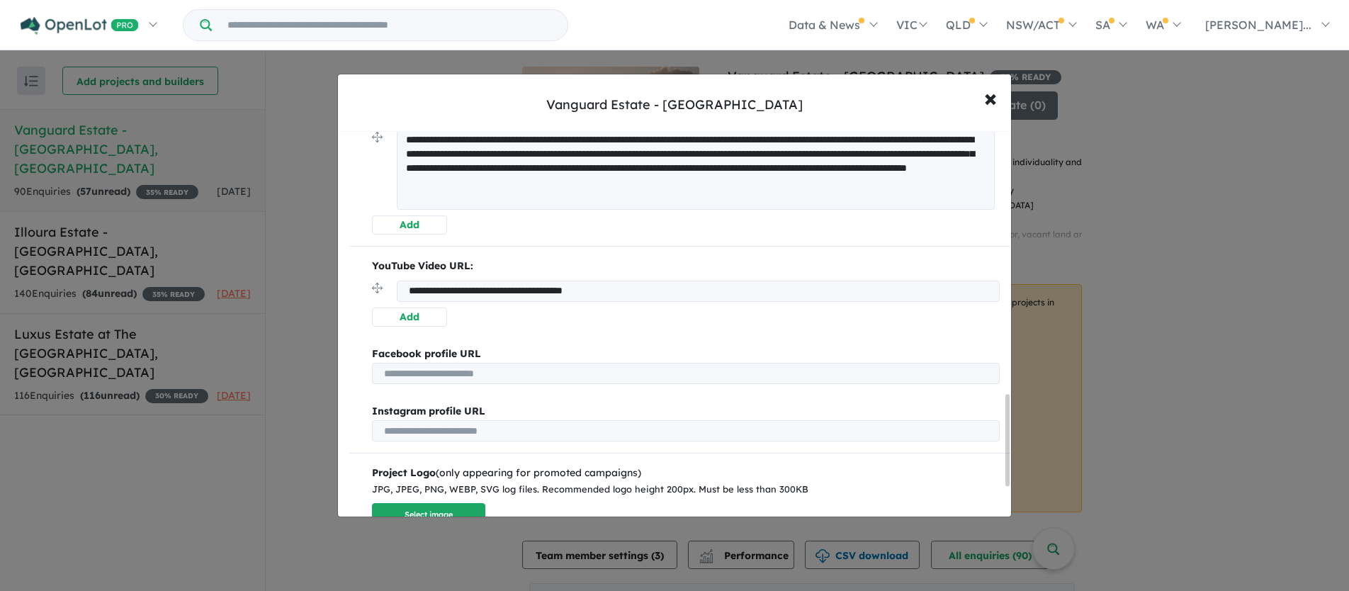
click at [397, 319] on button "Add" at bounding box center [409, 316] width 75 height 19
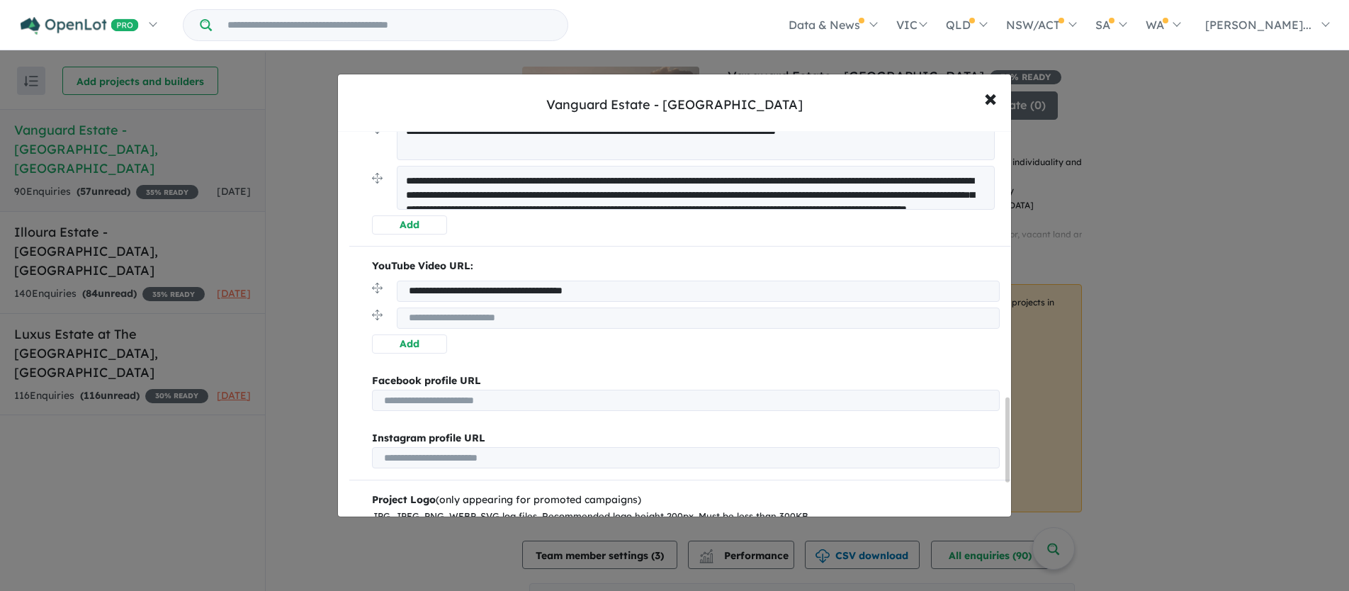
click at [425, 322] on input "url" at bounding box center [698, 317] width 603 height 21
paste input "**********"
type input "**********"
drag, startPoint x: 378, startPoint y: 315, endPoint x: 378, endPoint y: 281, distance: 34.0
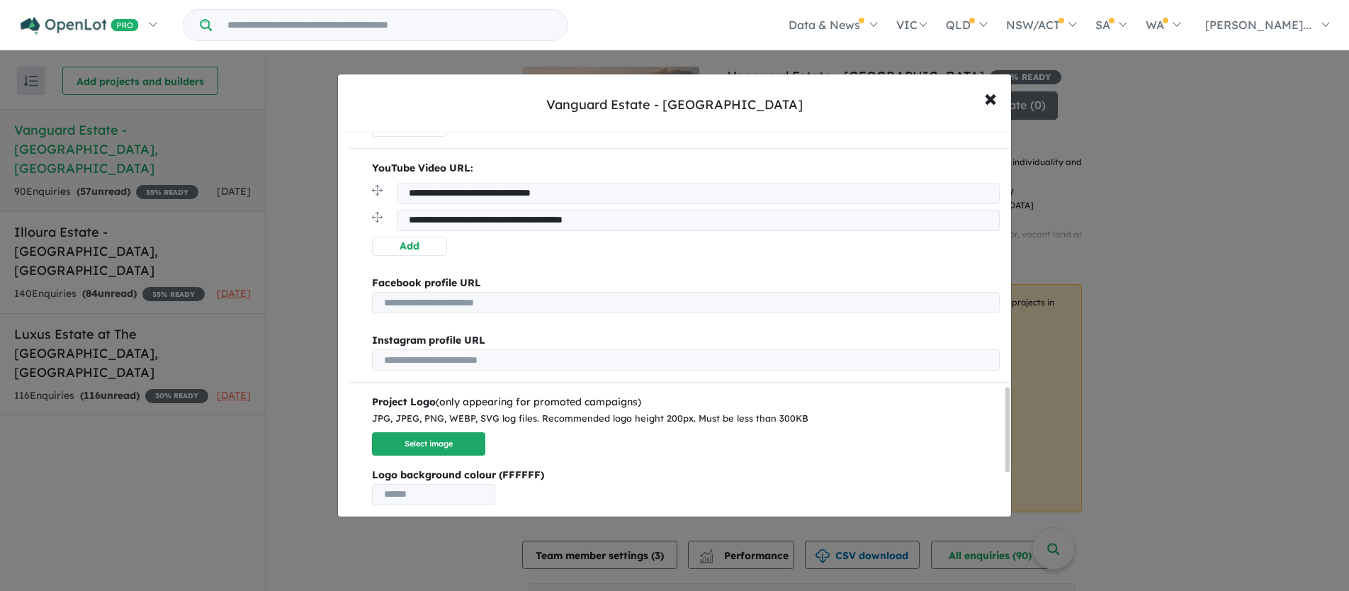
scroll to position [1364, 0]
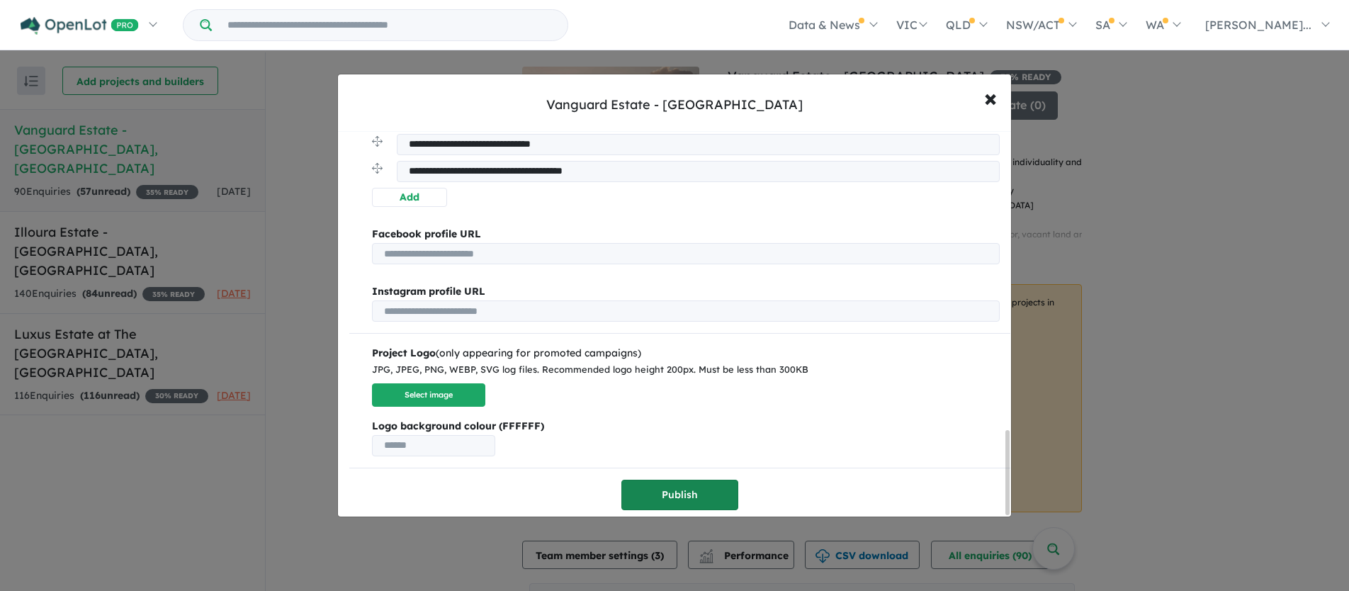
click at [651, 490] on button "Publish" at bounding box center [679, 495] width 117 height 30
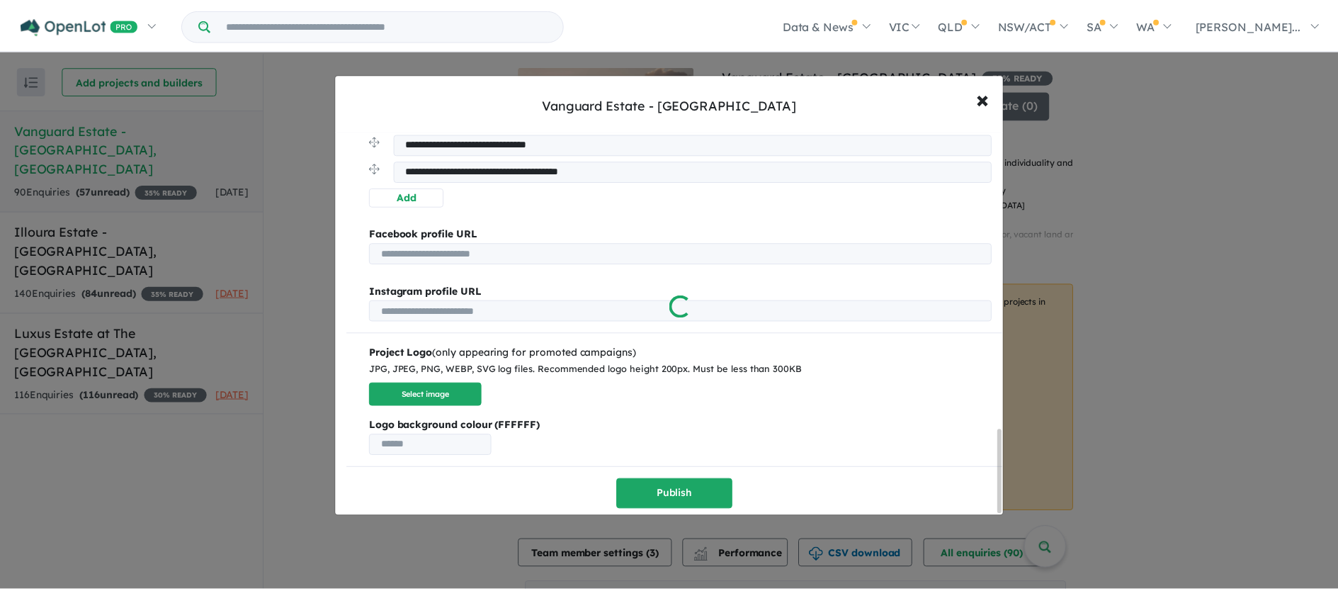
scroll to position [0, 0]
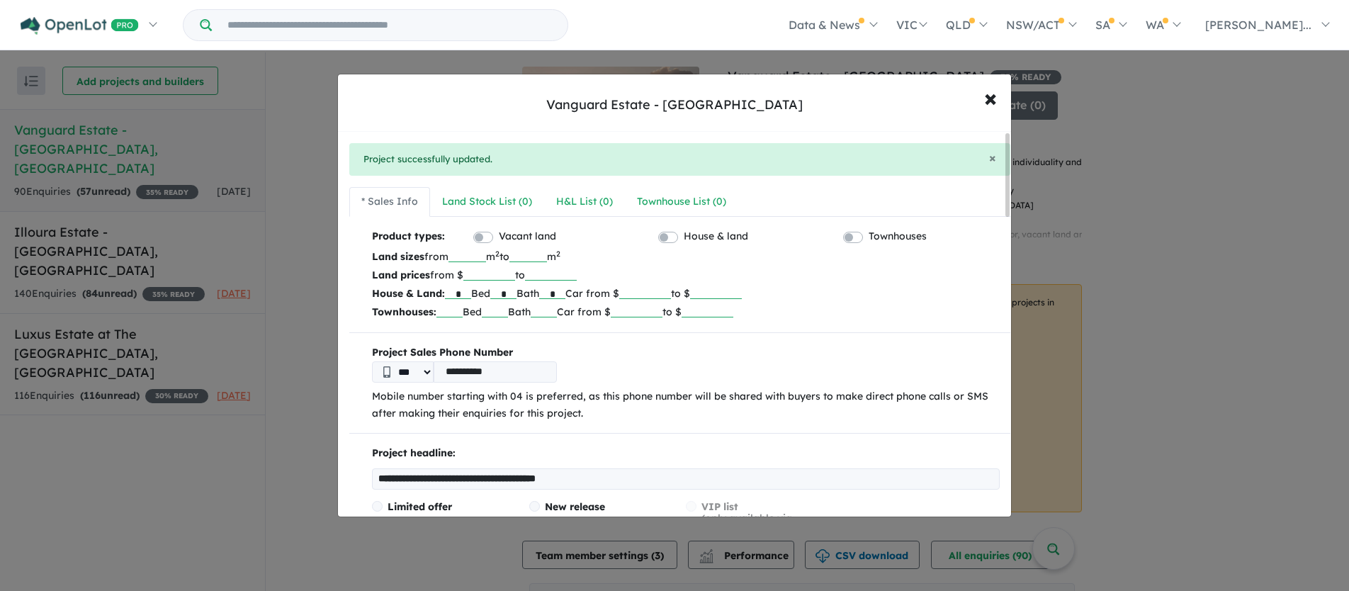
click at [274, 464] on div "**********" at bounding box center [674, 295] width 1349 height 591
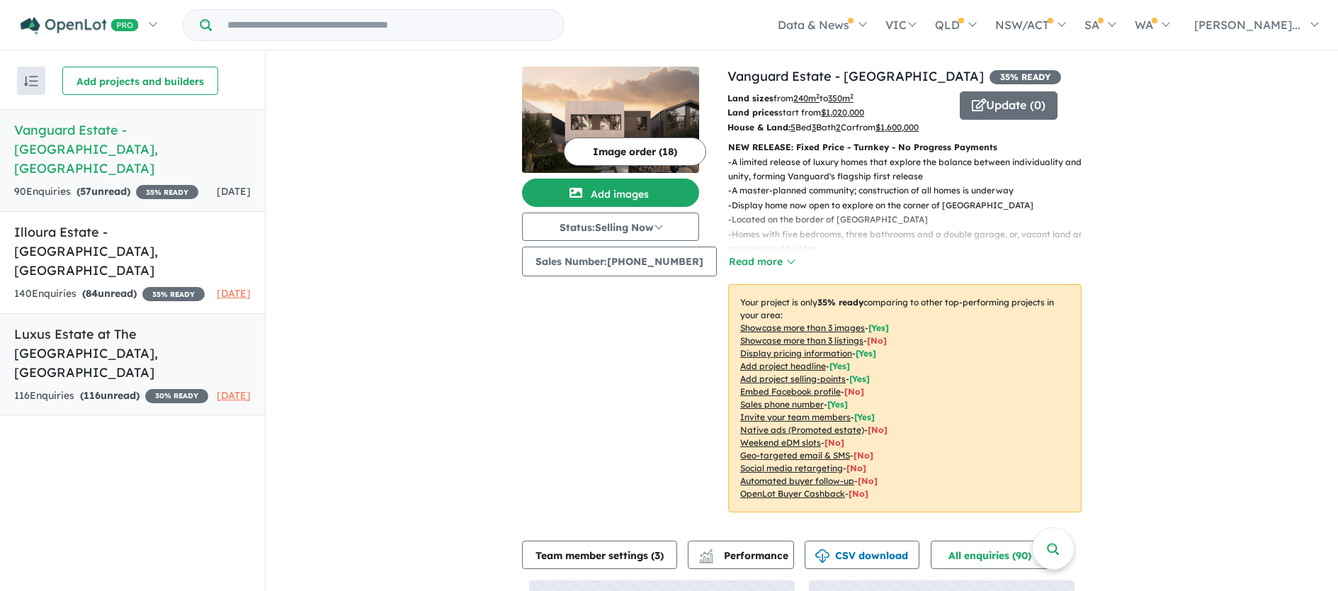
click at [73, 324] on h5 "Luxus Estate at The [GEOGRAPHIC_DATA] , [GEOGRAPHIC_DATA]" at bounding box center [132, 352] width 237 height 57
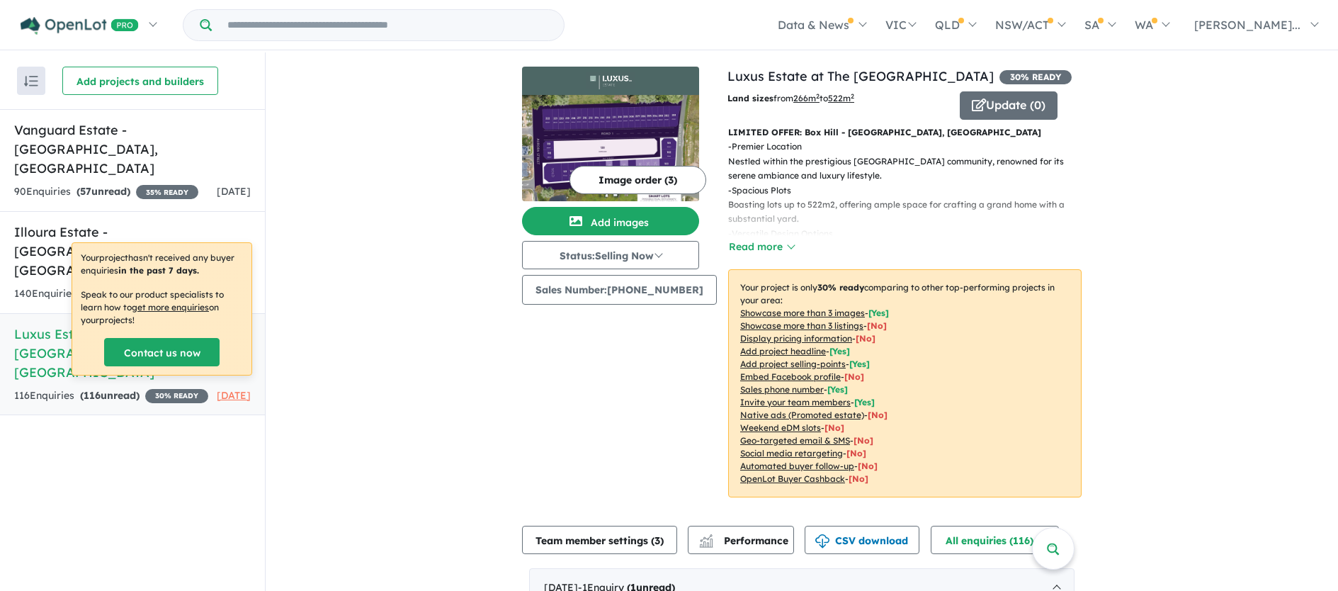
click at [606, 183] on button "Image order ( 3 )" at bounding box center [638, 180] width 137 height 28
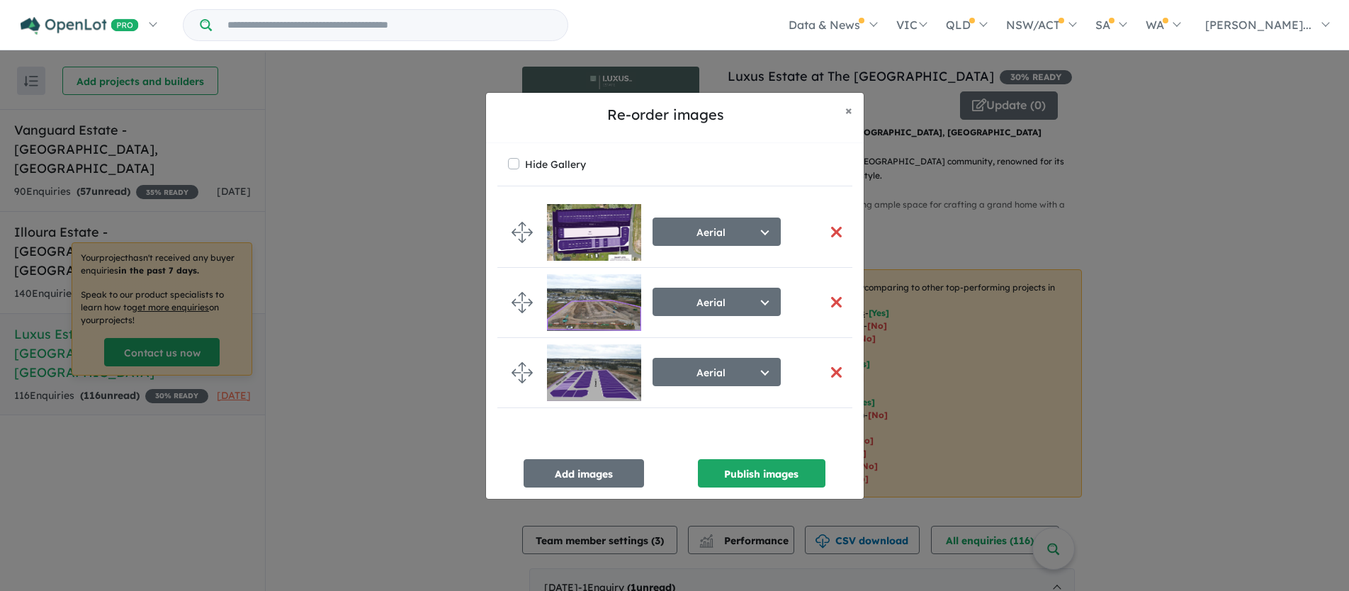
click at [342, 383] on div "Re-order images × Close Hide Gallery Aerial Select image tag Aerial Location Ma…" at bounding box center [674, 295] width 1349 height 591
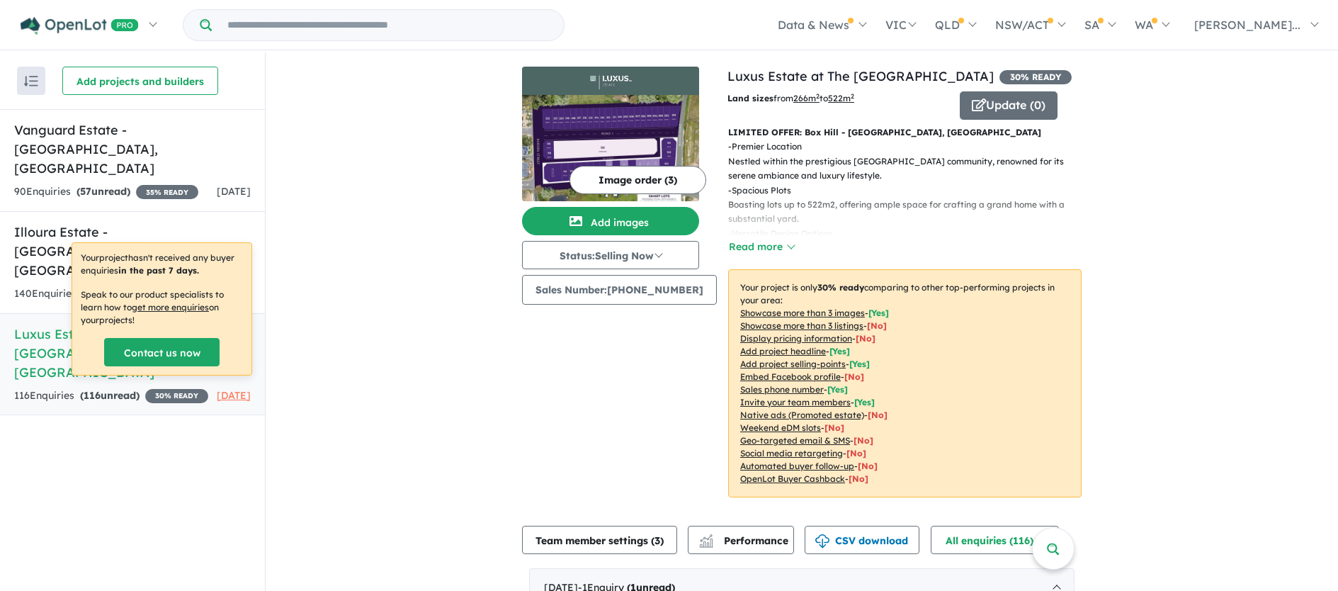
drag, startPoint x: 361, startPoint y: 359, endPoint x: 205, endPoint y: 96, distance: 305.2
click at [150, 84] on button "Add projects and builders" at bounding box center [140, 81] width 156 height 28
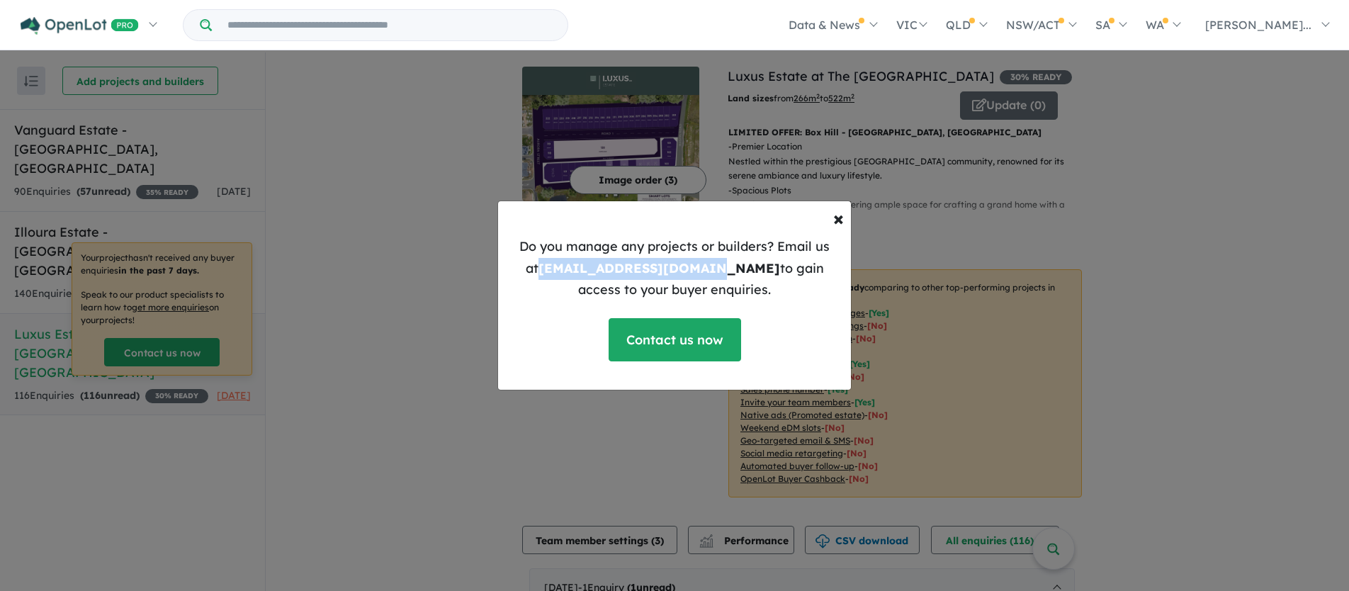
drag, startPoint x: 684, startPoint y: 264, endPoint x: 522, endPoint y: 267, distance: 162.2
click at [522, 267] on p "Do you manage any projects or builders? Email us at [EMAIL_ADDRESS][DOMAIN_NAME…" at bounding box center [674, 268] width 330 height 65
copy b "[EMAIL_ADDRESS][DOMAIN_NAME]"
click at [380, 267] on div "× Close Do you manage any projects or builders? Email us at [EMAIL_ADDRESS][DOM…" at bounding box center [674, 295] width 1349 height 591
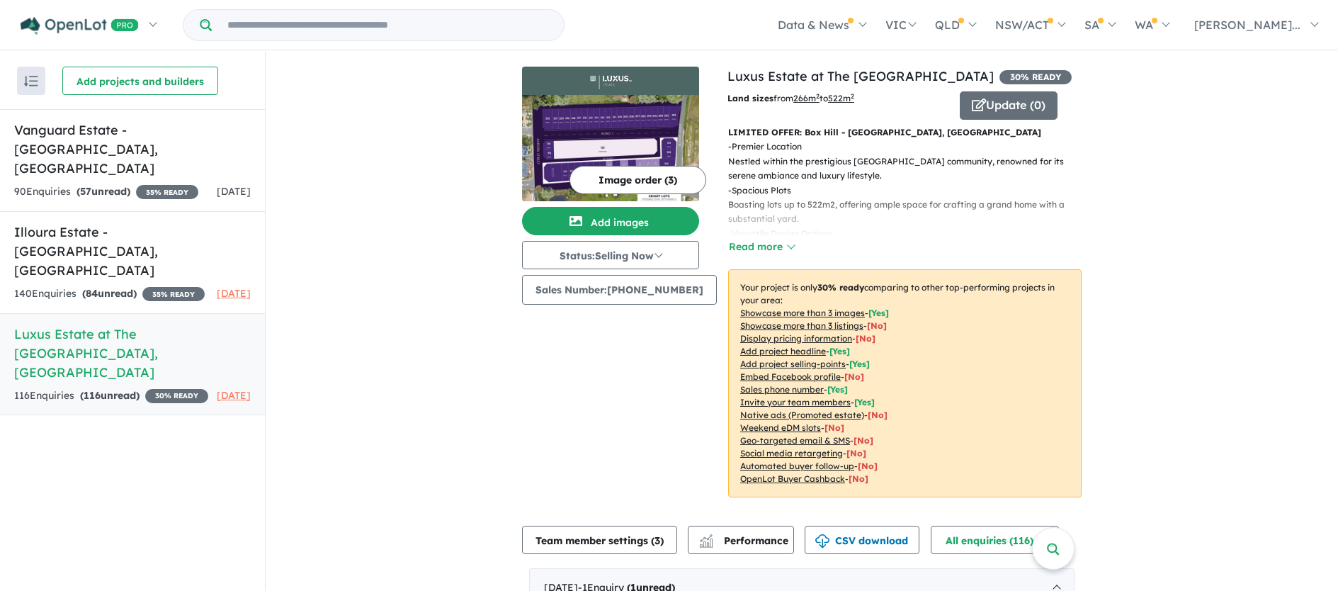
click at [185, 436] on div "Recent enquiries first Most unread enquiries first Most enquiries first By name…" at bounding box center [132, 322] width 265 height 540
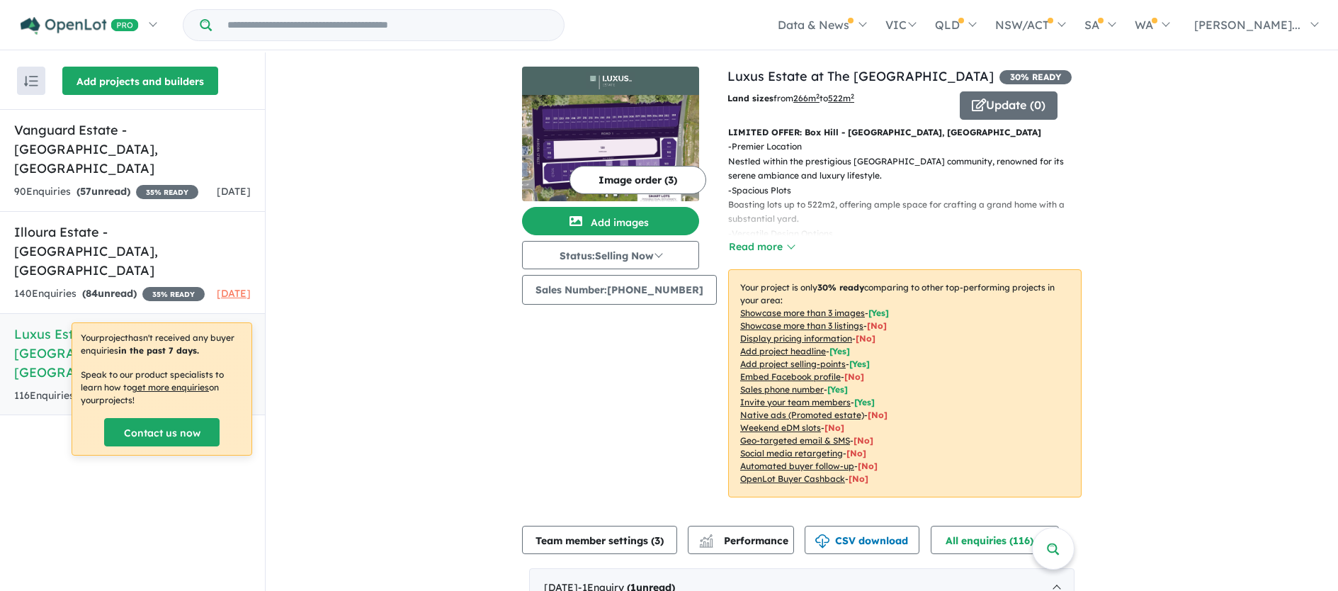
click at [157, 81] on button "Add projects and builders" at bounding box center [140, 81] width 156 height 28
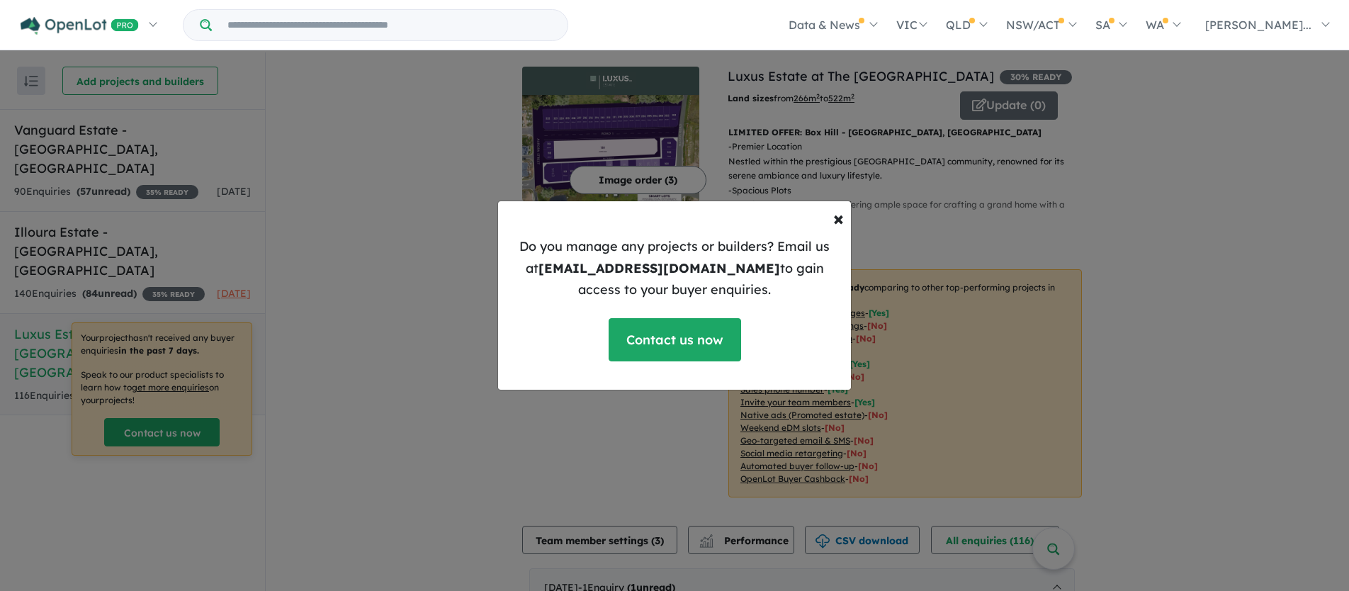
click at [403, 332] on div "× Close Do you manage any projects or builders? Email us at [EMAIL_ADDRESS][DOM…" at bounding box center [674, 295] width 1349 height 591
